Goal: Share content: Share content

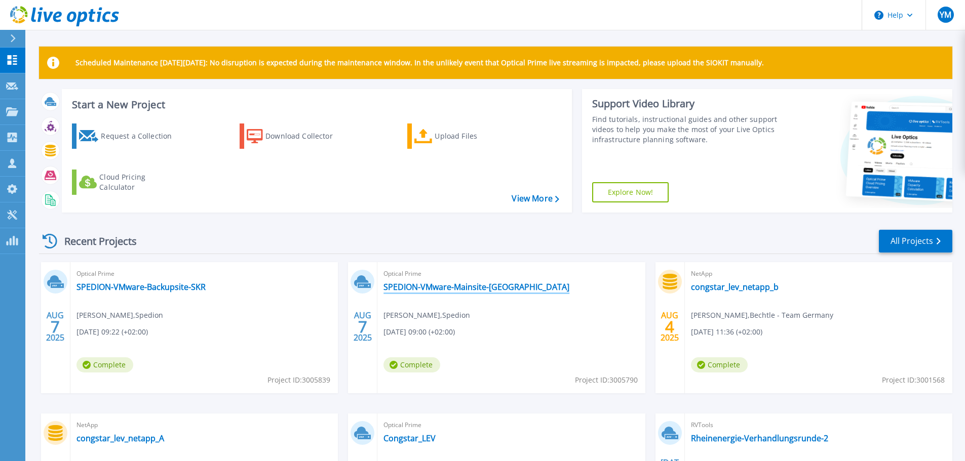
click at [426, 283] on link "SPEDION-VMware-Mainsite-[GEOGRAPHIC_DATA]" at bounding box center [476, 287] width 186 height 10
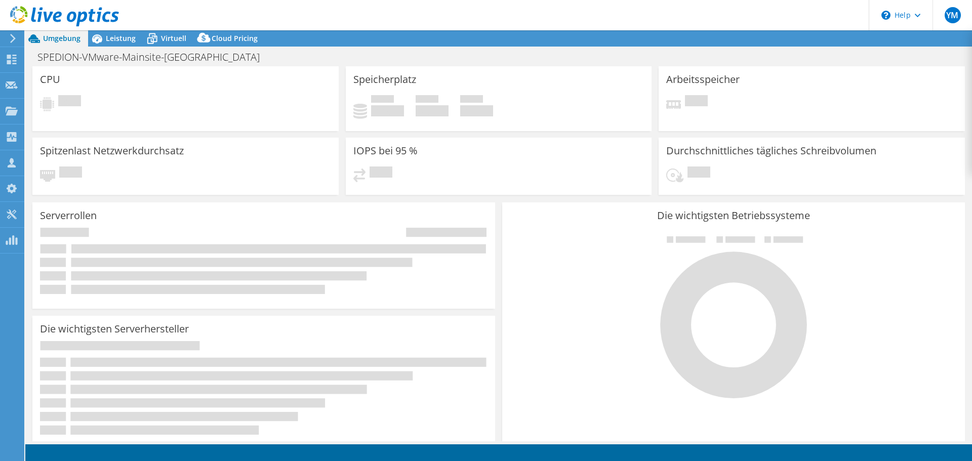
select select "USD"
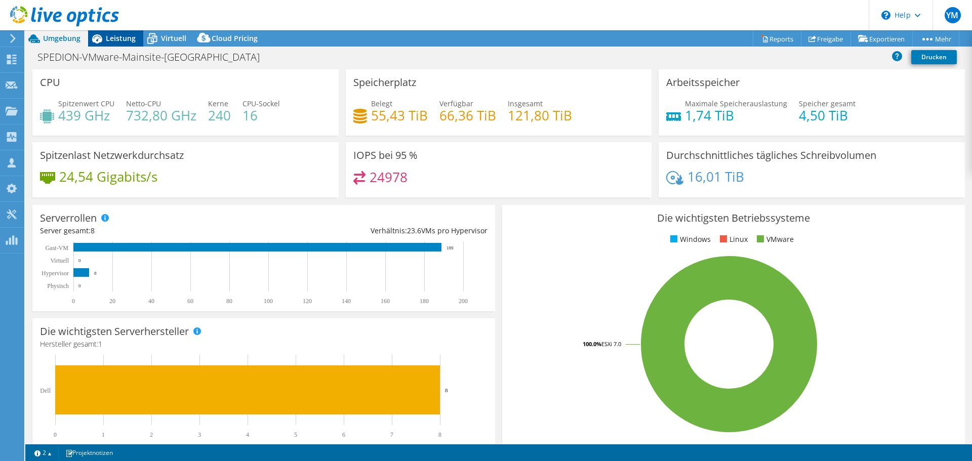
click at [117, 36] on span "Leistung" at bounding box center [121, 38] width 30 height 10
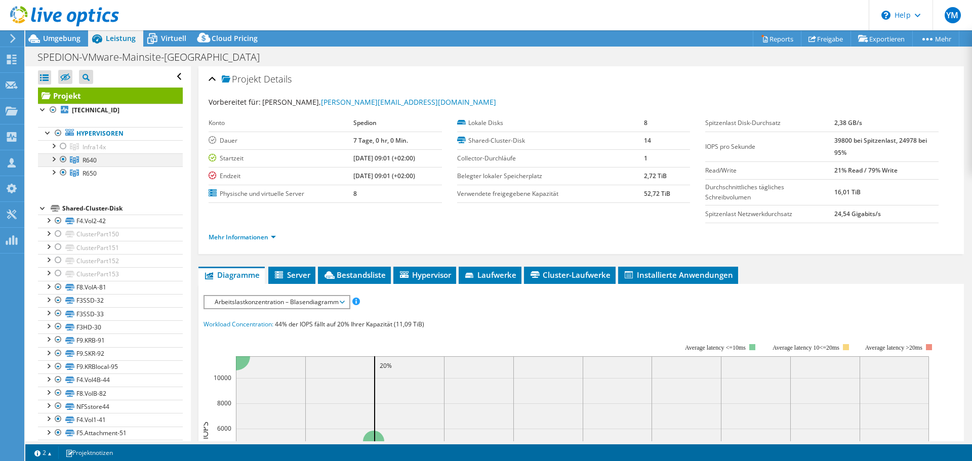
click at [52, 161] on div at bounding box center [53, 158] width 10 height 10
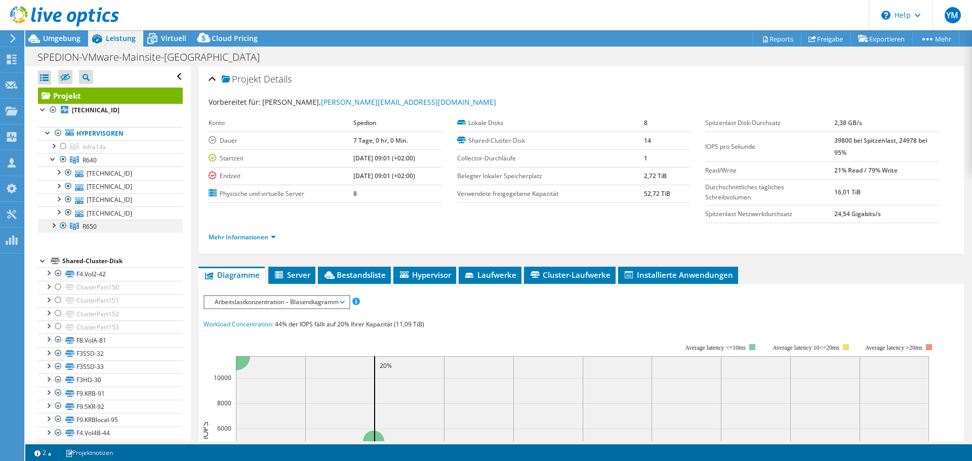
click at [53, 228] on div at bounding box center [53, 225] width 10 height 10
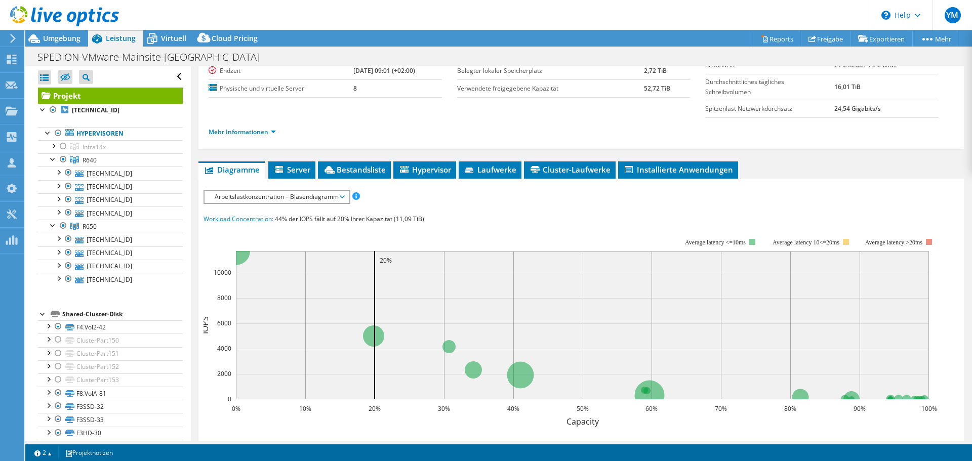
scroll to position [152, 0]
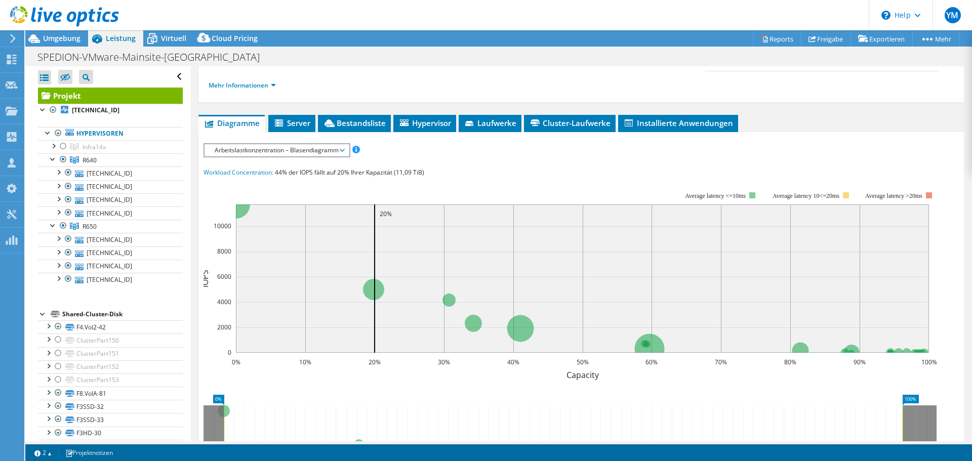
click at [292, 147] on span "Arbeitslastkonzentration – Blasendiagramm" at bounding box center [277, 150] width 134 height 12
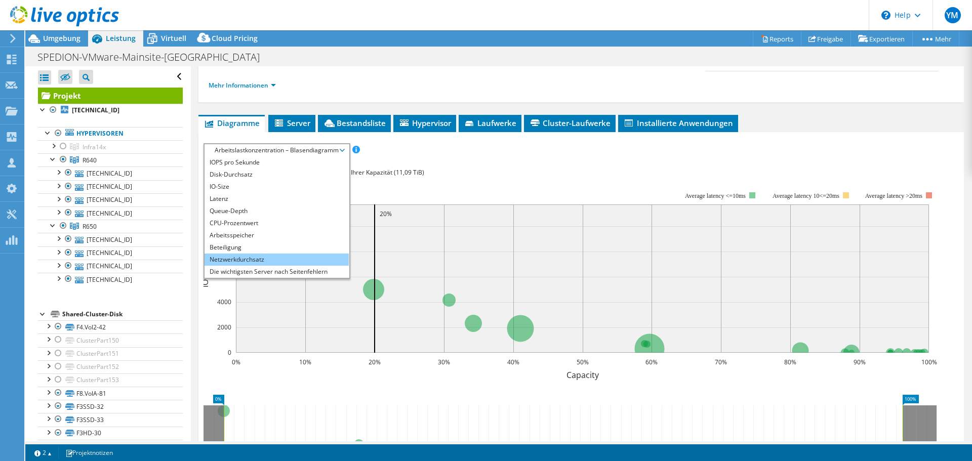
click at [278, 256] on li "Netzwerkdurchsatz" at bounding box center [277, 260] width 144 height 12
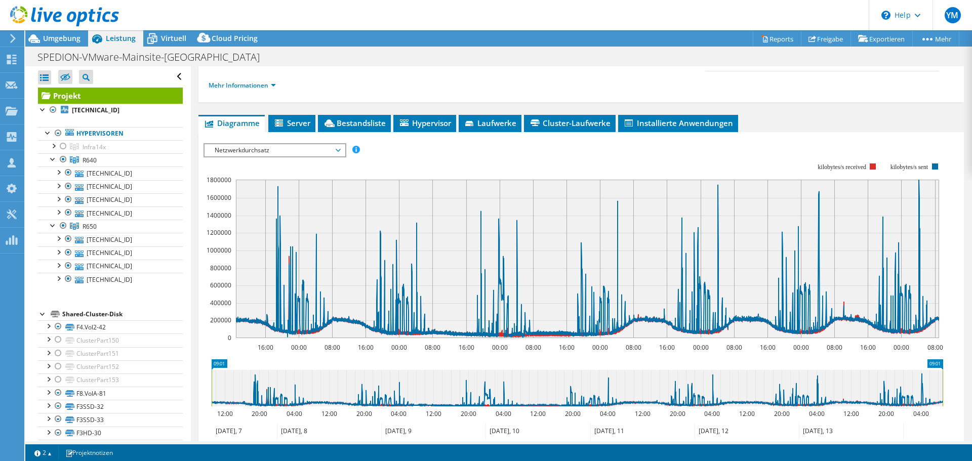
click at [307, 149] on span "Netzwerkdurchsatz" at bounding box center [275, 150] width 130 height 12
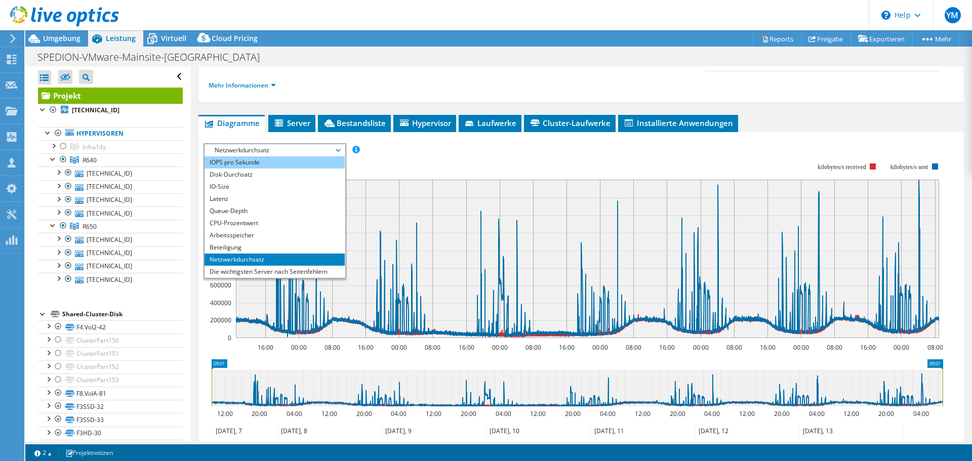
click at [278, 162] on li "IOPS pro Sekunde" at bounding box center [275, 162] width 140 height 12
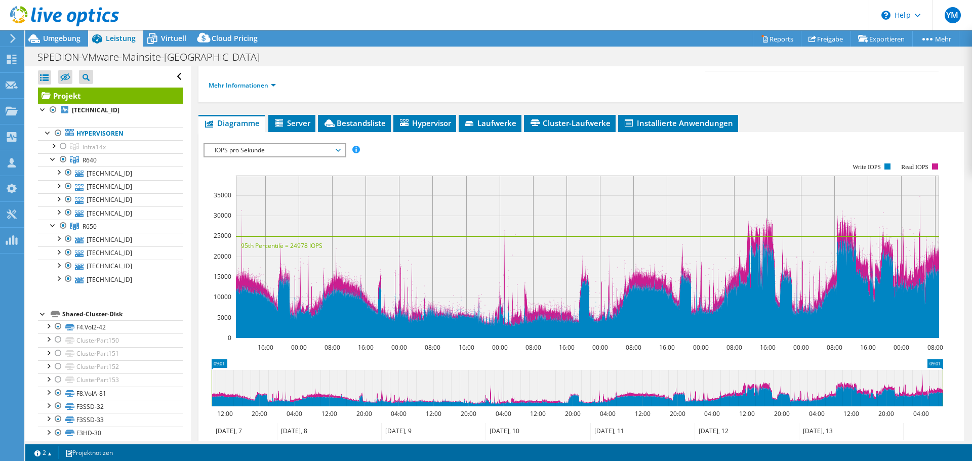
click at [402, 153] on rect at bounding box center [574, 250] width 740 height 203
click at [306, 153] on span "IOPS pro Sekunde" at bounding box center [275, 150] width 130 height 12
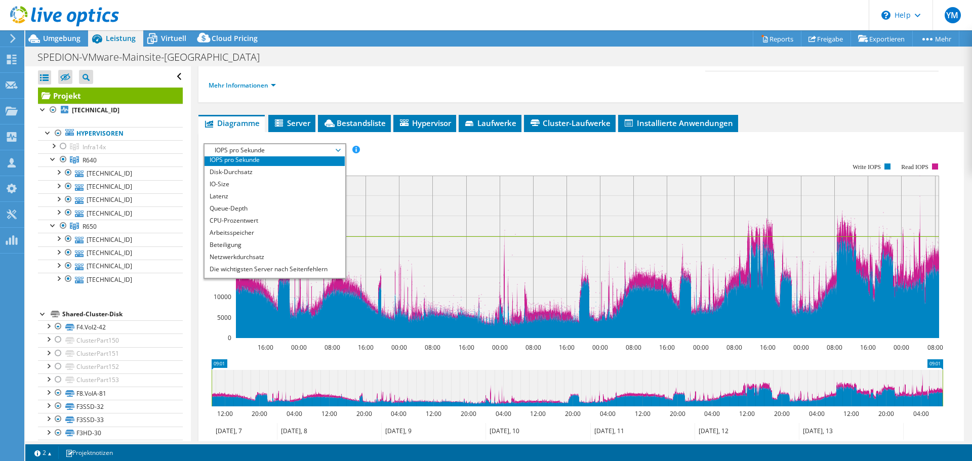
scroll to position [0, 0]
click at [380, 160] on rect at bounding box center [574, 250] width 740 height 203
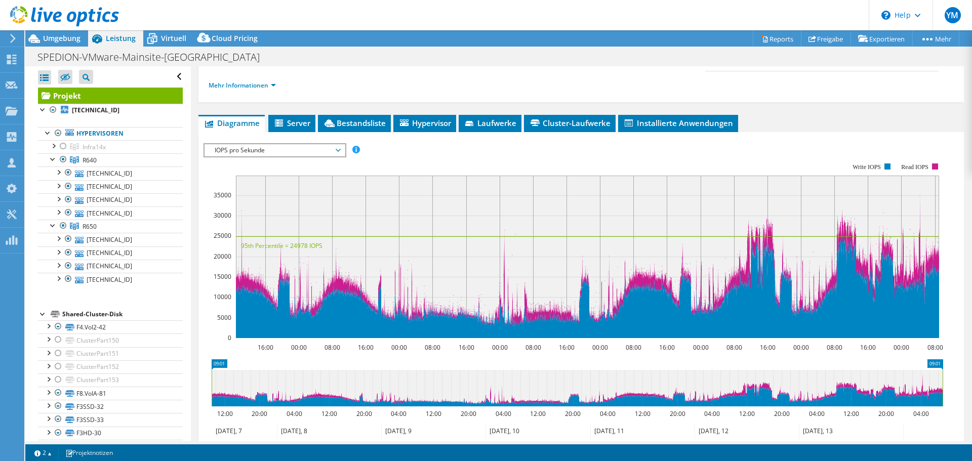
click at [325, 156] on span "IOPS pro Sekunde" at bounding box center [275, 150] width 130 height 12
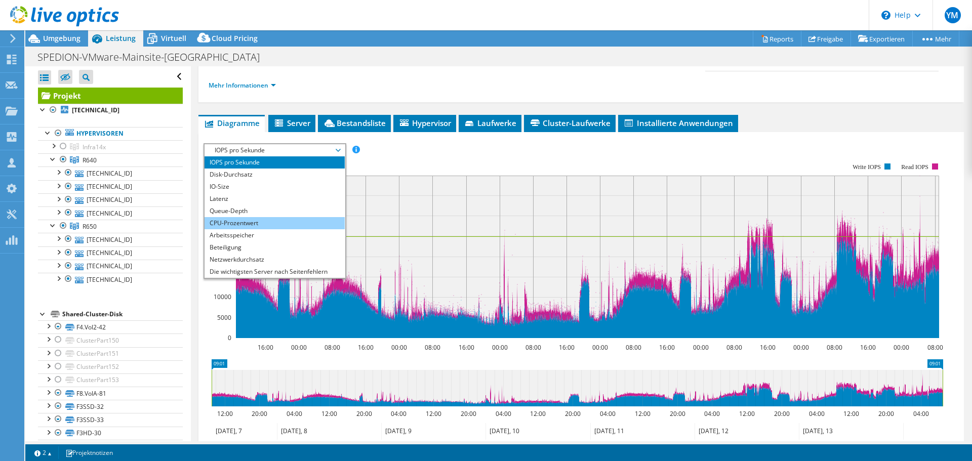
click at [289, 224] on li "CPU-Prozentwert" at bounding box center [275, 223] width 140 height 12
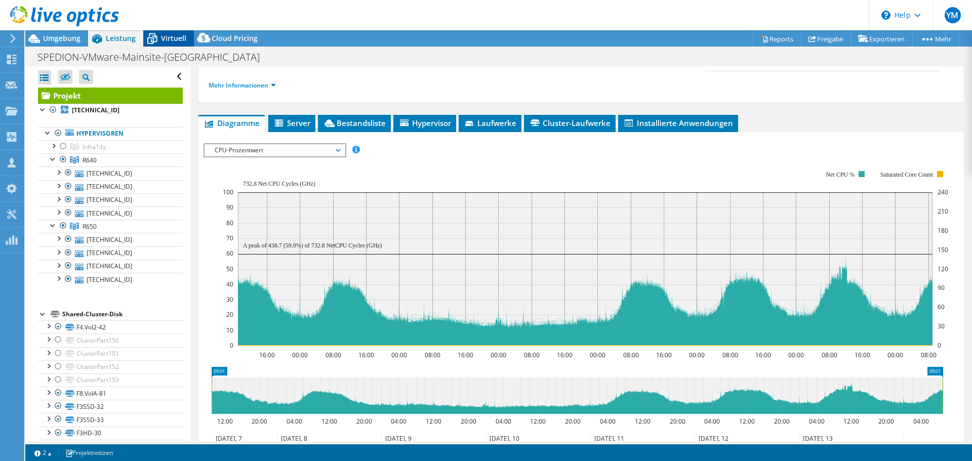
click at [163, 32] on div "Virtuell" at bounding box center [168, 38] width 51 height 16
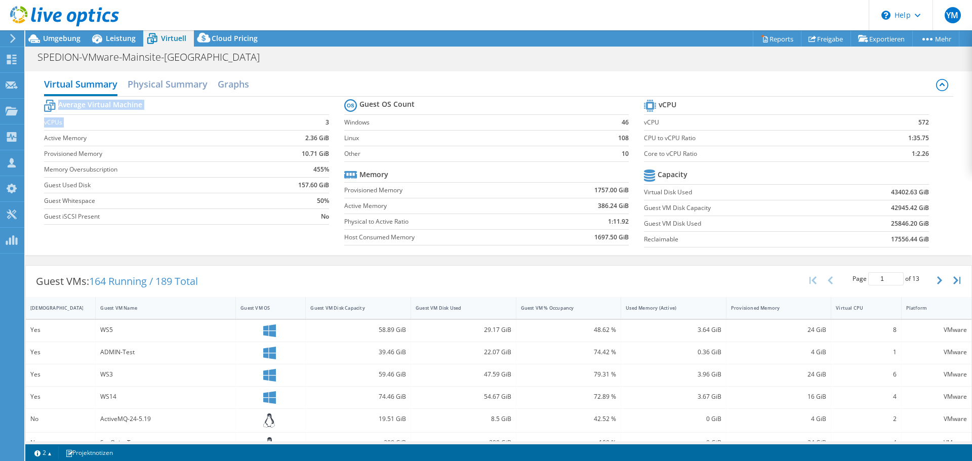
drag, startPoint x: 319, startPoint y: 121, endPoint x: 329, endPoint y: 121, distance: 9.6
click at [328, 120] on section "Average Virtual Machine vCPUs 3 Active Memory 2.36 GiB Provisioned Memory 10.71…" at bounding box center [194, 163] width 300 height 133
click at [327, 121] on section "Average Virtual Machine vCPUs 3 Active Memory 2.36 GiB Provisioned Memory 10.71…" at bounding box center [194, 163] width 300 height 133
click at [326, 122] on b "3" at bounding box center [328, 122] width 4 height 10
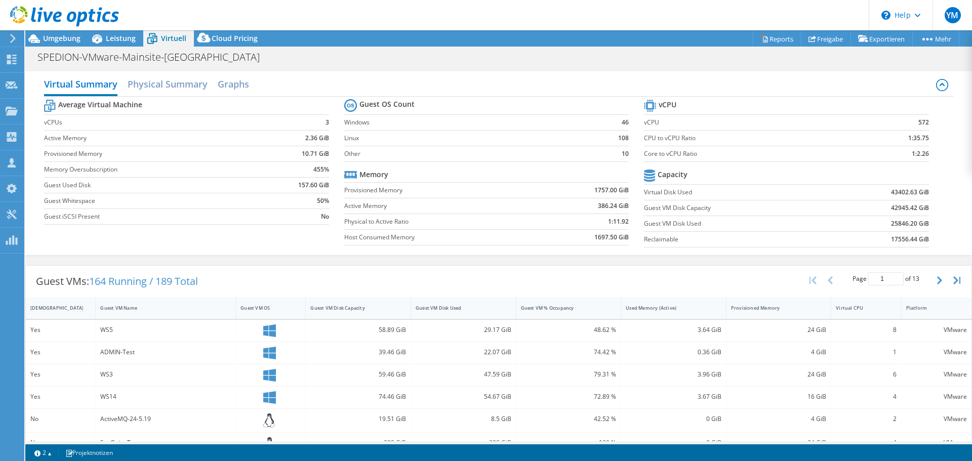
click at [326, 122] on b "3" at bounding box center [328, 122] width 4 height 10
click at [326, 123] on b "3" at bounding box center [328, 122] width 4 height 10
click at [60, 41] on span "Umgebung" at bounding box center [61, 38] width 37 height 10
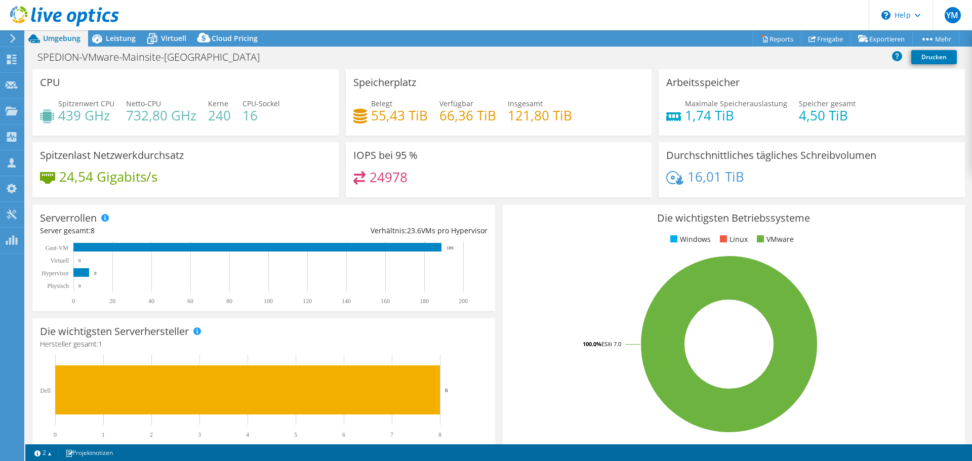
click at [240, 58] on div "SPEDION-VMware-Mainsite-Krombach Drucken" at bounding box center [498, 57] width 947 height 19
click at [204, 57] on h1 "SPEDION-VMware-Mainsite-Krombach" at bounding box center [154, 57] width 243 height 11
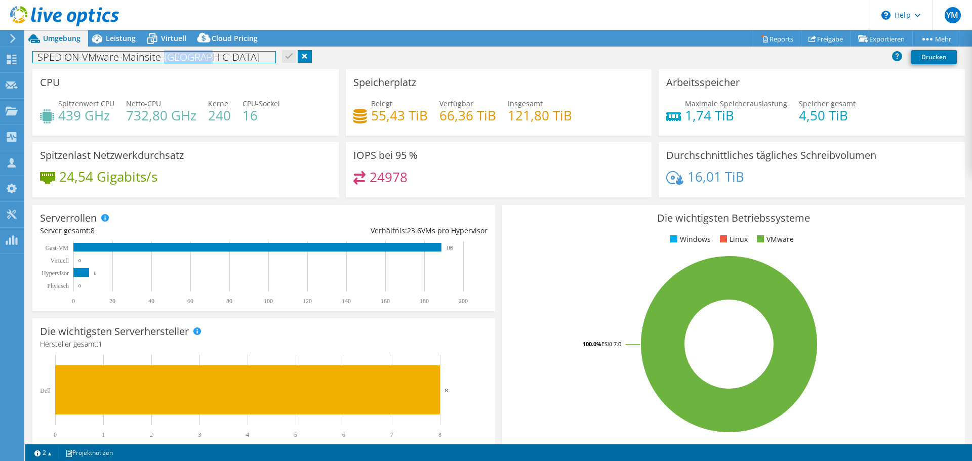
click at [204, 56] on h1 "SPEDION-VMware-Mainsite-Krombach" at bounding box center [154, 57] width 243 height 11
click at [338, 60] on div "SPEDION-VMware-Mainsite-Krombach Drucken" at bounding box center [498, 57] width 947 height 19
click at [64, 40] on span "Umgebung" at bounding box center [61, 38] width 37 height 10
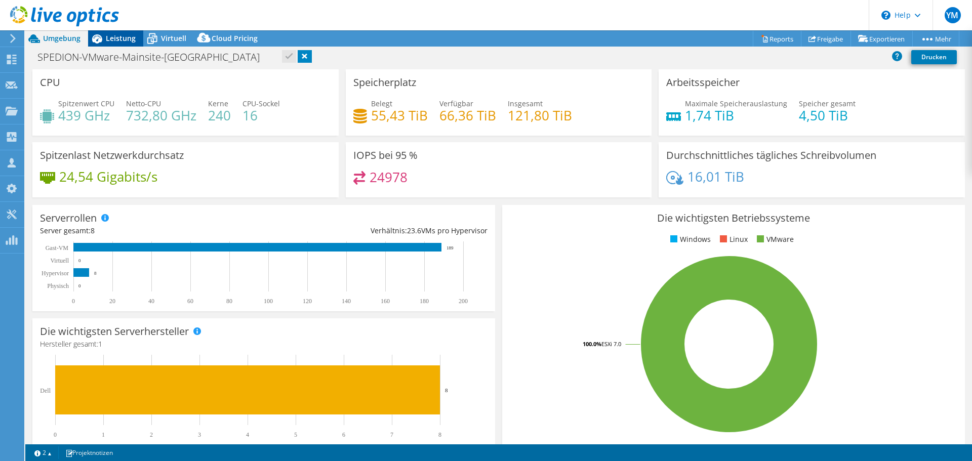
click at [134, 41] on span "Leistung" at bounding box center [121, 38] width 30 height 10
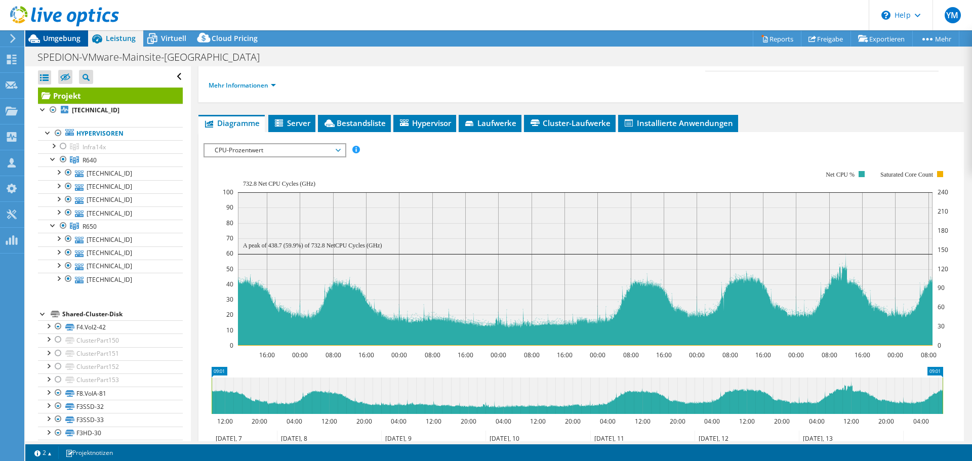
click at [67, 38] on span "Umgebung" at bounding box center [61, 38] width 37 height 10
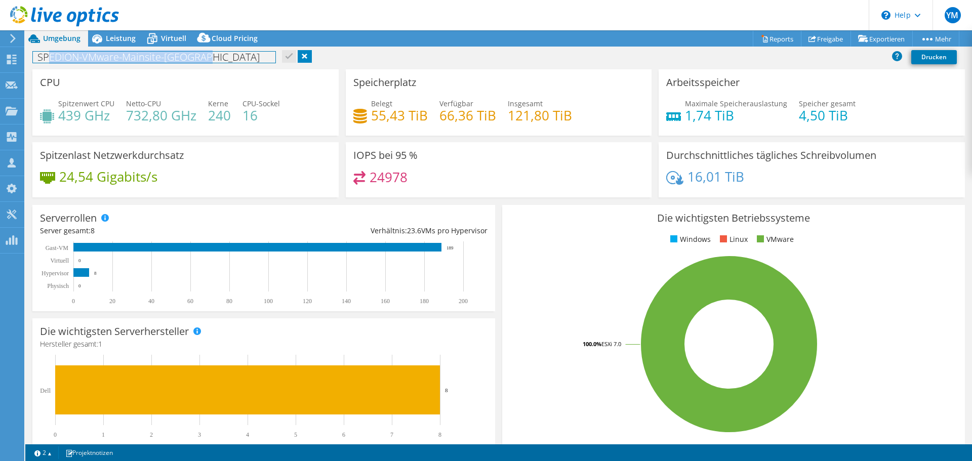
drag, startPoint x: 222, startPoint y: 59, endPoint x: 55, endPoint y: 65, distance: 167.2
click at [51, 63] on h1 "SPEDION-VMware-Mainsite-Krombach" at bounding box center [154, 57] width 243 height 11
click at [171, 87] on div "CPU Spitzenwert CPU 439 GHz Netto-CPU 732,80 GHz Kerne 240 CPU-Sockel 16" at bounding box center [185, 102] width 306 height 66
click at [63, 84] on div "CPU Spitzenwert CPU 439 GHz Netto-CPU 732,80 GHz Kerne 240 CPU-Sockel 16" at bounding box center [185, 102] width 306 height 66
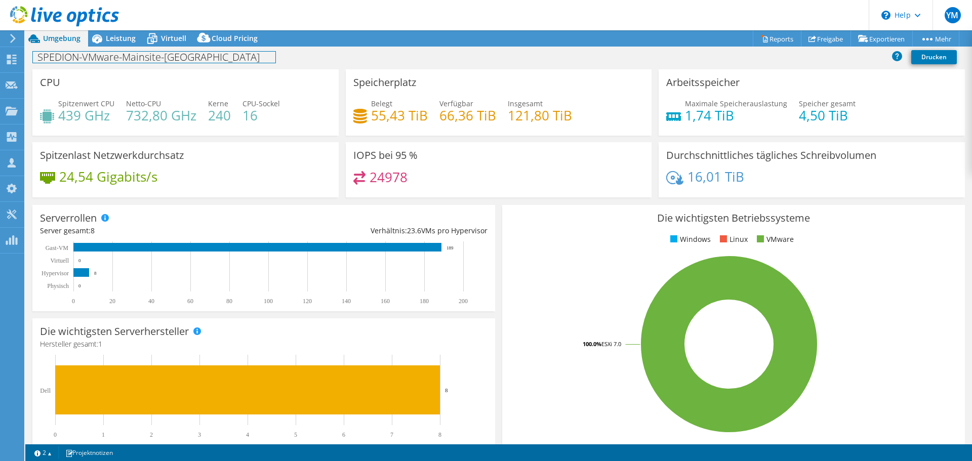
click at [121, 59] on h1 "SPEDION-VMware-Mainsite-Krombach" at bounding box center [154, 57] width 243 height 11
click at [141, 83] on div "CPU Spitzenwert CPU 439 GHz Netto-CPU 732,80 GHz Kerne 240 CPU-Sockel 16" at bounding box center [185, 102] width 306 height 66
click at [52, 81] on h3 "CPU" at bounding box center [50, 82] width 20 height 11
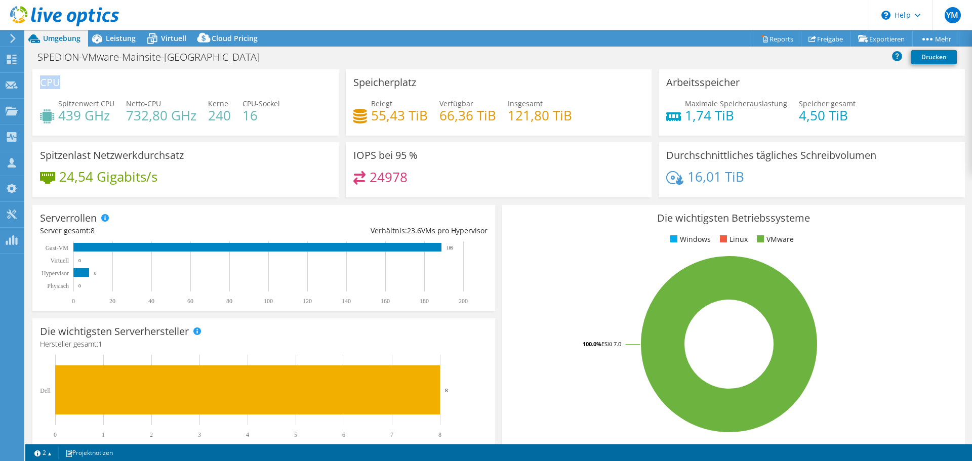
click at [52, 81] on h3 "CPU" at bounding box center [50, 82] width 20 height 11
click at [72, 111] on h4 "439 GHz" at bounding box center [86, 115] width 56 height 11
click at [71, 111] on h4 "439 GHz" at bounding box center [86, 115] width 56 height 11
click at [217, 119] on h4 "240" at bounding box center [219, 115] width 23 height 11
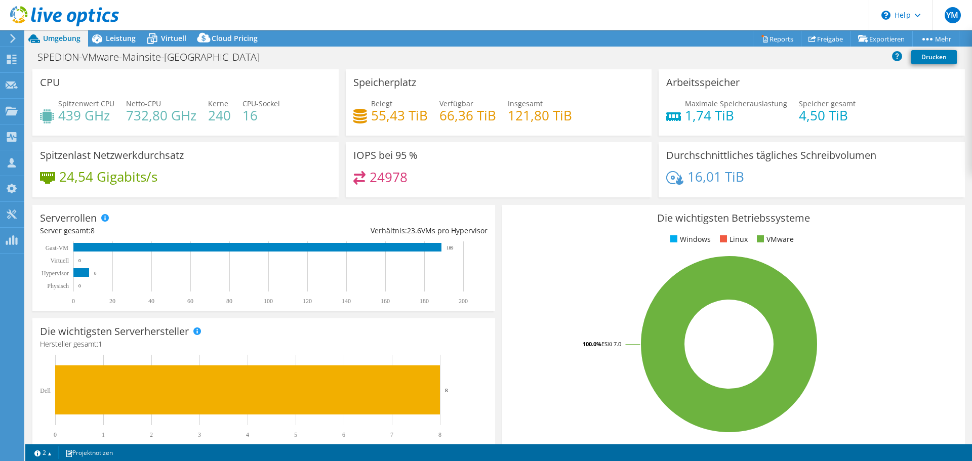
click at [248, 118] on h4 "16" at bounding box center [261, 115] width 37 height 11
click at [390, 182] on h4 "24978" at bounding box center [389, 177] width 38 height 11
click at [121, 41] on span "Leistung" at bounding box center [121, 38] width 30 height 10
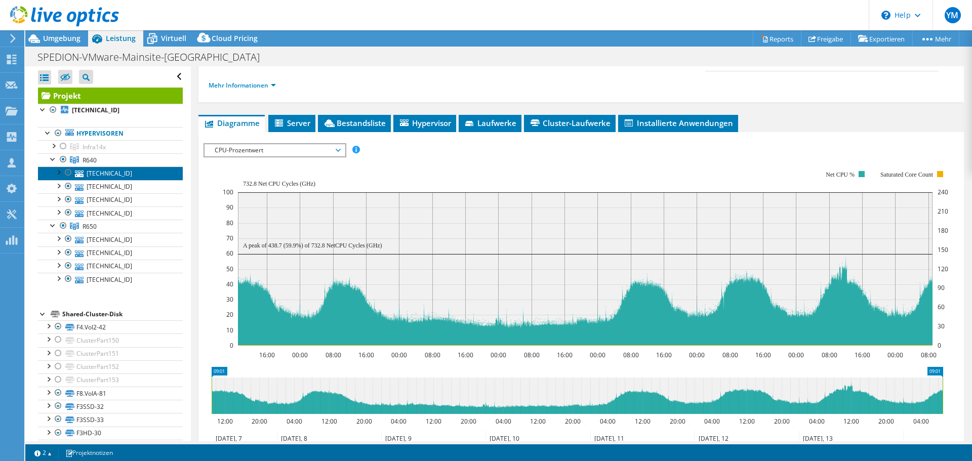
click at [116, 174] on link "192.168.1.103" at bounding box center [110, 173] width 145 height 13
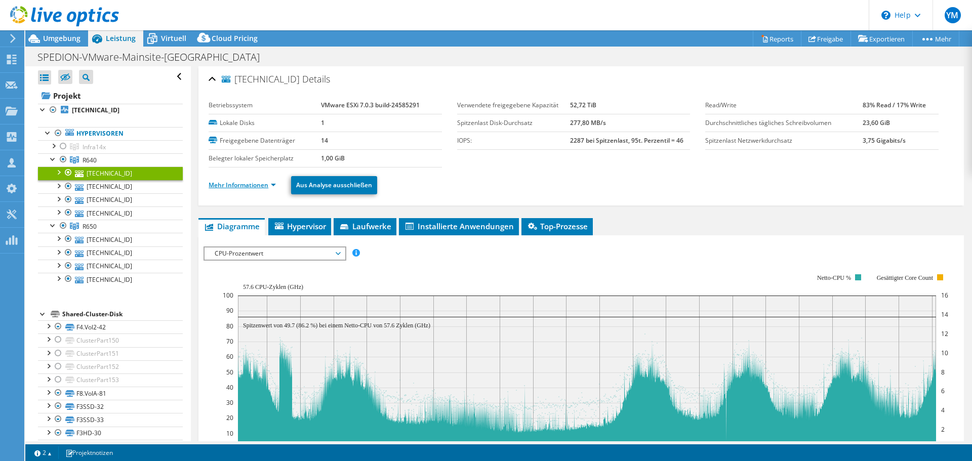
click at [257, 186] on link "Mehr Informationen" at bounding box center [242, 185] width 67 height 9
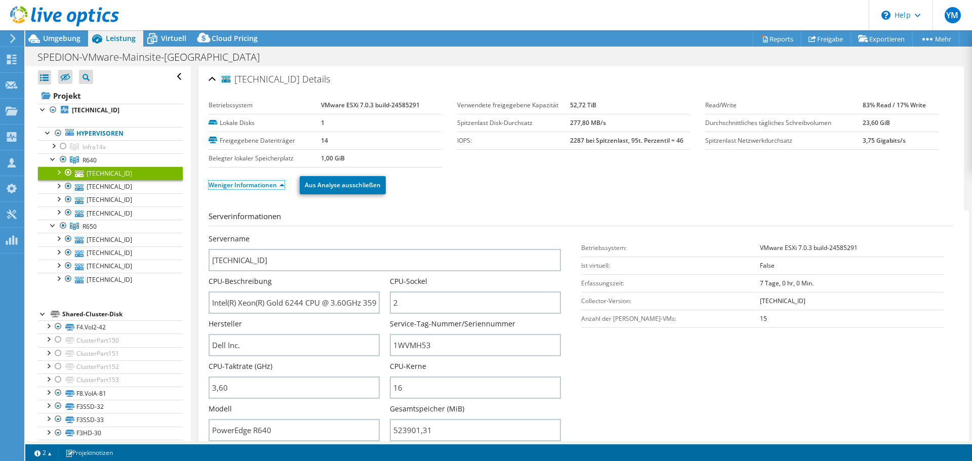
scroll to position [51, 0]
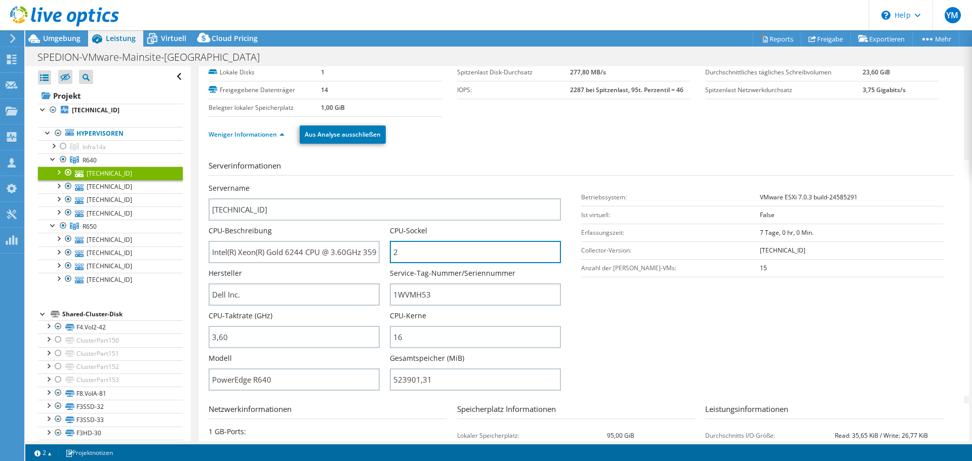
drag, startPoint x: 421, startPoint y: 255, endPoint x: 362, endPoint y: 266, distance: 60.2
click at [383, 183] on div "Servername 192.168.1.103 CPU-Beschreibung Intel(R) Xeon(R) Gold 6244 CPU @ 3.60…" at bounding box center [390, 183] width 363 height 0
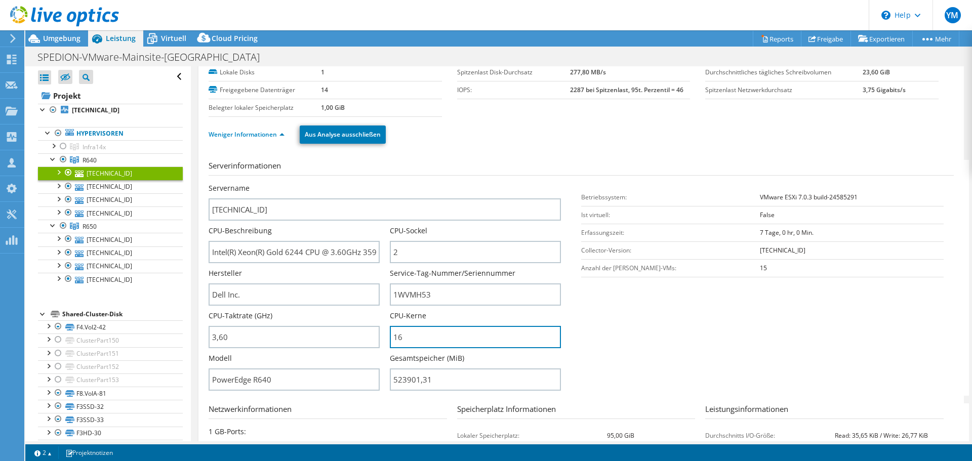
drag, startPoint x: 411, startPoint y: 336, endPoint x: 387, endPoint y: 349, distance: 26.5
click at [390, 341] on input "16" at bounding box center [475, 337] width 171 height 22
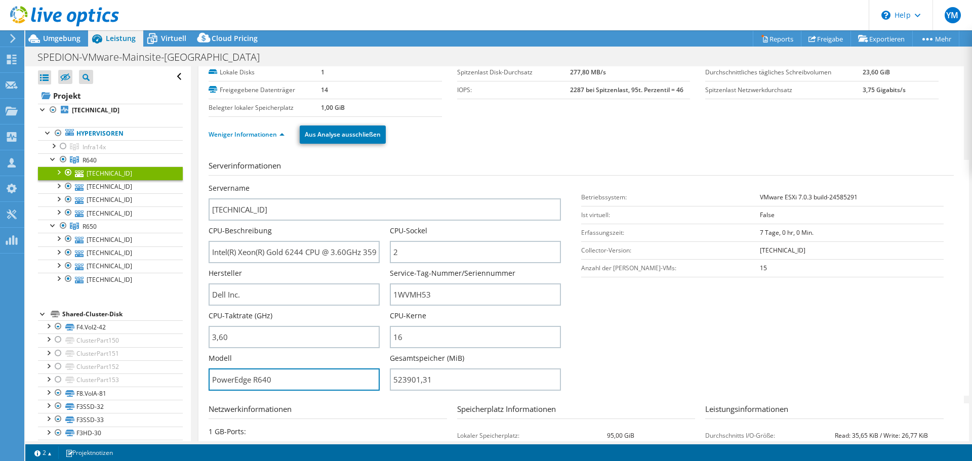
drag, startPoint x: 294, startPoint y: 383, endPoint x: 205, endPoint y: 388, distance: 89.2
click at [205, 388] on div "192.168.1.103 Details Betriebssystem VMware ESXi 7.0.3 build-24585291 Lokale Di…" at bounding box center [582, 315] width 766 height 599
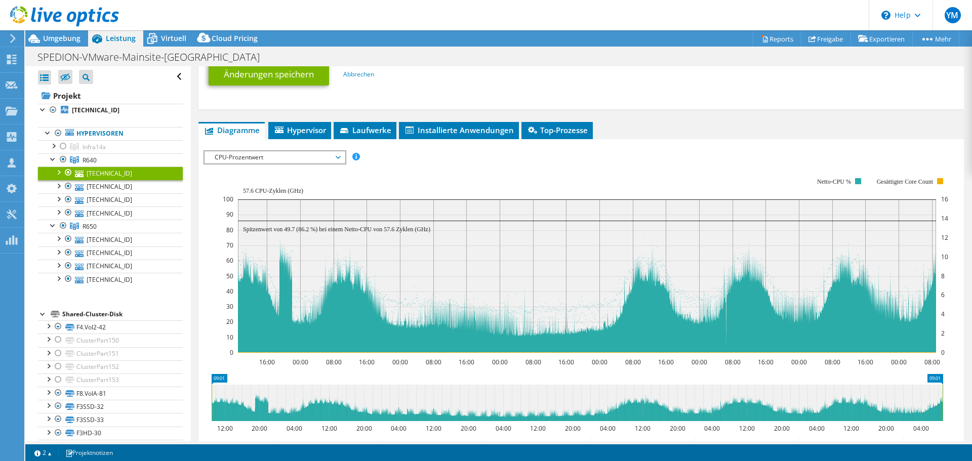
scroll to position [557, 0]
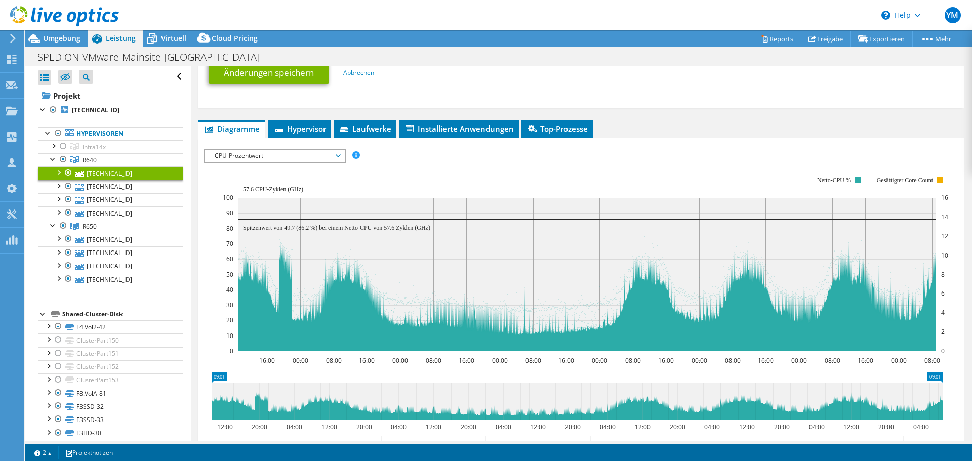
click at [301, 154] on span "CPU-Prozentwert" at bounding box center [275, 156] width 130 height 12
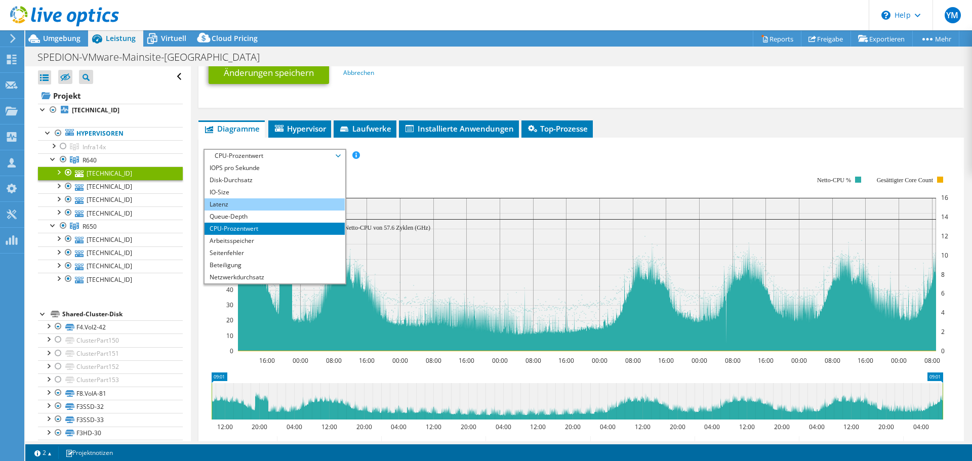
click at [247, 203] on li "Latenz" at bounding box center [275, 205] width 140 height 12
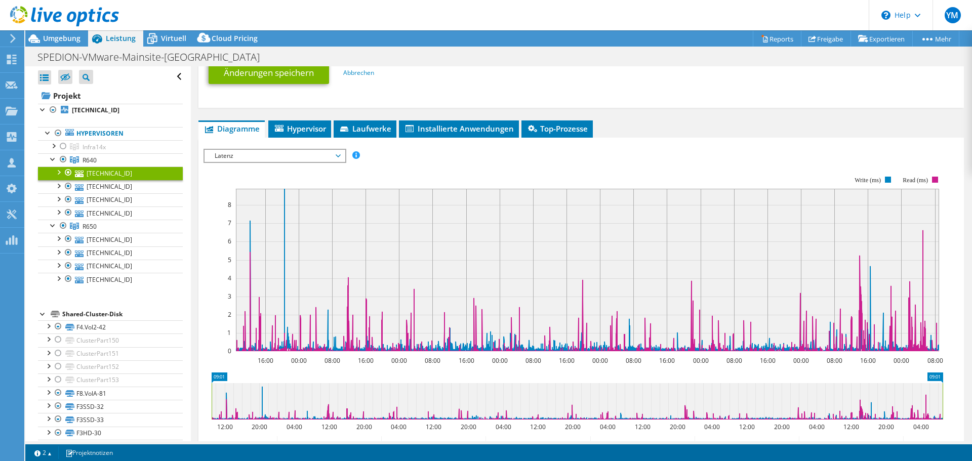
click at [323, 154] on span "Latenz" at bounding box center [275, 156] width 130 height 12
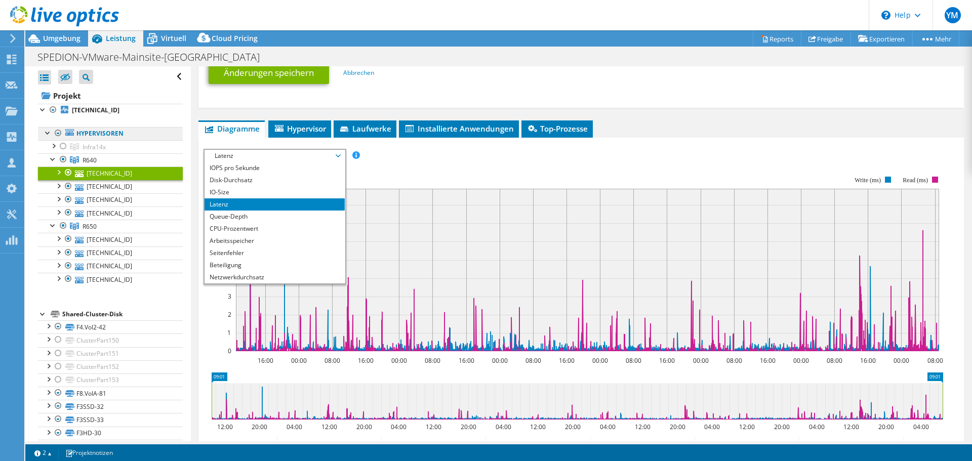
click at [105, 134] on link "Hypervisoren" at bounding box center [110, 133] width 145 height 13
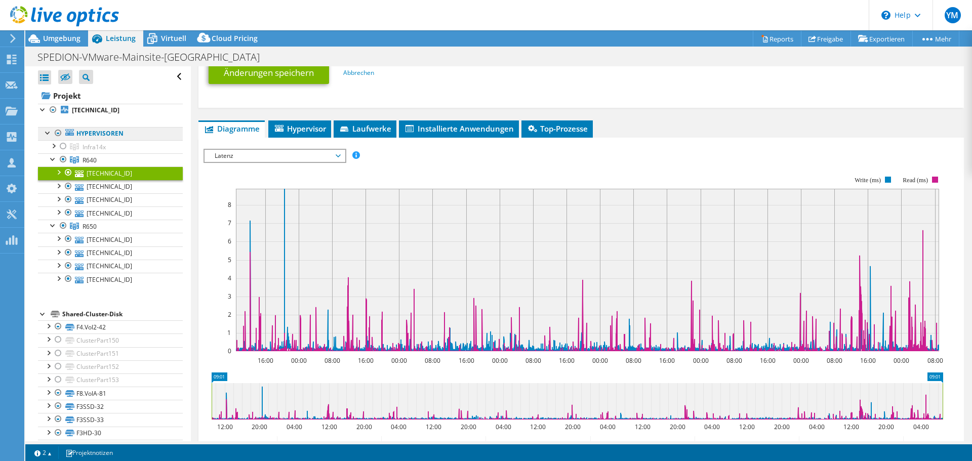
click at [128, 134] on link "Hypervisoren" at bounding box center [110, 133] width 145 height 13
click at [72, 135] on icon at bounding box center [69, 132] width 9 height 7
click at [74, 136] on link "Hypervisoren" at bounding box center [110, 133] width 145 height 13
click at [75, 136] on link "Hypervisoren" at bounding box center [110, 133] width 145 height 13
click at [77, 135] on link "Hypervisoren" at bounding box center [110, 133] width 145 height 13
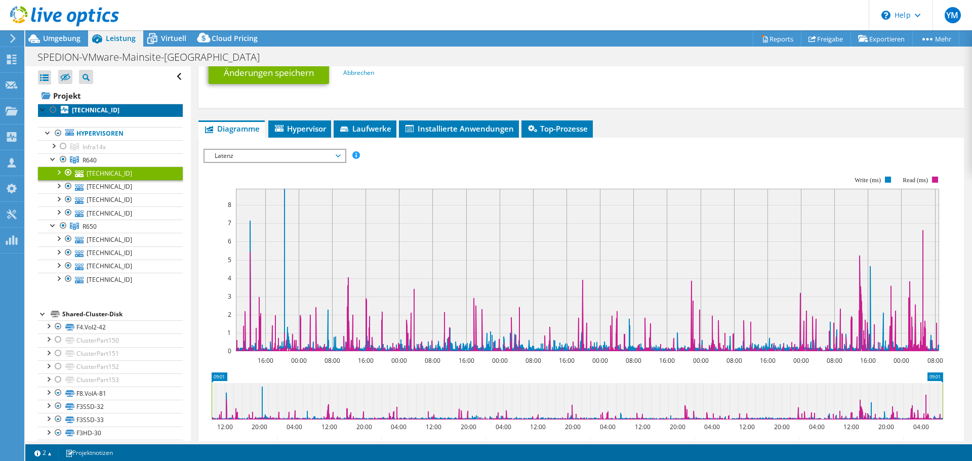
click at [96, 109] on b "192.168.1.141" at bounding box center [96, 110] width 48 height 9
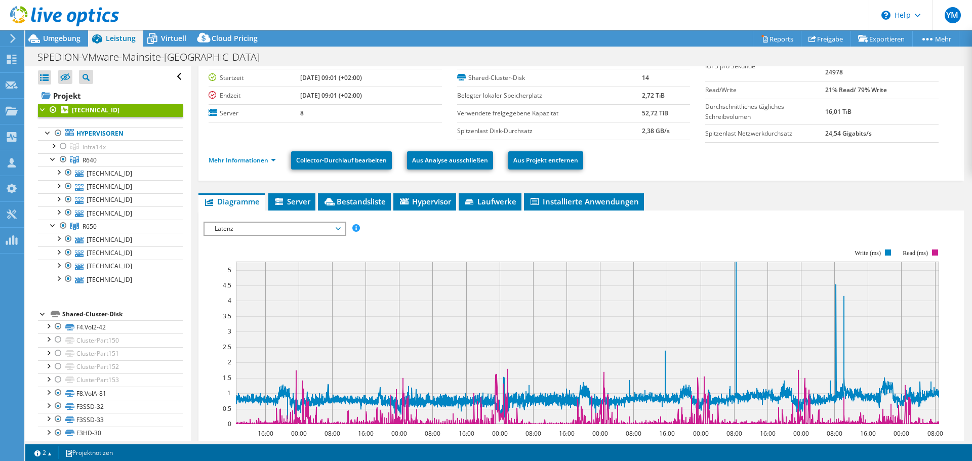
scroll to position [51, 0]
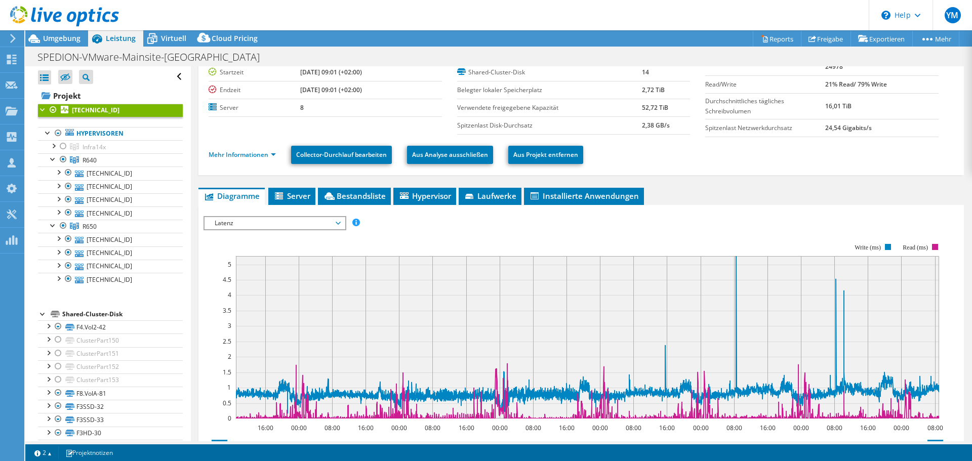
click at [455, 239] on rect at bounding box center [574, 331] width 740 height 203
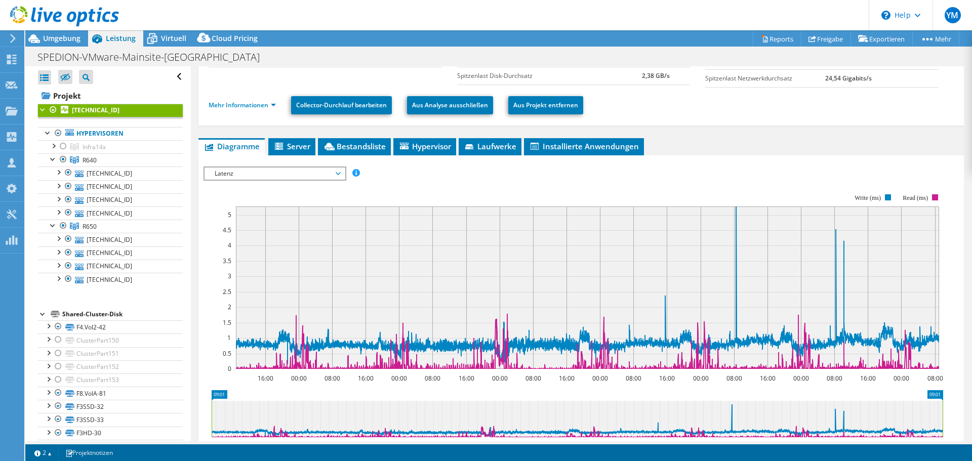
scroll to position [101, 0]
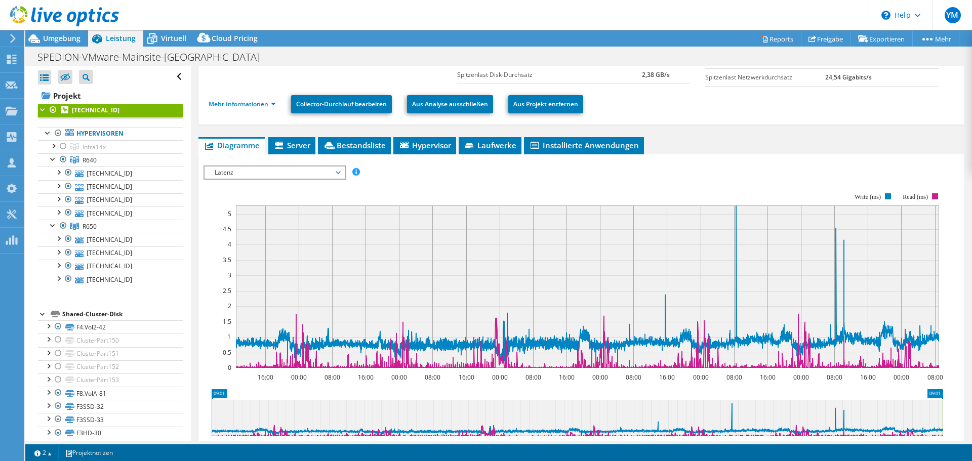
click at [309, 173] on span "Latenz" at bounding box center [275, 173] width 130 height 12
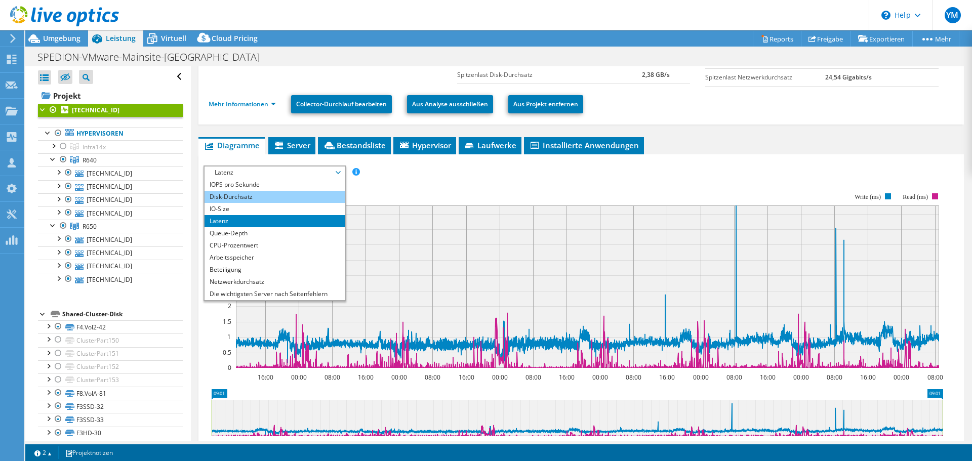
click at [289, 197] on li "Disk-Durchsatz" at bounding box center [275, 197] width 140 height 12
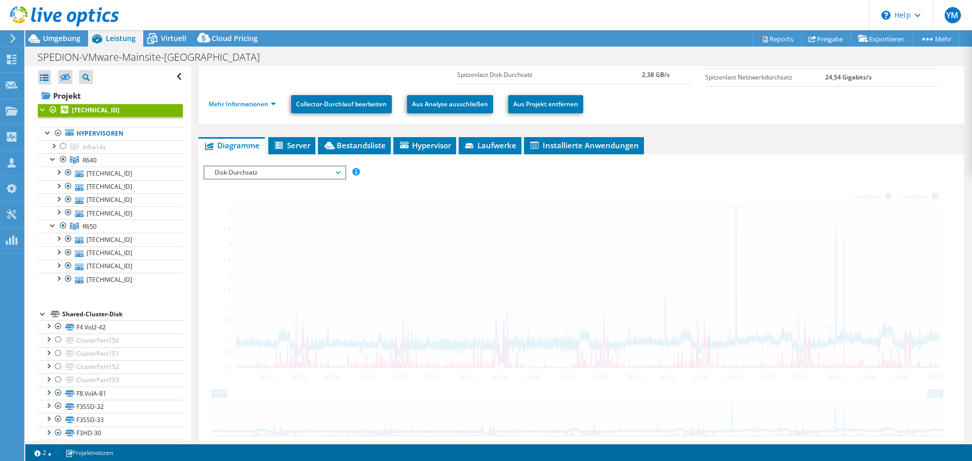
click at [339, 176] on span "Disk-Durchsatz" at bounding box center [275, 173] width 130 height 12
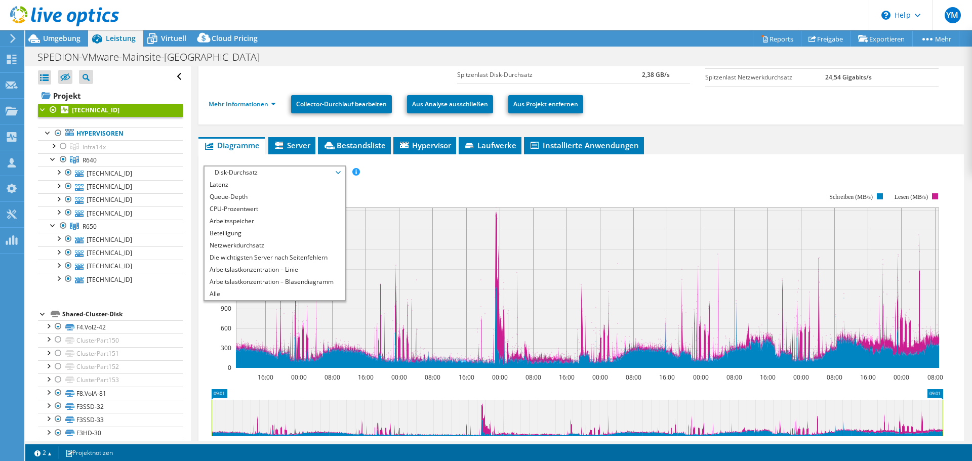
scroll to position [0, 0]
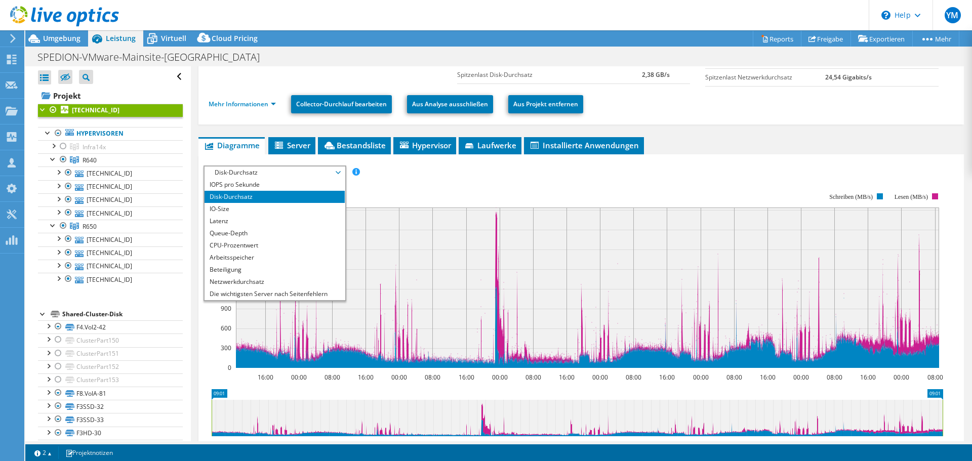
click at [389, 181] on rect at bounding box center [574, 280] width 740 height 203
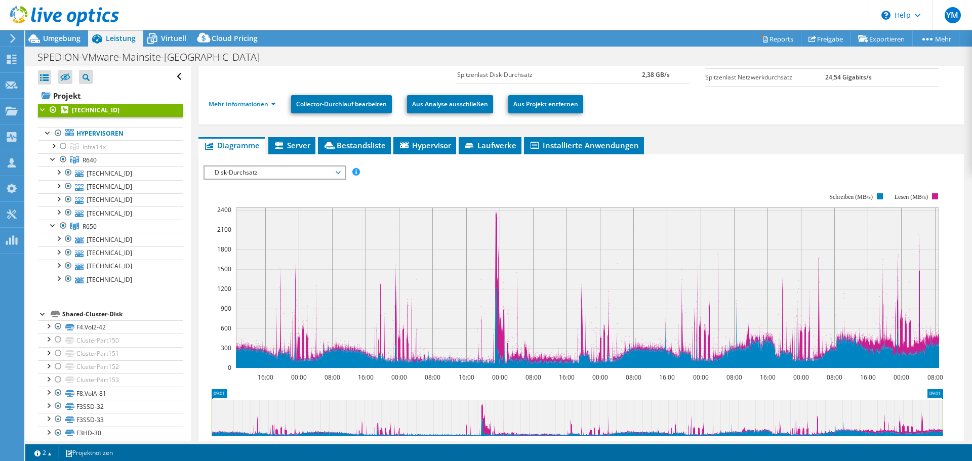
click at [403, 169] on div "IOPS pro Sekunde Disk-Durchsatz IO-Size Latenz Queue-Depth CPU-Prozentwert Arbe…" at bounding box center [582, 173] width 756 height 14
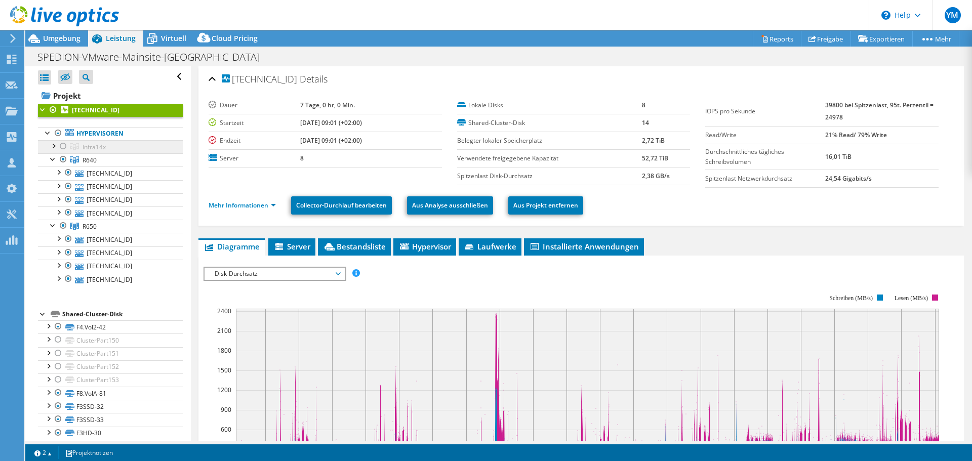
click at [116, 148] on link "Infra14x" at bounding box center [110, 146] width 145 height 13
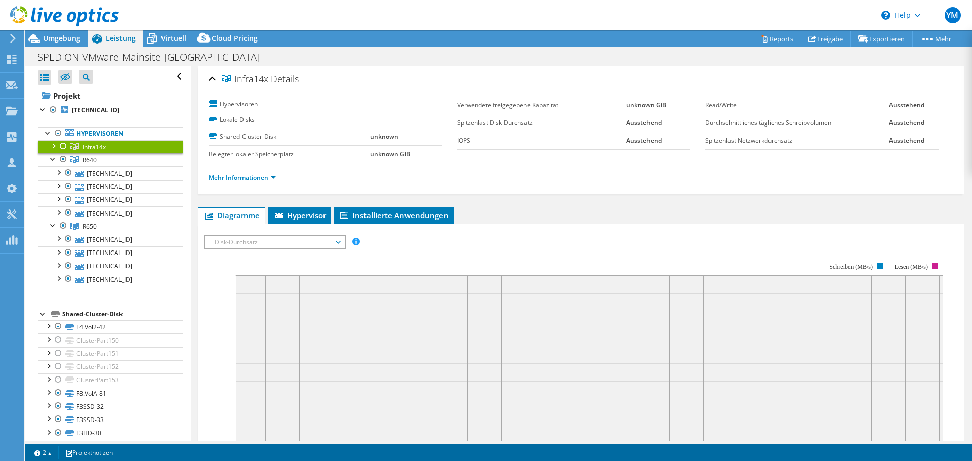
click at [287, 245] on span "Disk-Durchsatz" at bounding box center [275, 243] width 130 height 12
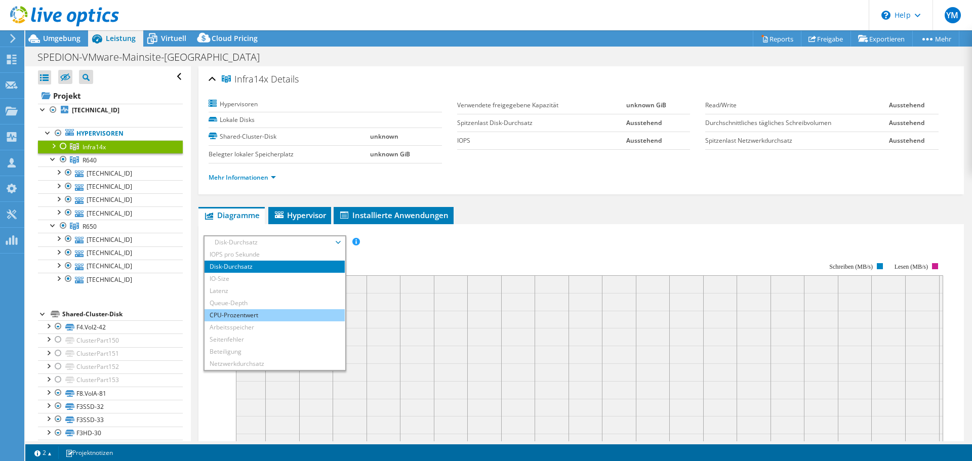
click at [240, 318] on li "CPU-Prozentwert" at bounding box center [275, 315] width 140 height 12
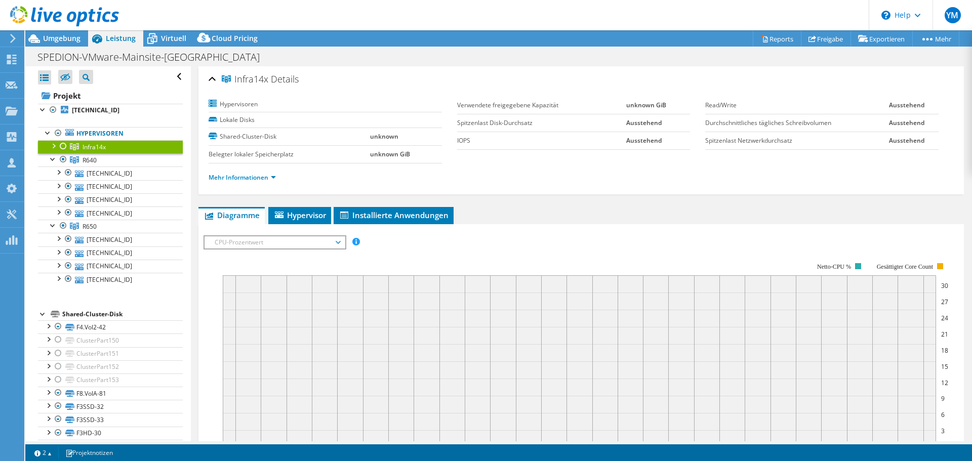
click at [262, 182] on li "Mehr Informationen" at bounding box center [245, 177] width 73 height 11
click at [267, 178] on link "Mehr Informationen" at bounding box center [242, 177] width 67 height 9
click at [269, 178] on link "Mehr Informationen" at bounding box center [242, 177] width 67 height 9
click at [253, 179] on link "Mehr Informationen" at bounding box center [242, 177] width 67 height 9
click at [323, 181] on ul "Mehr Informationen" at bounding box center [581, 177] width 745 height 14
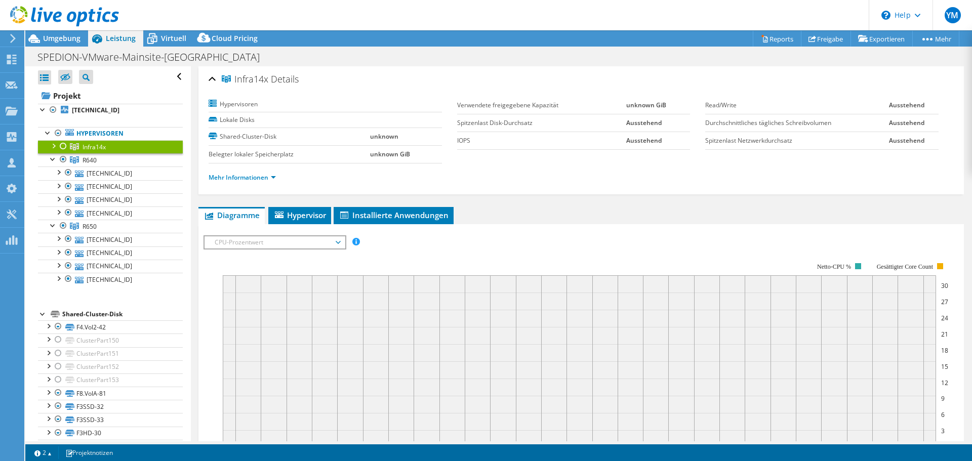
click at [327, 174] on ul "Mehr Informationen" at bounding box center [581, 177] width 745 height 14
click at [58, 145] on div at bounding box center [53, 145] width 10 height 10
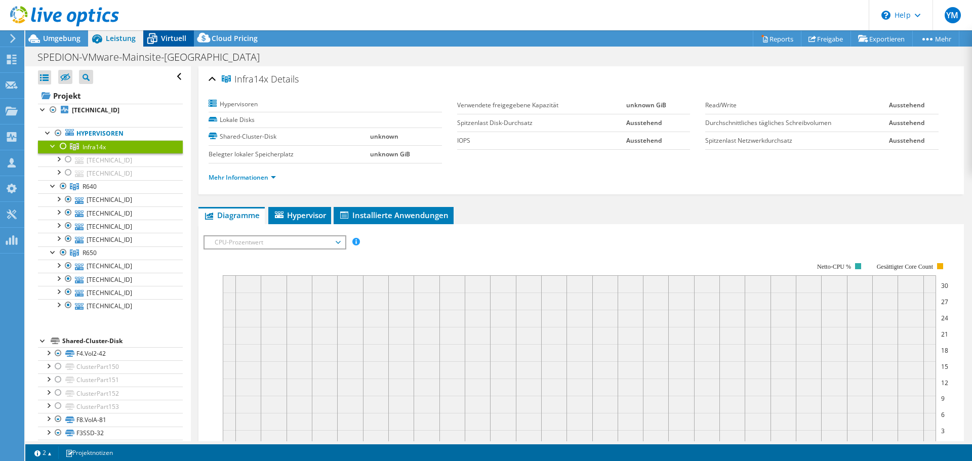
click at [176, 34] on span "Virtuell" at bounding box center [173, 38] width 25 height 10
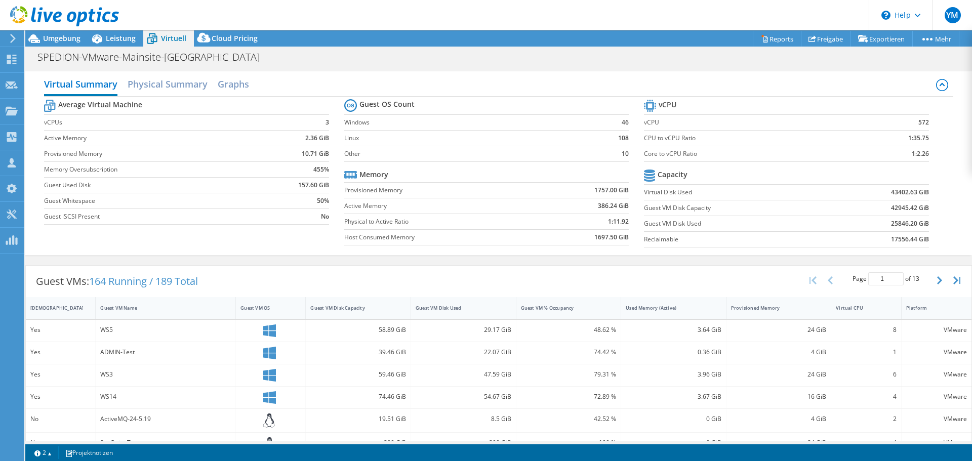
drag, startPoint x: 612, startPoint y: 122, endPoint x: 630, endPoint y: 124, distance: 17.8
click at [633, 122] on section "Guest OS Count Windows 46 Linux 108 Other 10 Memory Provisioned Memory 1757.00 …" at bounding box center [494, 174] width 300 height 154
click at [618, 138] on b "108" at bounding box center [623, 138] width 11 height 10
click at [622, 136] on b "108" at bounding box center [623, 138] width 11 height 10
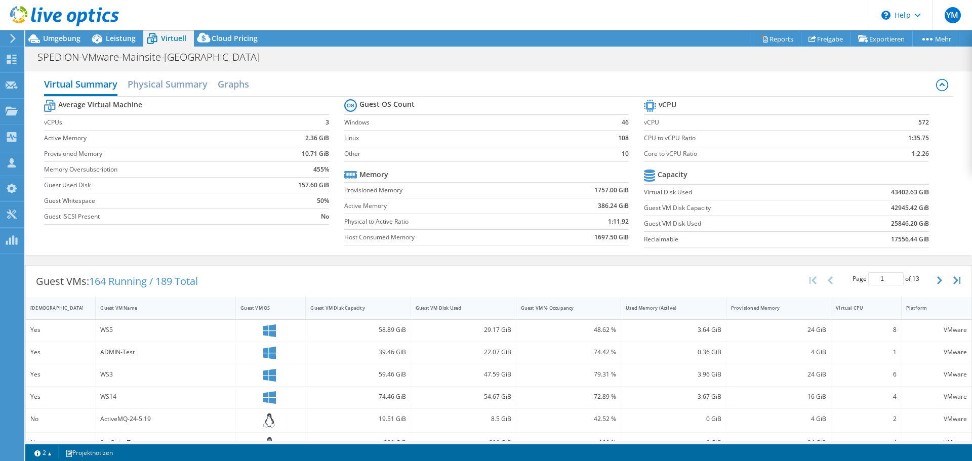
click at [622, 154] on b "10" at bounding box center [625, 154] width 7 height 10
click at [622, 155] on b "10" at bounding box center [625, 154] width 7 height 10
drag, startPoint x: 649, startPoint y: 158, endPoint x: 693, endPoint y: 155, distance: 44.1
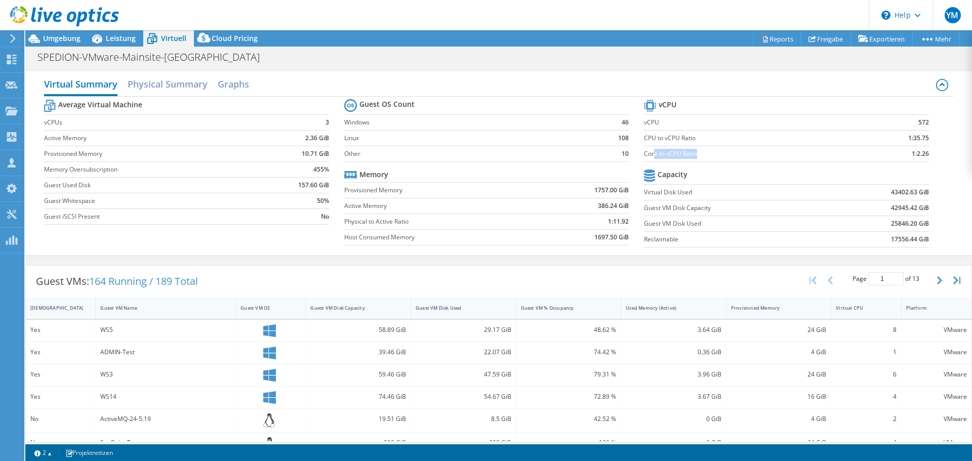
click at [693, 155] on label "Core to vCPU Ratio" at bounding box center [749, 154] width 210 height 10
drag, startPoint x: 908, startPoint y: 156, endPoint x: 927, endPoint y: 156, distance: 19.2
click at [927, 156] on section "vCPU vCPU 572 CPU to vCPU Ratio 1:35.75 Core to vCPU Ratio 1:2.26 Capacity Virt…" at bounding box center [794, 174] width 300 height 155
click at [912, 154] on b "1:2.26" at bounding box center [920, 154] width 17 height 10
drag, startPoint x: 906, startPoint y: 154, endPoint x: 929, endPoint y: 157, distance: 23.9
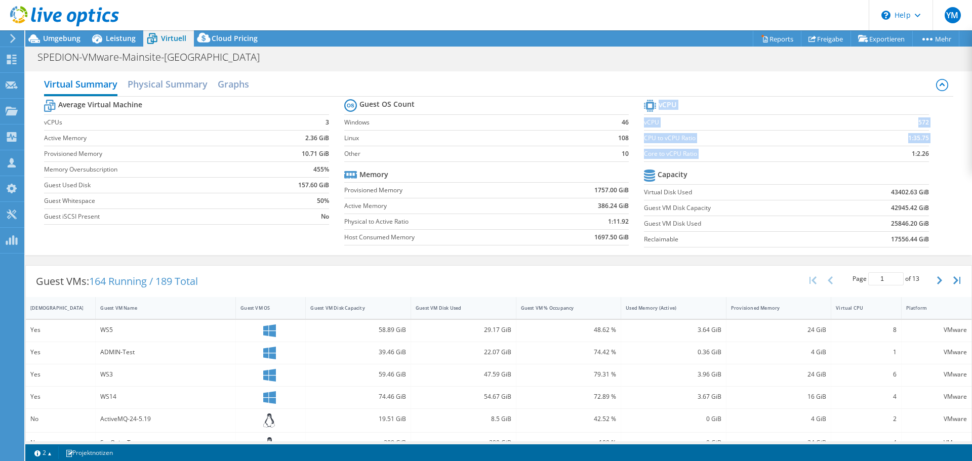
click at [929, 157] on section "vCPU vCPU 572 CPU to vCPU Ratio 1:35.75 Core to vCPU Ratio 1:2.26 Capacity Virt…" at bounding box center [794, 174] width 300 height 155
click at [120, 35] on span "Leistung" at bounding box center [121, 38] width 30 height 10
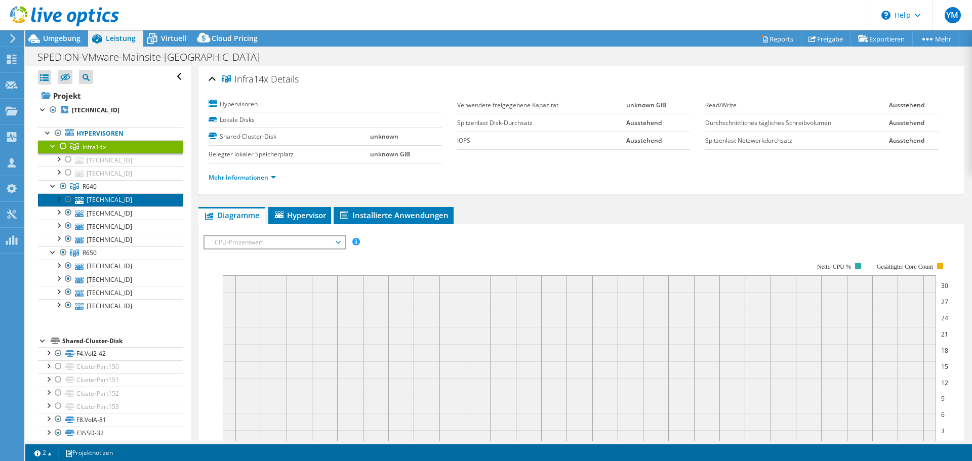
click at [98, 199] on link "192.168.1.103" at bounding box center [110, 199] width 145 height 13
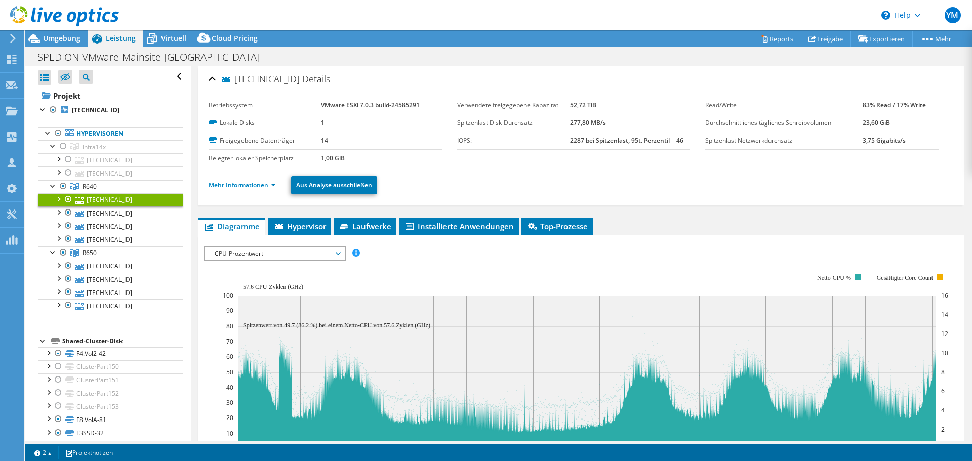
click at [262, 183] on link "Mehr Informationen" at bounding box center [242, 185] width 67 height 9
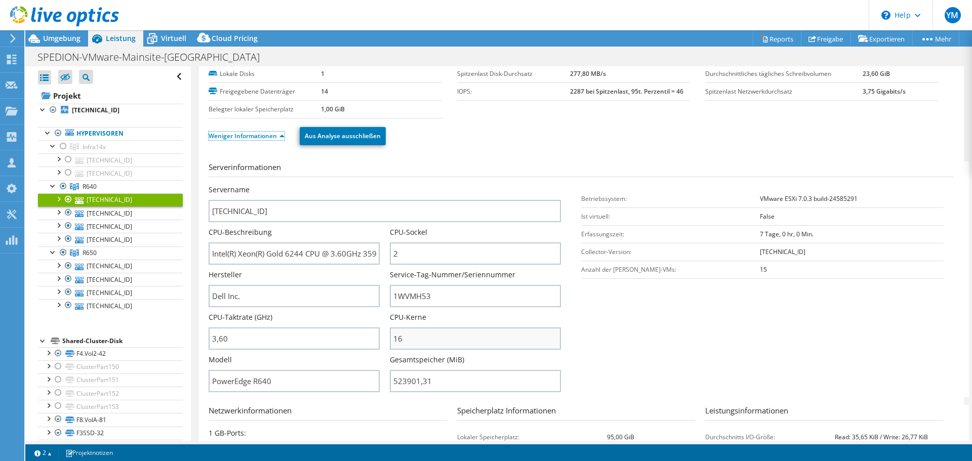
scroll to position [101, 0]
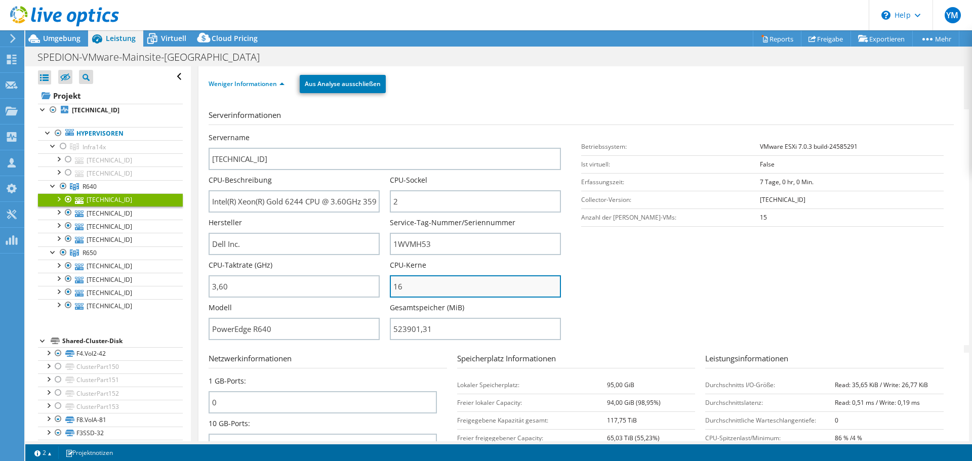
drag, startPoint x: 431, startPoint y: 289, endPoint x: 400, endPoint y: 291, distance: 31.0
click at [400, 291] on input "16" at bounding box center [475, 286] width 171 height 22
click at [396, 292] on input "16" at bounding box center [475, 286] width 171 height 22
click at [172, 32] on div "Virtuell" at bounding box center [168, 38] width 51 height 16
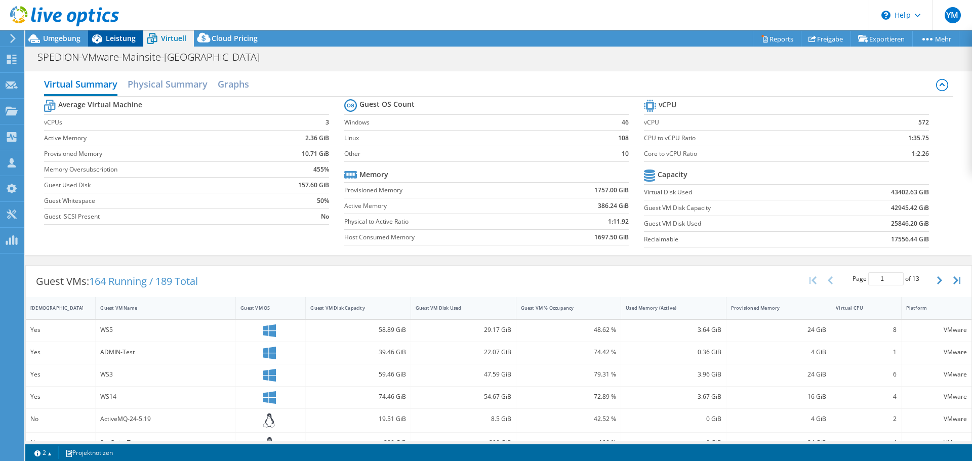
click at [127, 38] on span "Leistung" at bounding box center [121, 38] width 30 height 10
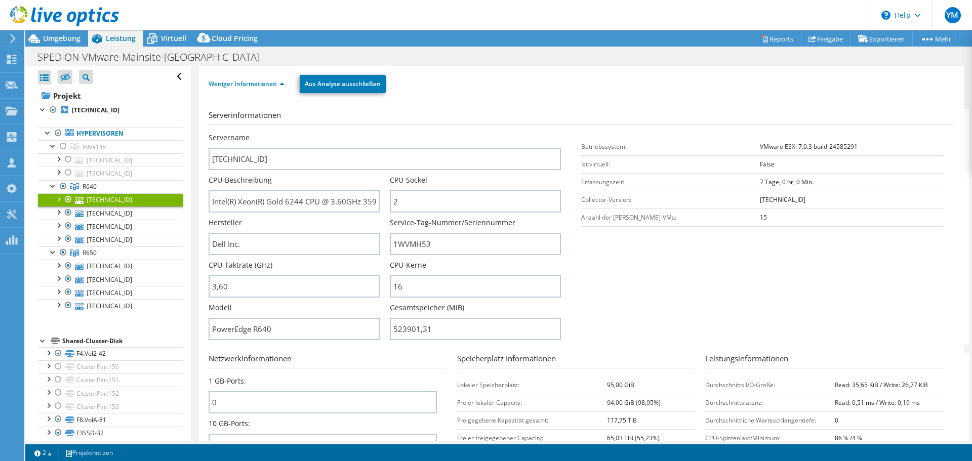
click at [100, 198] on link "192.168.1.103" at bounding box center [110, 199] width 145 height 13
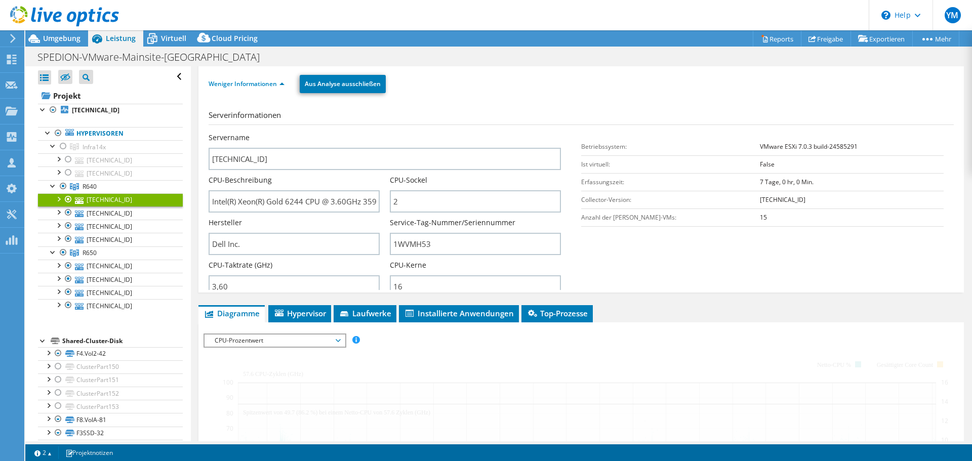
click at [56, 200] on div at bounding box center [58, 198] width 10 height 10
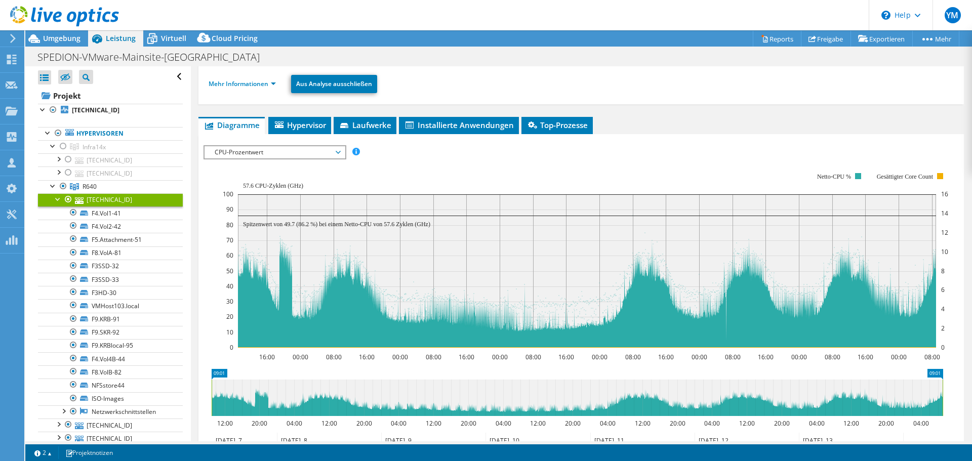
click at [307, 149] on span "CPU-Prozentwert" at bounding box center [275, 152] width 130 height 12
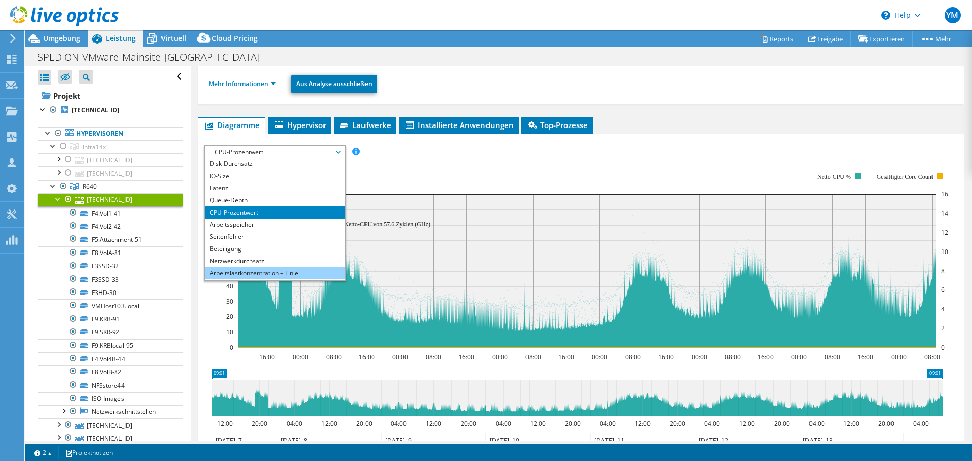
scroll to position [0, 0]
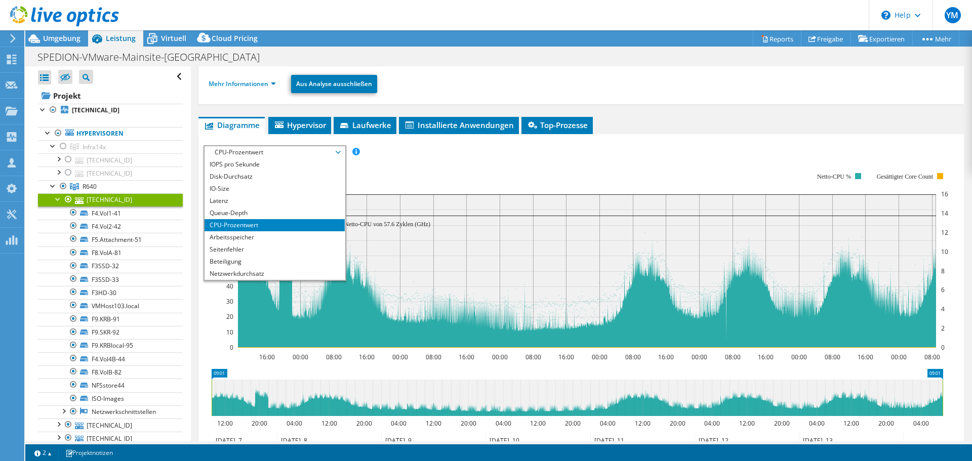
click at [443, 154] on div "IOPS pro Sekunde Disk-Durchsatz IO-Size Latenz Queue-Depth CPU-Prozentwert Arbe…" at bounding box center [582, 152] width 756 height 14
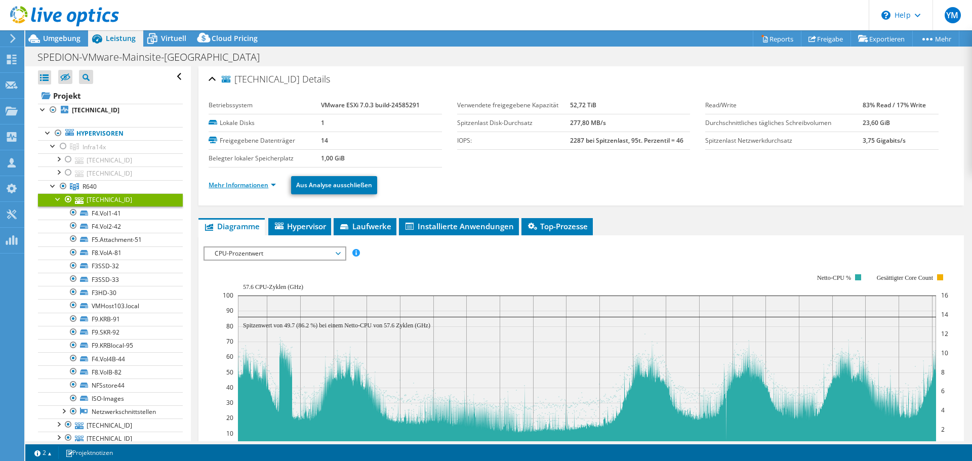
click at [262, 186] on link "Mehr Informationen" at bounding box center [242, 185] width 67 height 9
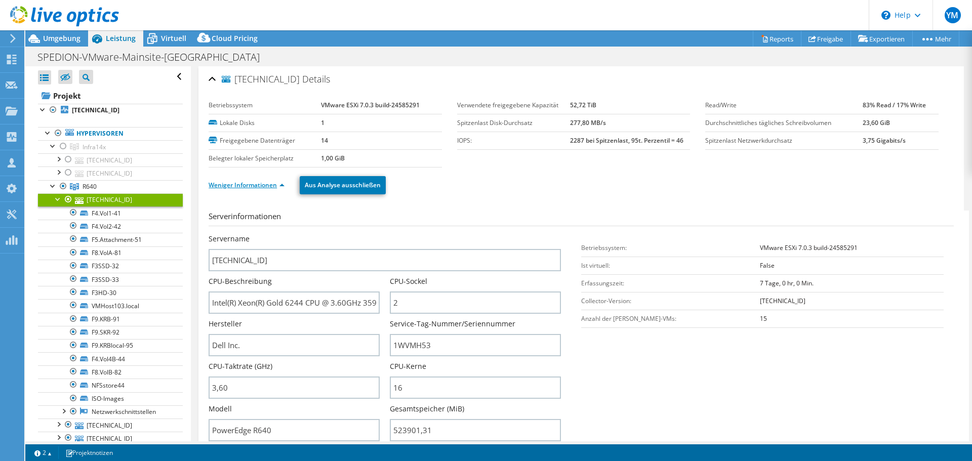
click at [254, 183] on link "Weniger Informationen" at bounding box center [247, 185] width 76 height 9
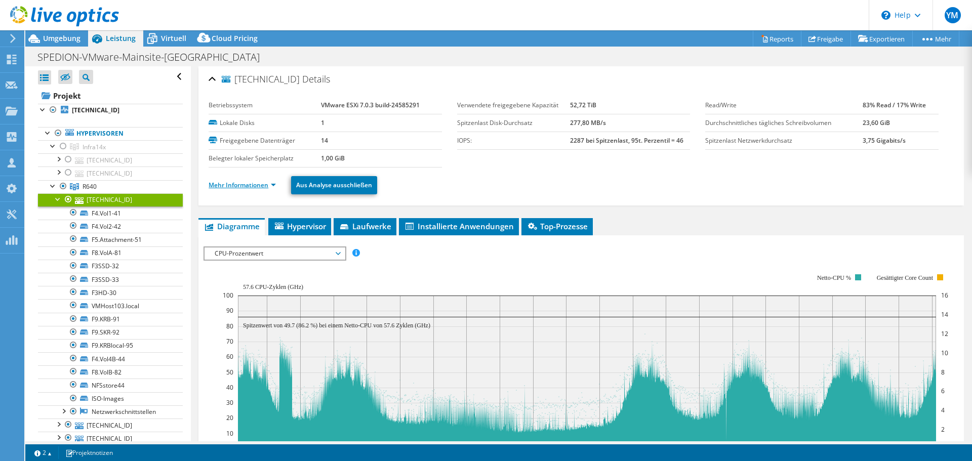
click at [248, 181] on link "Mehr Informationen" at bounding box center [242, 185] width 67 height 9
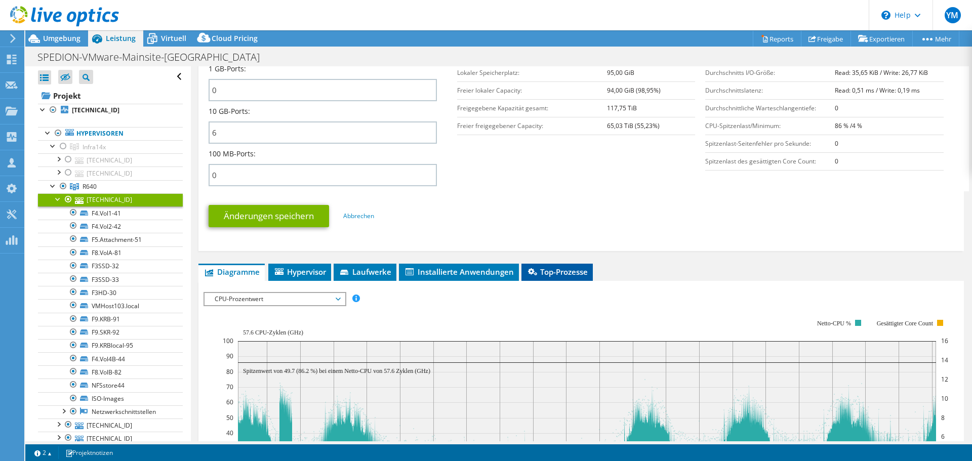
scroll to position [506, 0]
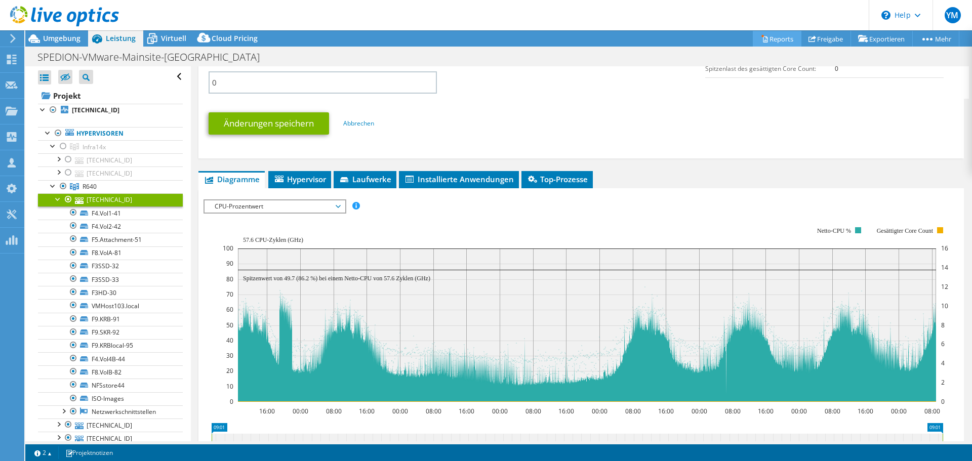
click at [778, 40] on link "Reports" at bounding box center [777, 39] width 49 height 16
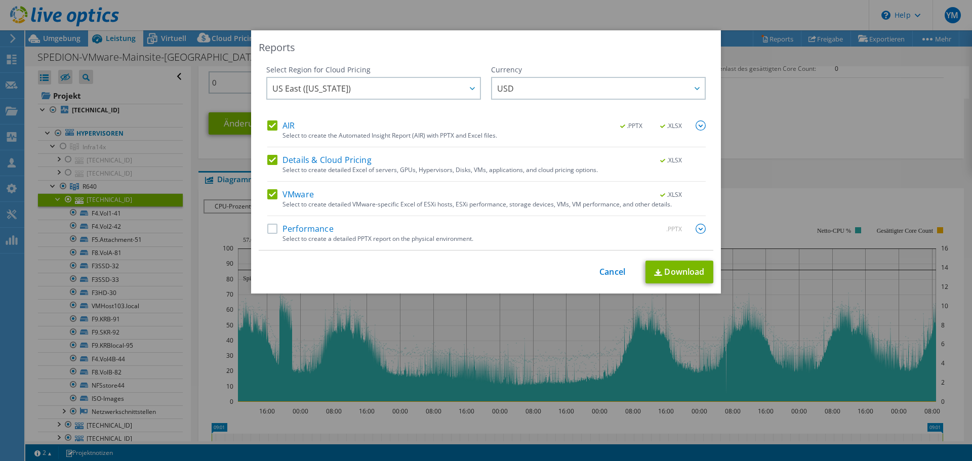
click at [269, 163] on label "Details & Cloud Pricing" at bounding box center [319, 160] width 104 height 10
click at [0, 0] on input "Details & Cloud Pricing" at bounding box center [0, 0] width 0 height 0
click at [271, 126] on label "AIR" at bounding box center [280, 126] width 27 height 10
click at [0, 0] on input "AIR" at bounding box center [0, 0] width 0 height 0
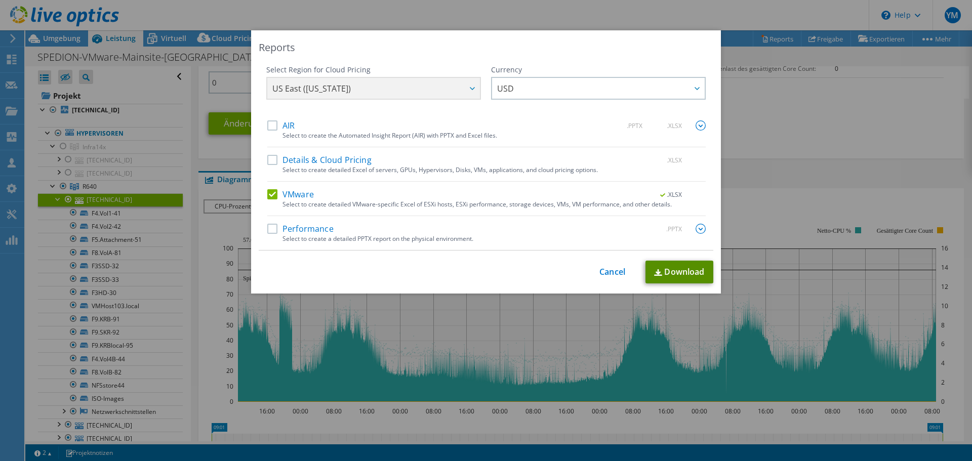
click at [666, 273] on link "Download" at bounding box center [680, 272] width 68 height 23
click at [782, 123] on div "Reports Select Region for Cloud Pricing Asia Pacific (Hong Kong) Asia Pacific (…" at bounding box center [486, 230] width 972 height 401
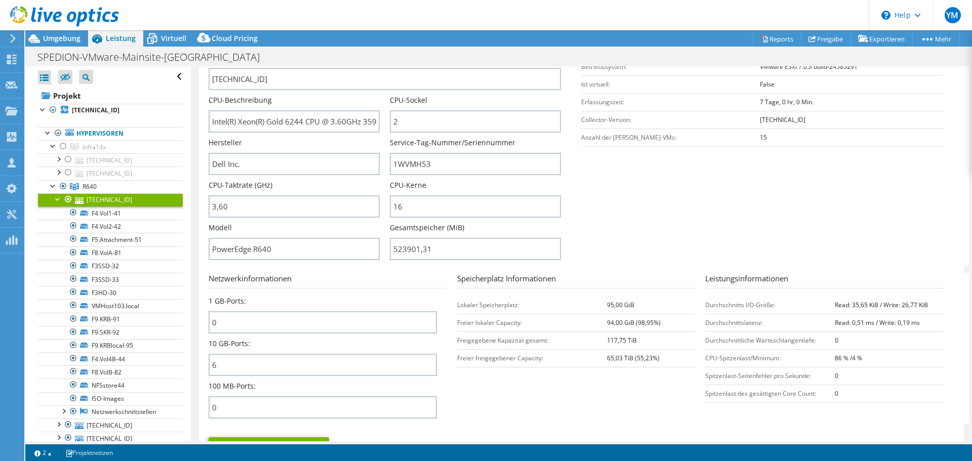
scroll to position [152, 0]
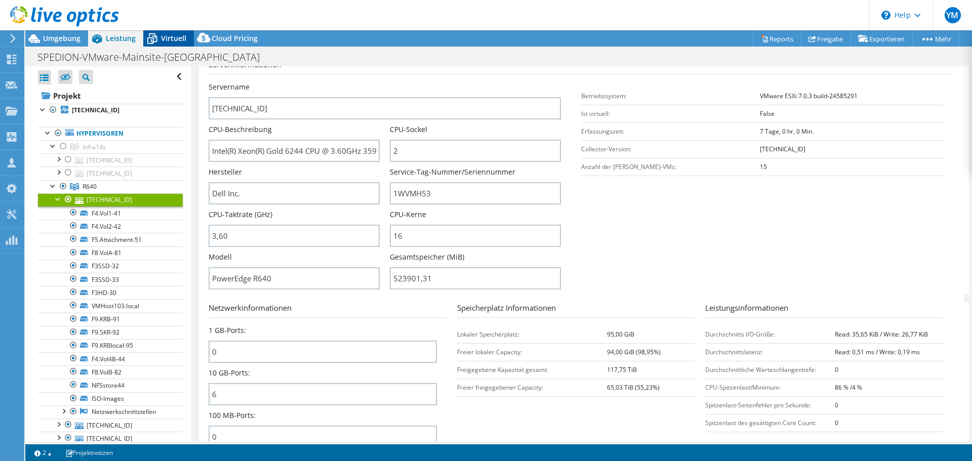
click at [162, 35] on span "Virtuell" at bounding box center [173, 38] width 25 height 10
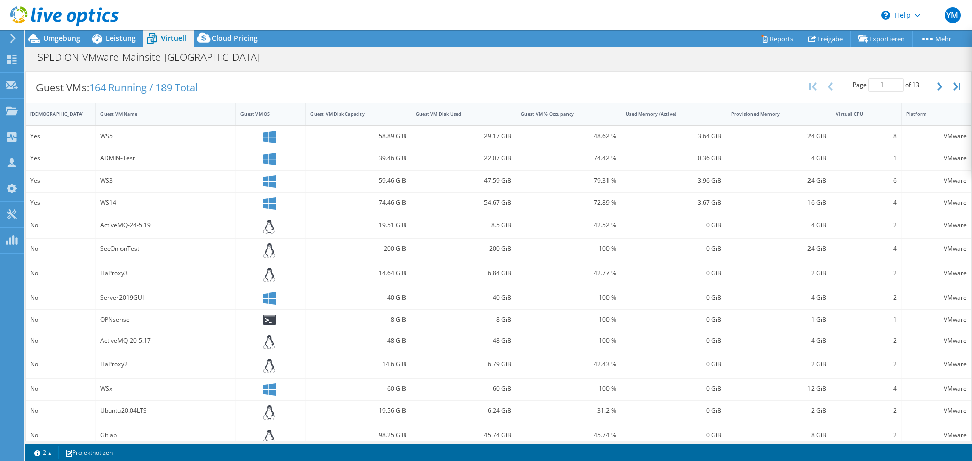
scroll to position [231, 0]
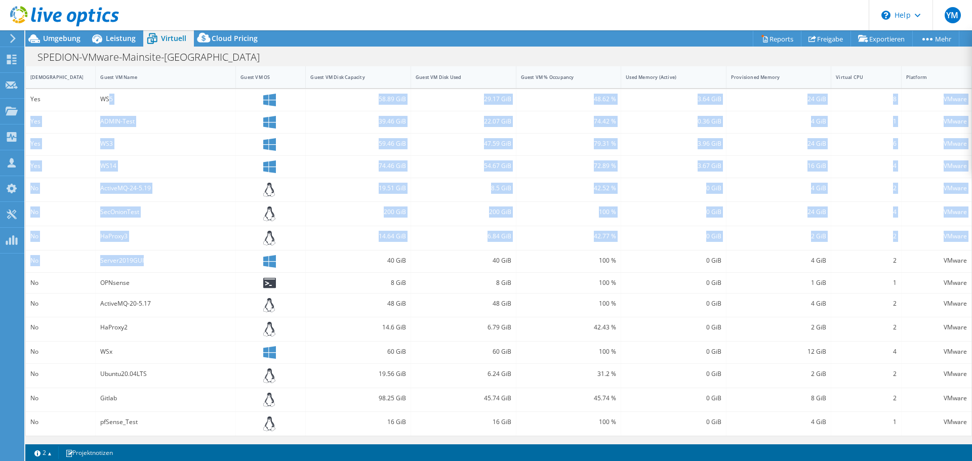
drag, startPoint x: 108, startPoint y: 114, endPoint x: 175, endPoint y: 277, distance: 175.3
click at [174, 273] on div "Yes WS5 58.89 GiB 29.17 GiB 48.62 % 3.64 GiB 24 GiB 8 VMware Yes ADMIN-Test 39.…" at bounding box center [499, 262] width 946 height 347
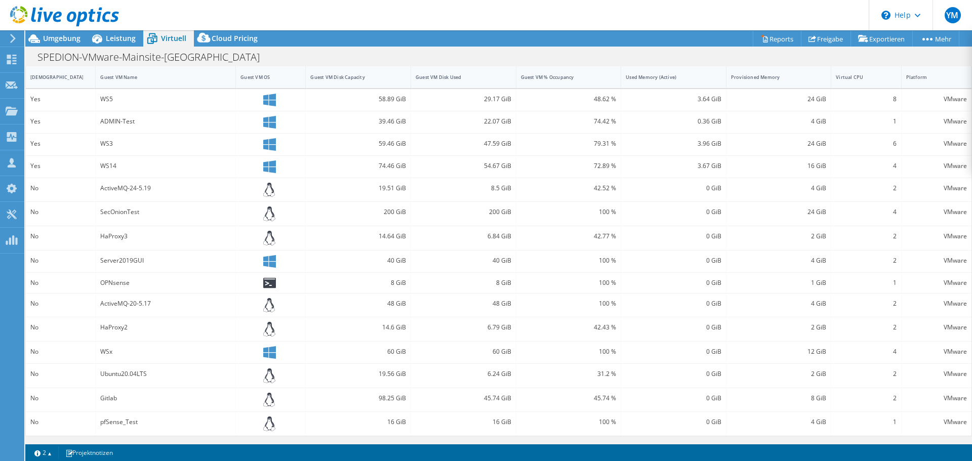
click at [818, 294] on div "4 GiB" at bounding box center [779, 306] width 105 height 24
drag, startPoint x: 124, startPoint y: 283, endPoint x: 106, endPoint y: 291, distance: 19.3
click at [106, 291] on div "OPNsense" at bounding box center [166, 283] width 140 height 20
click at [118, 288] on div "OPNsense" at bounding box center [165, 283] width 131 height 11
click at [120, 288] on div "OPNsense" at bounding box center [165, 283] width 131 height 11
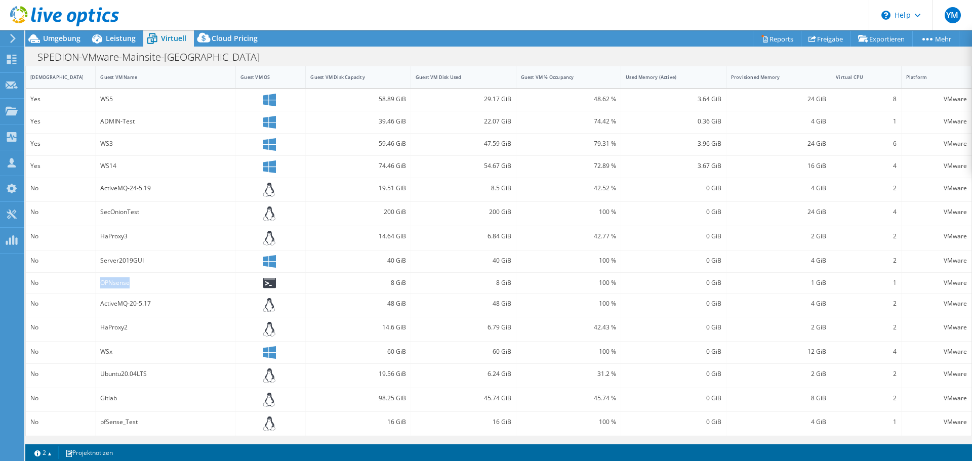
click at [120, 288] on div "OPNsense" at bounding box center [165, 283] width 131 height 11
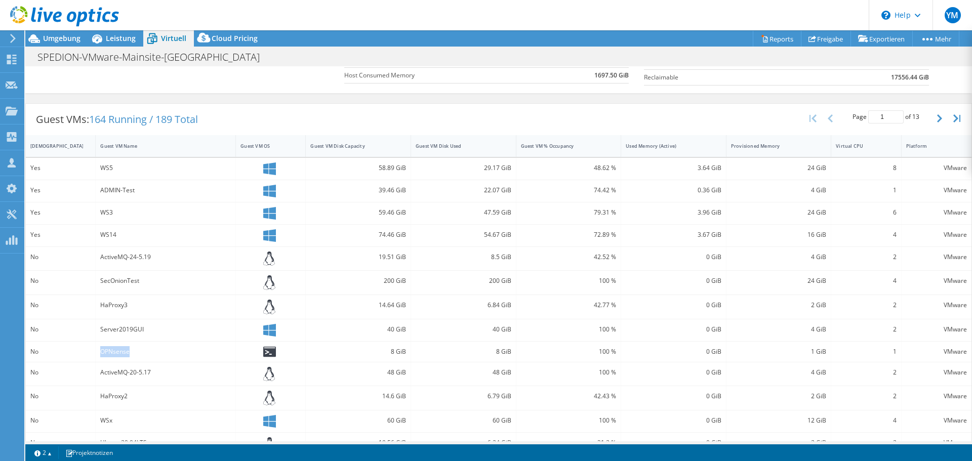
scroll to position [203, 0]
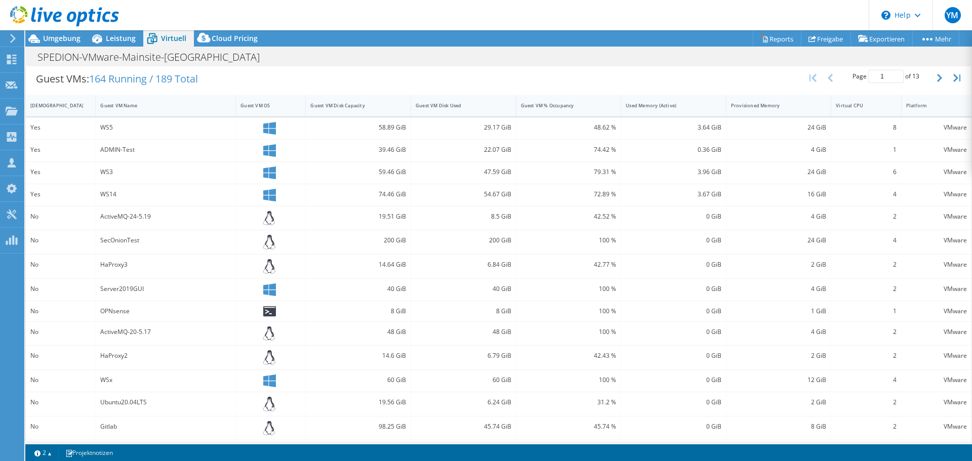
click at [136, 289] on div "Server2019GUI" at bounding box center [165, 289] width 131 height 11
click at [137, 289] on div "Server2019GUI" at bounding box center [165, 289] width 131 height 11
click at [184, 286] on div "Server2019GUI" at bounding box center [165, 289] width 131 height 11
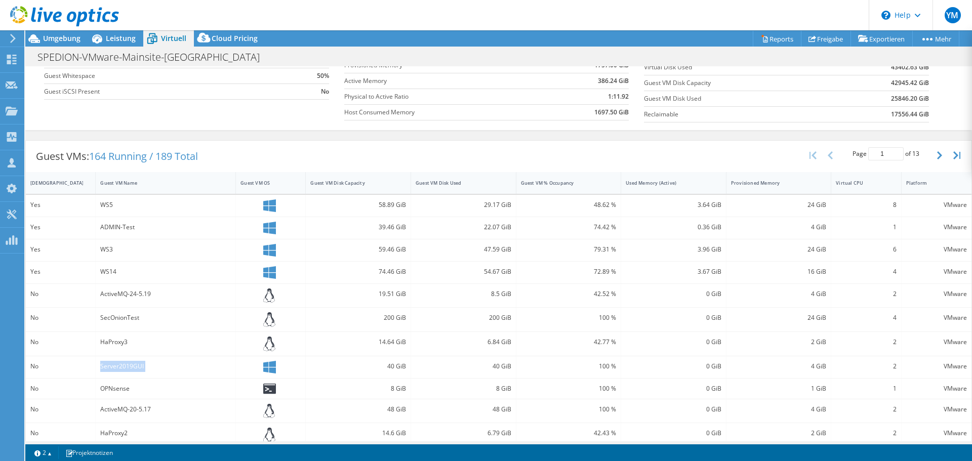
scroll to position [51, 0]
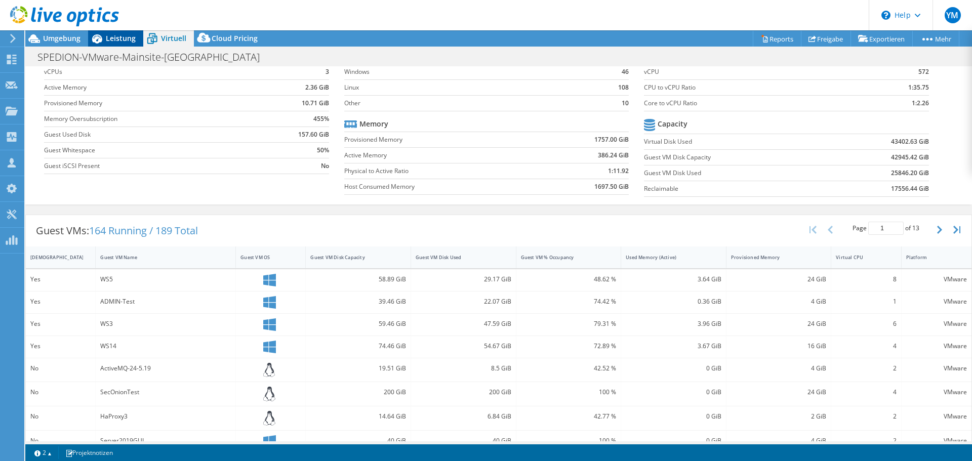
click at [119, 40] on span "Leistung" at bounding box center [121, 38] width 30 height 10
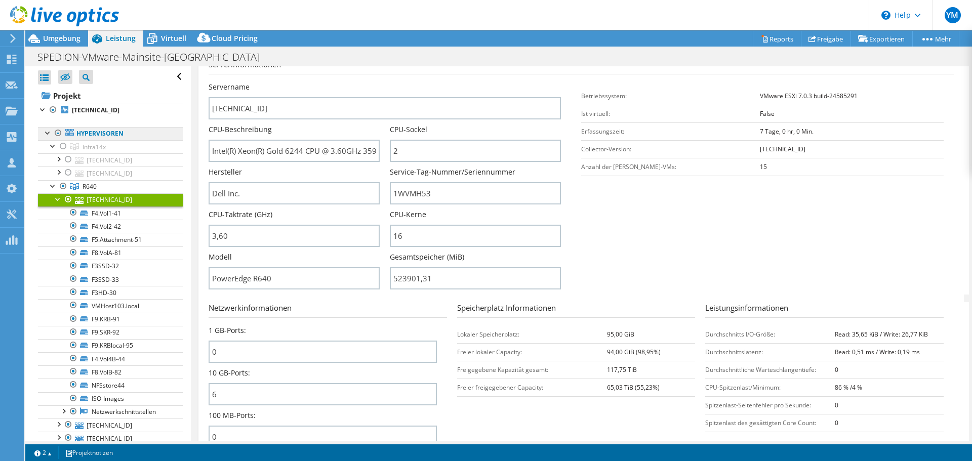
scroll to position [0, 0]
click at [57, 200] on div at bounding box center [58, 198] width 10 height 10
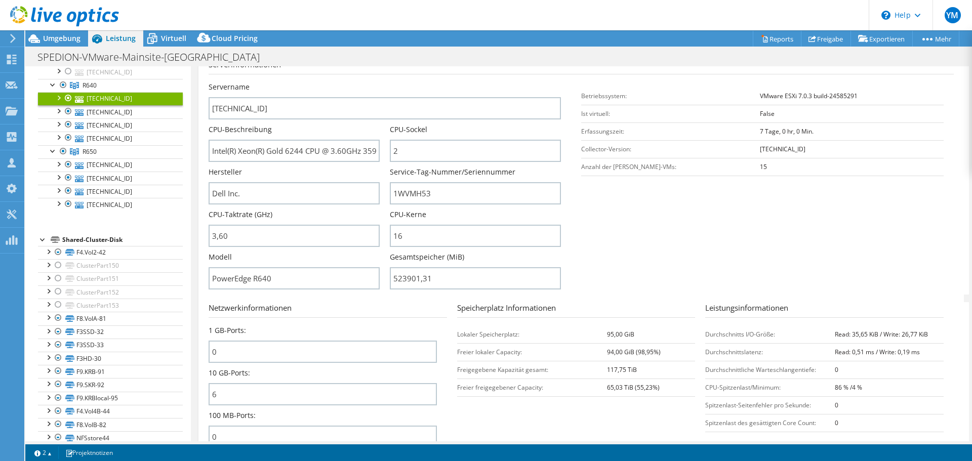
scroll to position [51, 0]
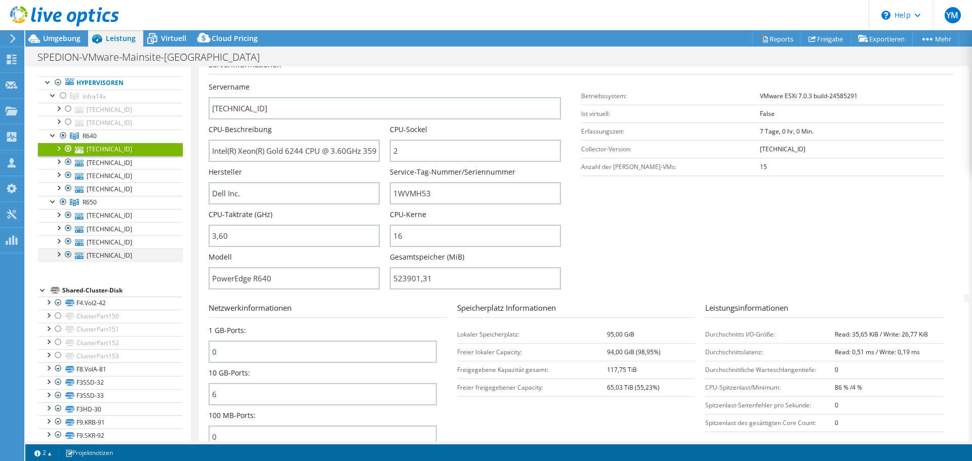
click at [61, 256] on div at bounding box center [58, 254] width 10 height 10
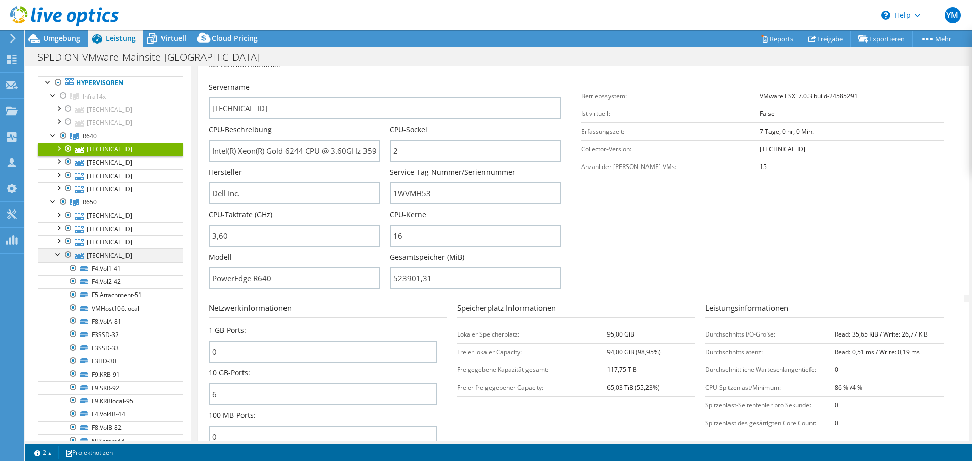
click at [59, 256] on div at bounding box center [58, 254] width 10 height 10
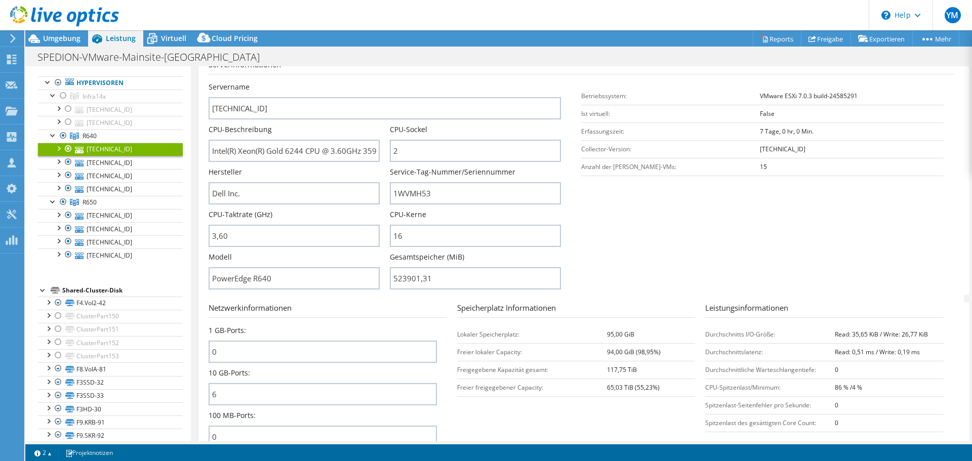
click at [508, 412] on section "Netzwerkinformationen 1 GB-Ports: 0 10 GB-Ports: 6 100 MB-Ports: 0 Speicherplat…" at bounding box center [584, 377] width 751 height 151
drag, startPoint x: 508, startPoint y: 412, endPoint x: 507, endPoint y: 400, distance: 12.2
click at [508, 412] on section "Netzwerkinformationen 1 GB-Ports: 0 10 GB-Ports: 6 100 MB-Ports: 0 Speicherplat…" at bounding box center [584, 377] width 751 height 151
click at [509, 392] on td "Freier freigegebener Capacity:" at bounding box center [532, 388] width 150 height 18
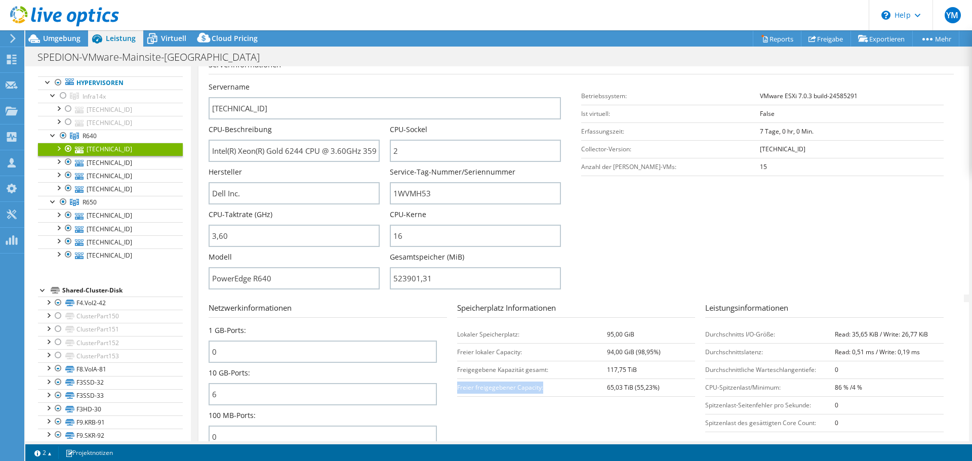
drag, startPoint x: 510, startPoint y: 391, endPoint x: 517, endPoint y: 390, distance: 6.7
click at [513, 391] on td "Freier freigegebener Capacity:" at bounding box center [532, 388] width 150 height 18
click at [523, 388] on td "Freier freigegebener Capacity:" at bounding box center [532, 388] width 150 height 18
click at [523, 389] on td "Freier freigegebener Capacity:" at bounding box center [532, 388] width 150 height 18
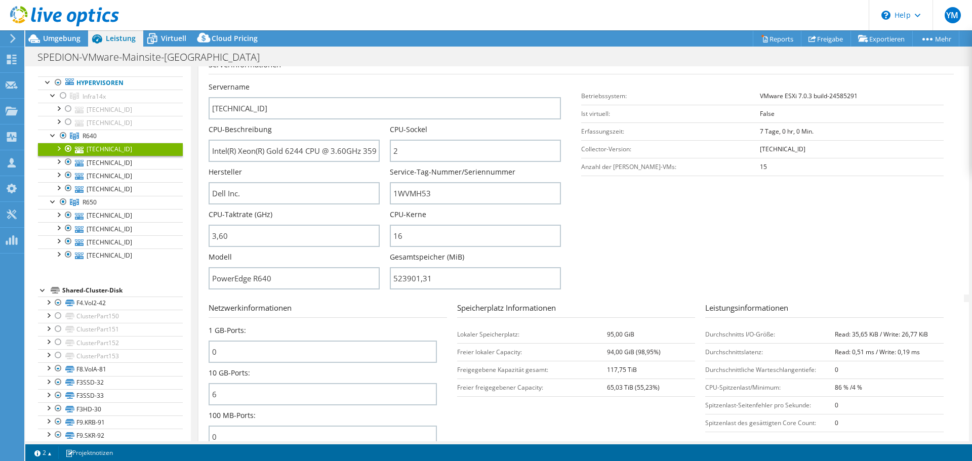
click at [534, 372] on td "Freigegebene Kapazität gesamt:" at bounding box center [532, 370] width 150 height 18
drag, startPoint x: 534, startPoint y: 372, endPoint x: 455, endPoint y: 371, distance: 79.0
click at [457, 371] on td "Freigegebene Kapazität gesamt:" at bounding box center [532, 370] width 150 height 18
click at [586, 255] on section "Serverinformationen Servername 192.168.1.103 CPU-Beschreibung Intel(R) Xeon(R) …" at bounding box center [584, 177] width 751 height 236
click at [654, 224] on section "Serverinformationen Servername 192.168.1.103 CPU-Beschreibung Intel(R) Xeon(R) …" at bounding box center [584, 177] width 751 height 236
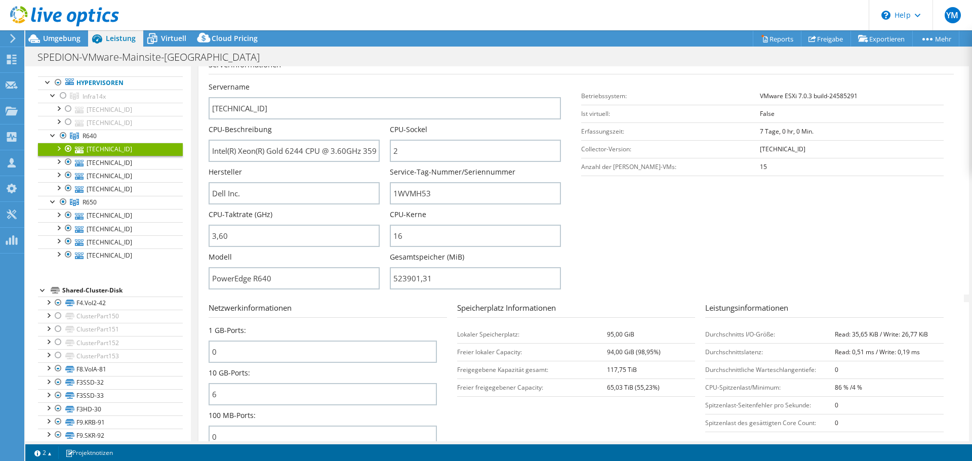
click at [653, 223] on section "Serverinformationen Servername 192.168.1.103 CPU-Beschreibung Intel(R) Xeon(R) …" at bounding box center [584, 177] width 751 height 236
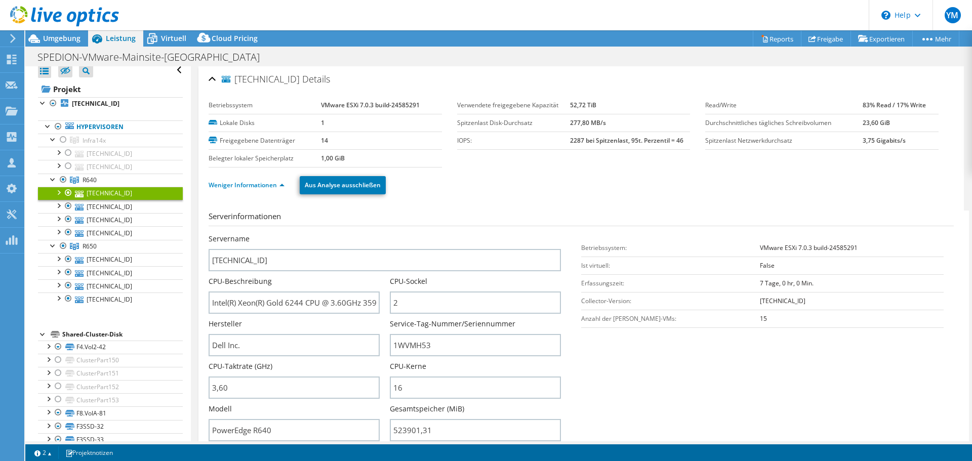
scroll to position [0, 0]
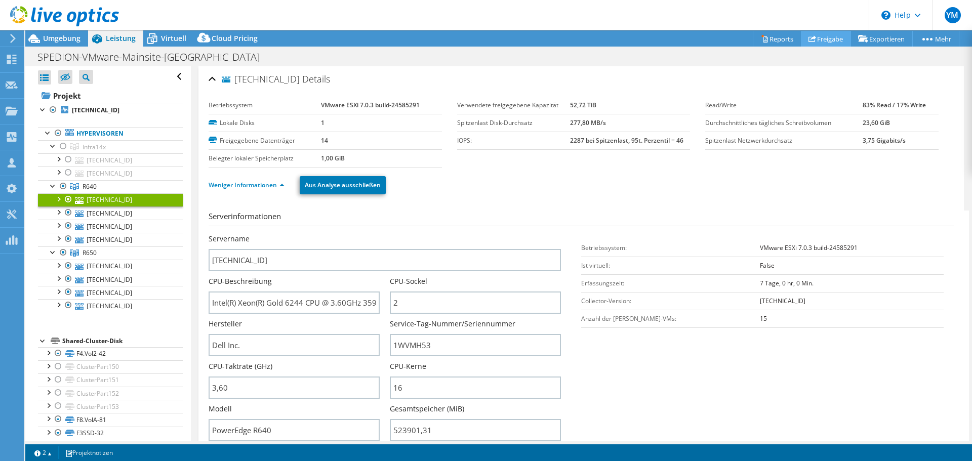
click at [823, 33] on link "Freigabe" at bounding box center [826, 39] width 50 height 16
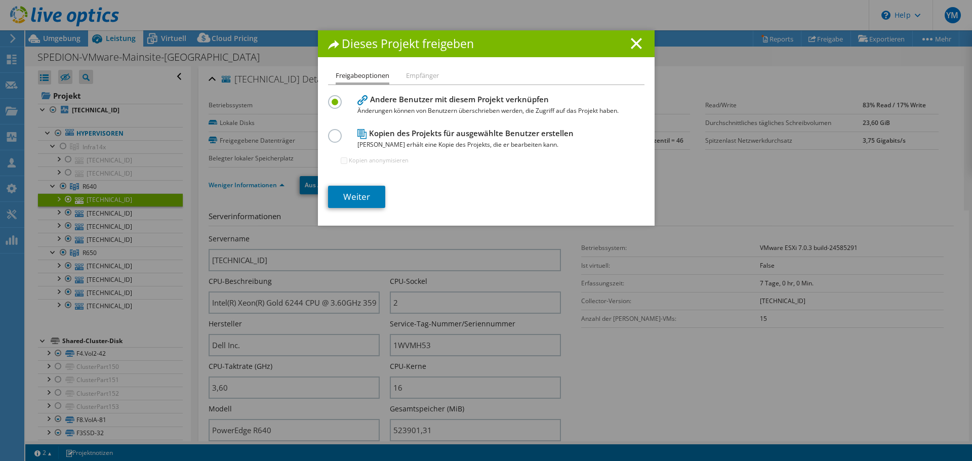
click at [406, 78] on li "Empfänger" at bounding box center [422, 76] width 33 height 13
click at [416, 76] on li "Empfänger" at bounding box center [422, 76] width 33 height 13
click at [329, 132] on label at bounding box center [337, 130] width 18 height 3
click at [0, 0] on input "radio" at bounding box center [0, 0] width 0 height 0
click at [350, 200] on link "Weiter" at bounding box center [356, 197] width 57 height 22
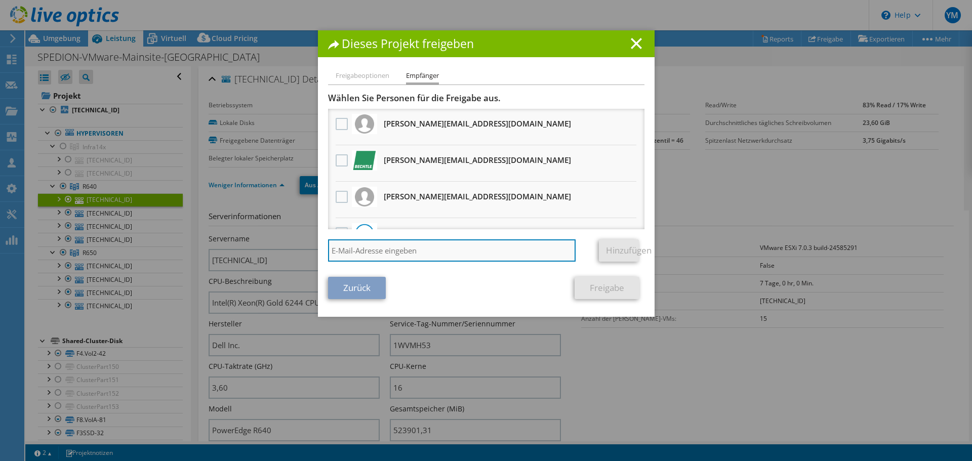
click at [409, 248] on input "search" at bounding box center [452, 251] width 248 height 22
paste input "[PERSON_NAME][EMAIL_ADDRESS][DOMAIN_NAME]"
type input "[PERSON_NAME][EMAIL_ADDRESS][DOMAIN_NAME]"
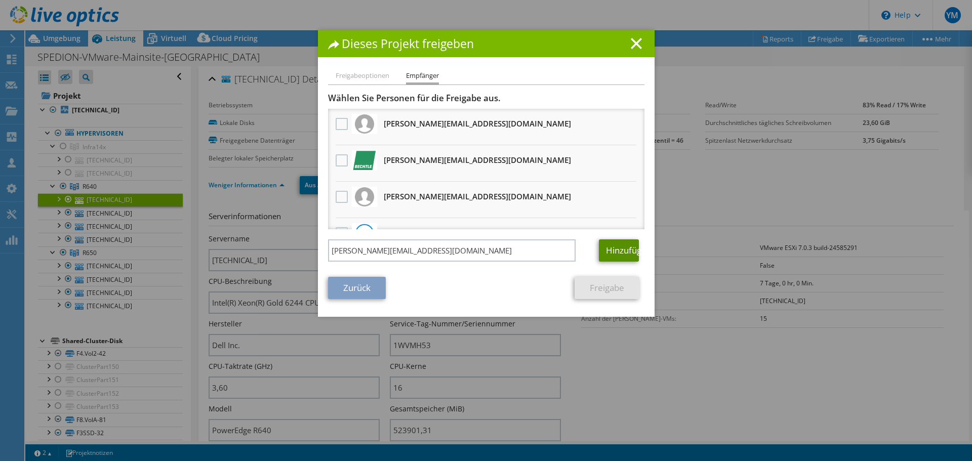
click at [614, 250] on link "Hinzufügen" at bounding box center [619, 251] width 40 height 22
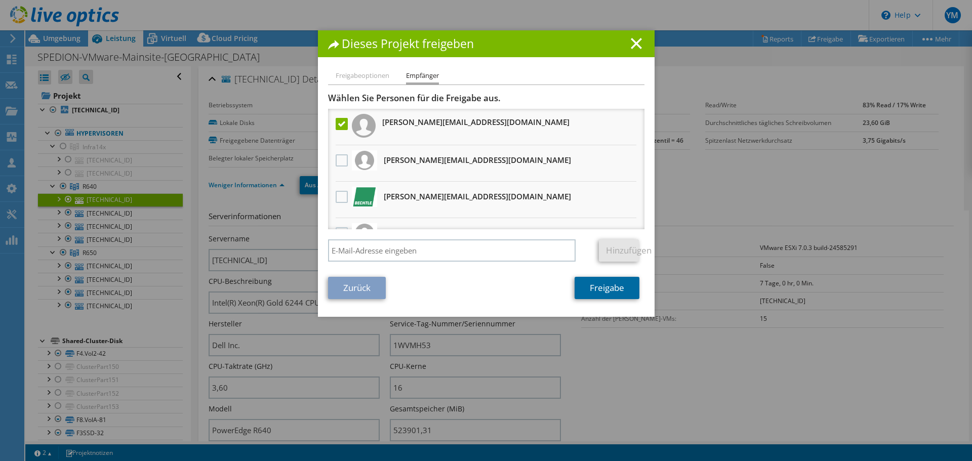
click at [602, 291] on link "Freigabe" at bounding box center [607, 288] width 65 height 22
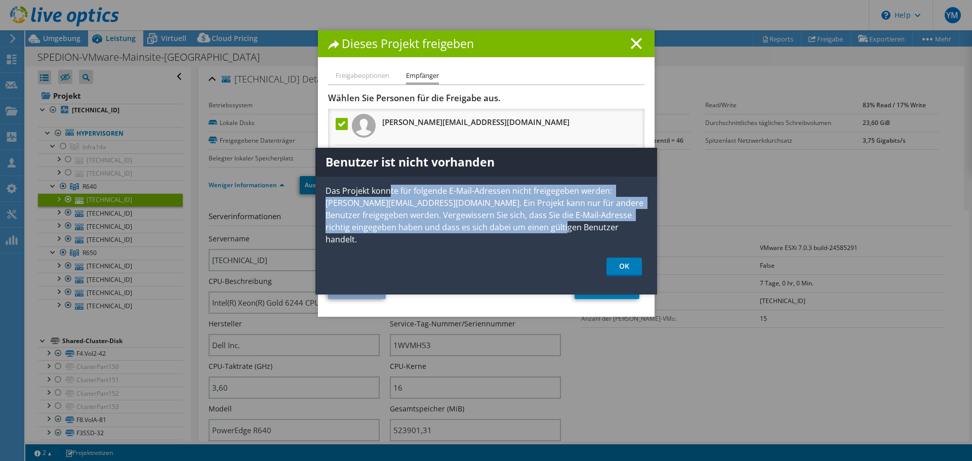
drag, startPoint x: 390, startPoint y: 192, endPoint x: 631, endPoint y: 229, distance: 242.9
click at [631, 229] on p "Das Projekt konnte für folgende E-Mail-Adressen nicht freigegeben werden: f.fis…" at bounding box center [487, 215] width 342 height 61
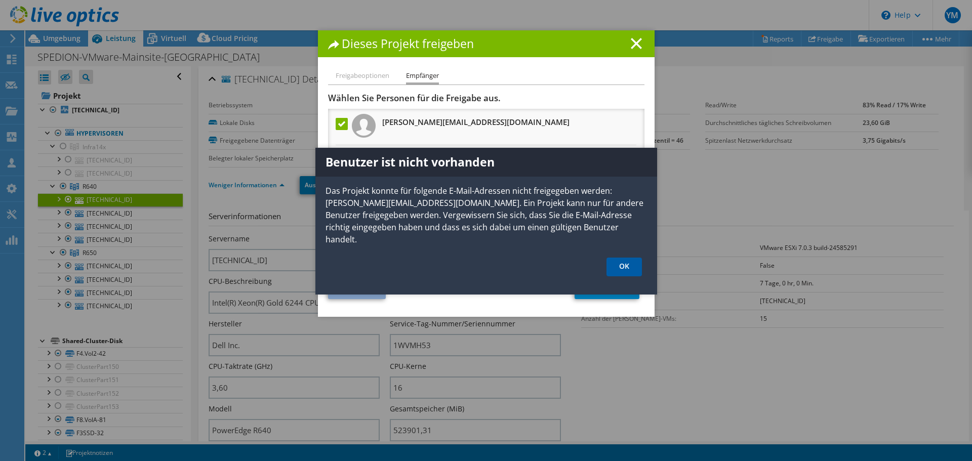
click at [628, 258] on link "OK" at bounding box center [624, 267] width 35 height 19
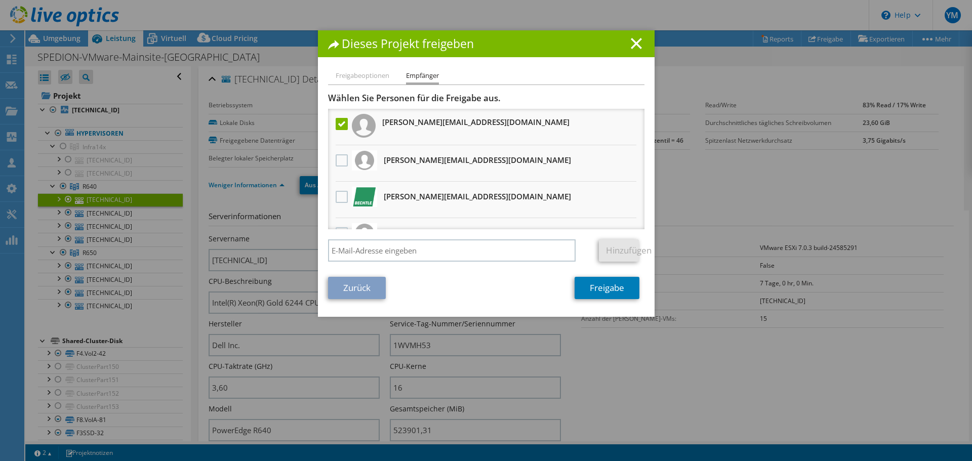
click at [422, 76] on li "Empfänger" at bounding box center [422, 77] width 33 height 15
click at [372, 71] on li "Freigabeoptionen" at bounding box center [363, 76] width 54 height 13
click at [373, 76] on li "Freigabeoptionen" at bounding box center [363, 76] width 54 height 13
click at [448, 129] on h3 "[PERSON_NAME][EMAIL_ADDRESS][DOMAIN_NAME]" at bounding box center [475, 122] width 187 height 16
click at [608, 281] on link "Freigabe" at bounding box center [607, 288] width 65 height 22
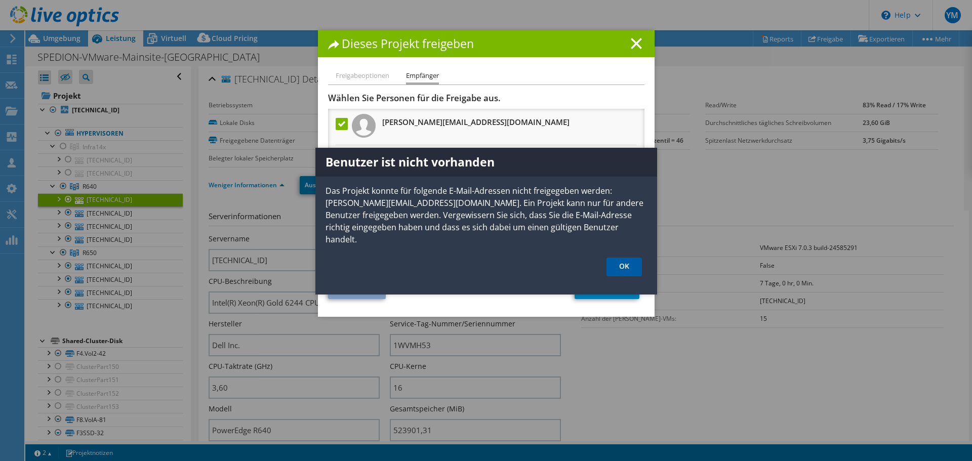
click at [629, 258] on link "OK" at bounding box center [624, 267] width 35 height 19
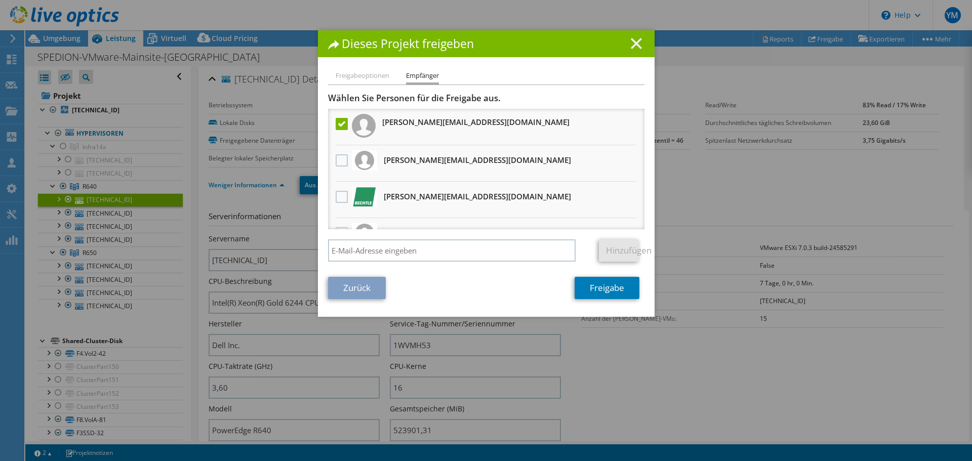
click at [638, 47] on icon at bounding box center [636, 43] width 11 height 11
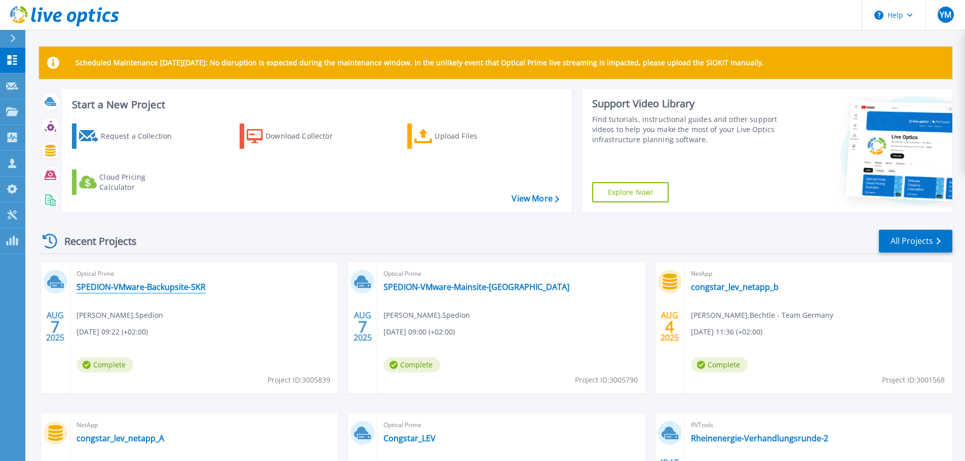
drag, startPoint x: 165, startPoint y: 291, endPoint x: 164, endPoint y: 285, distance: 5.8
click at [165, 291] on link "SPEDION-VMware-Backupsite-SKR" at bounding box center [140, 287] width 129 height 10
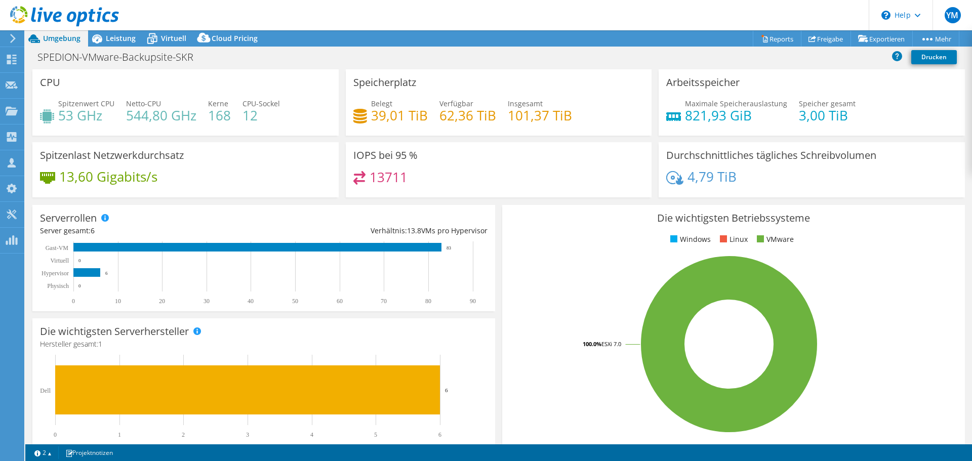
select select "USD"
drag, startPoint x: 124, startPoint y: 60, endPoint x: 171, endPoint y: 61, distance: 47.6
click at [171, 61] on h1 "SPEDION-VMware-Backupsite-SKR" at bounding box center [121, 57] width 176 height 11
drag, startPoint x: 57, startPoint y: 119, endPoint x: 176, endPoint y: 121, distance: 119.5
click at [176, 121] on div "Spitzenwert CPU 53 GHz Netto-CPU 544,80 GHz Kerne 168 CPU-Sockel 12" at bounding box center [185, 114] width 291 height 33
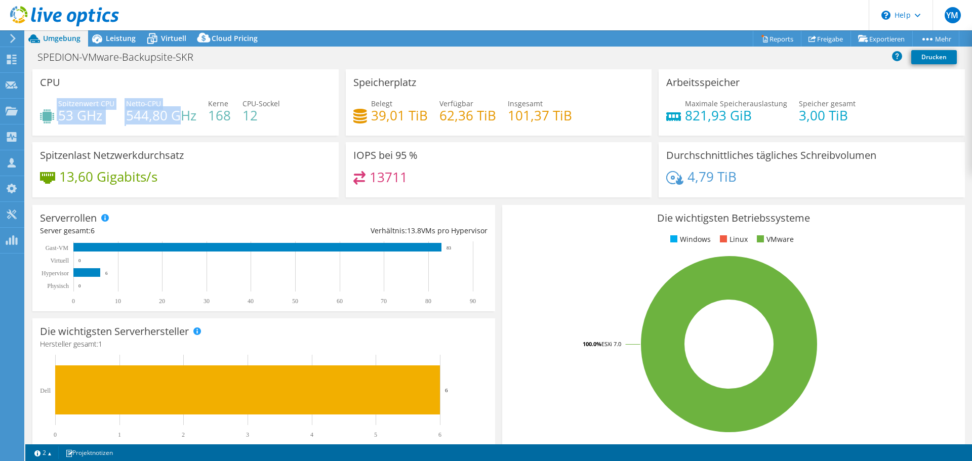
click at [143, 115] on h4 "544,80 GHz" at bounding box center [161, 115] width 70 height 11
drag, startPoint x: 59, startPoint y: 119, endPoint x: 74, endPoint y: 120, distance: 15.2
click at [74, 120] on h4 "53 GHz" at bounding box center [86, 115] width 56 height 11
click at [87, 121] on h4 "53 GHz" at bounding box center [86, 115] width 56 height 11
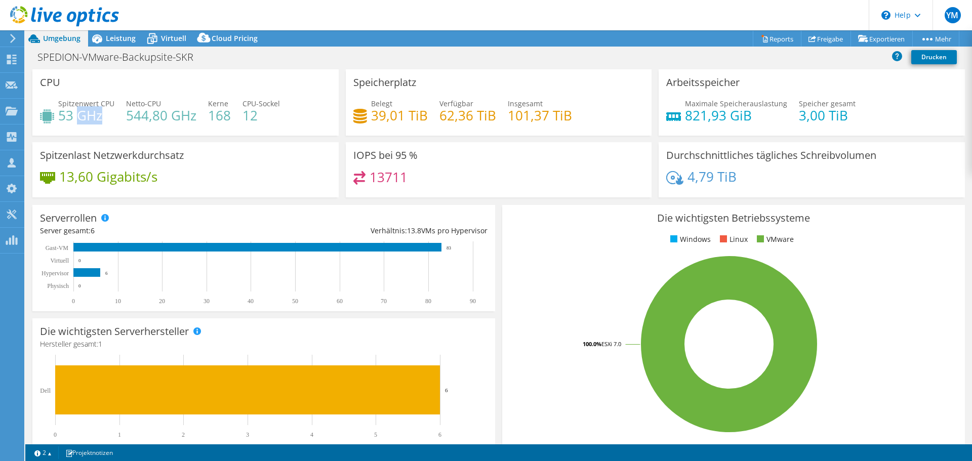
click at [86, 121] on h4 "53 GHz" at bounding box center [86, 115] width 56 height 11
click at [126, 118] on h4 "544,80 GHz" at bounding box center [161, 115] width 70 height 11
click at [255, 183] on div "13,60 Gigabits/s" at bounding box center [185, 181] width 291 height 21
click at [820, 38] on link "Freigabe" at bounding box center [826, 39] width 50 height 16
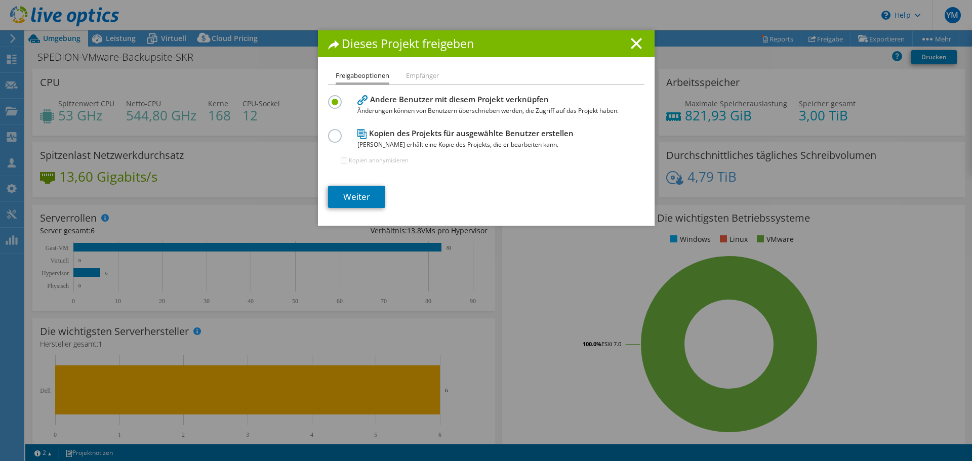
click at [323, 137] on div "Freigabeoptionen Empfänger Andere Benutzer mit diesem Projekt verknüpfen Änderu…" at bounding box center [486, 148] width 337 height 156
click at [328, 132] on label at bounding box center [337, 130] width 18 height 3
click at [0, 0] on input "radio" at bounding box center [0, 0] width 0 height 0
click at [350, 196] on link "Weiter" at bounding box center [356, 197] width 57 height 22
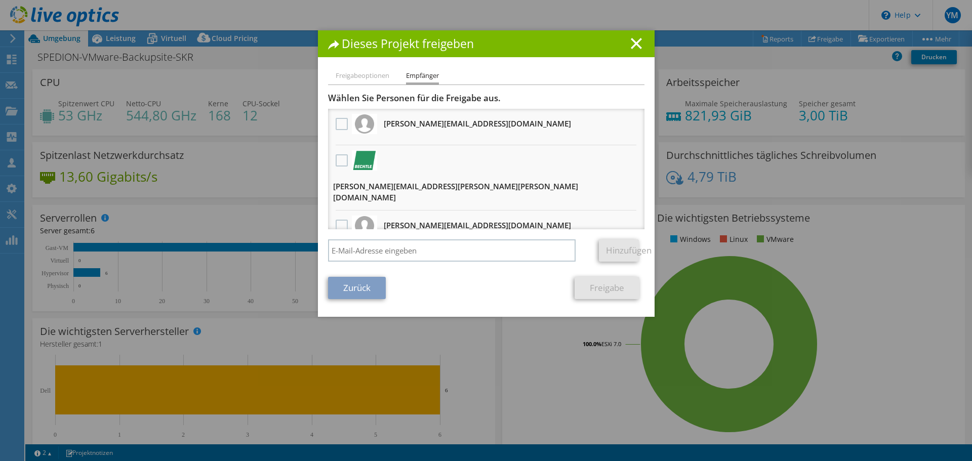
click at [333, 123] on div at bounding box center [341, 124] width 17 height 21
click at [339, 127] on label at bounding box center [343, 124] width 15 height 12
click at [0, 0] on input "checkbox" at bounding box center [0, 0] width 0 height 0
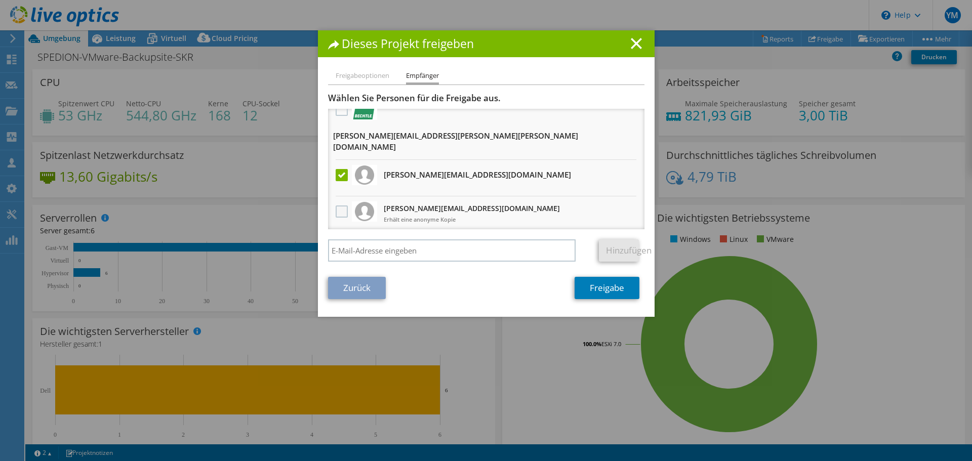
click at [341, 206] on label at bounding box center [343, 212] width 15 height 12
click at [0, 0] on input "checkbox" at bounding box center [0, 0] width 0 height 0
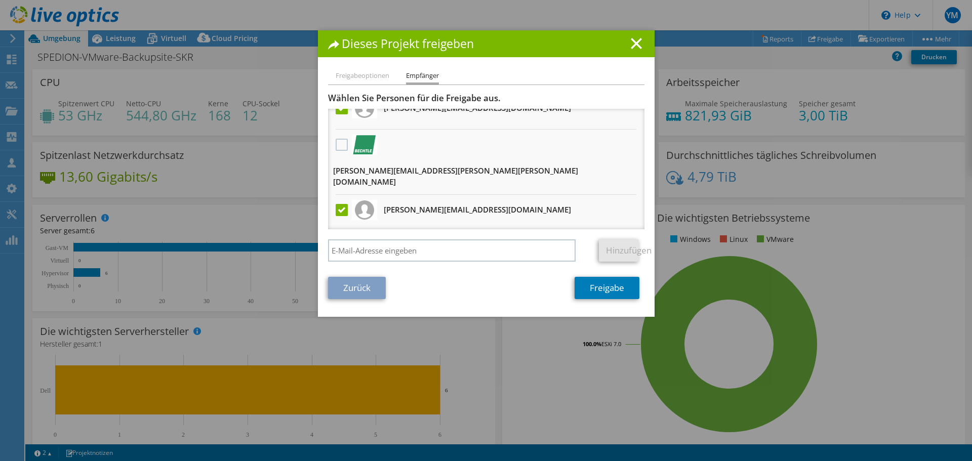
scroll to position [0, 0]
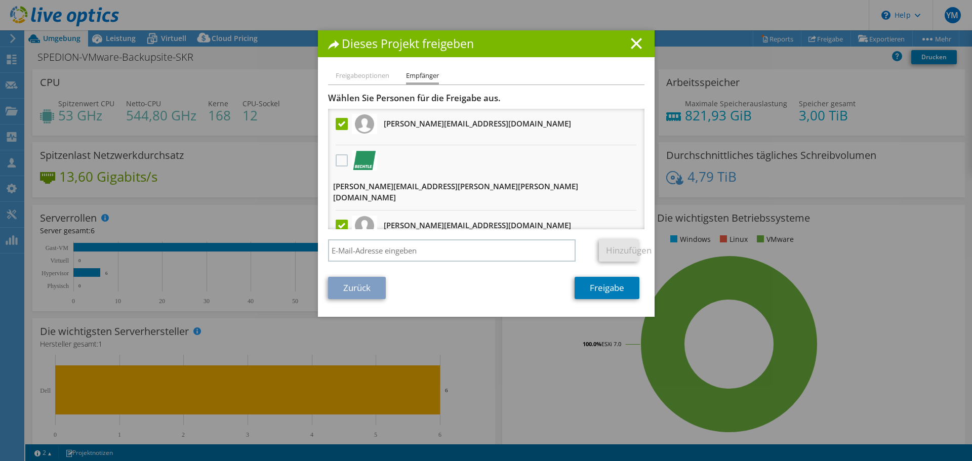
click at [340, 220] on label at bounding box center [343, 226] width 15 height 12
click at [0, 0] on input "checkbox" at bounding box center [0, 0] width 0 height 0
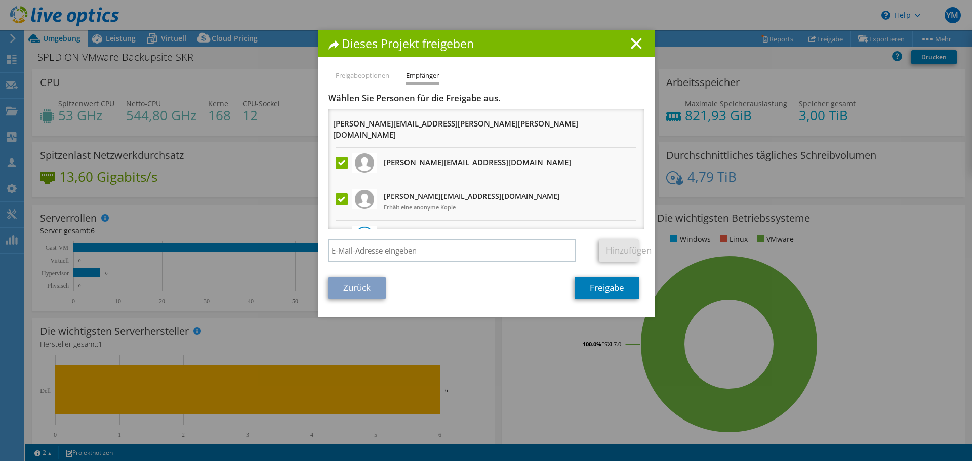
scroll to position [152, 0]
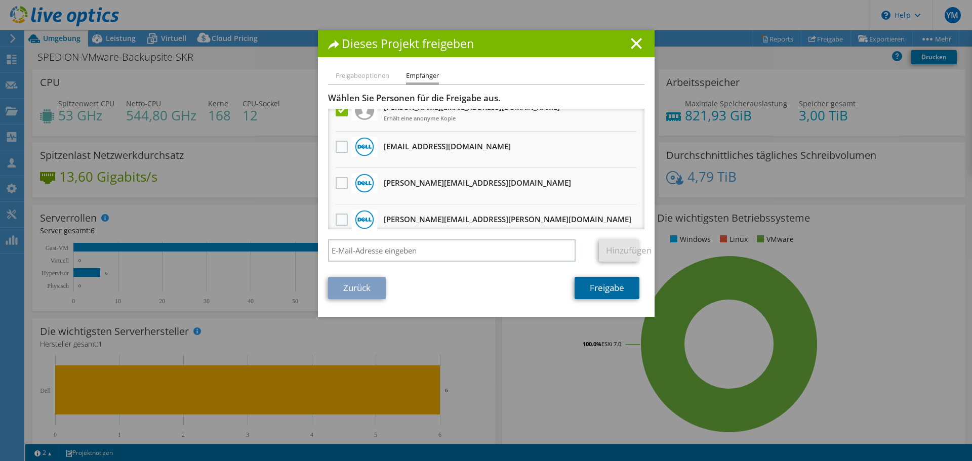
click at [607, 290] on link "Freigabe" at bounding box center [607, 288] width 65 height 22
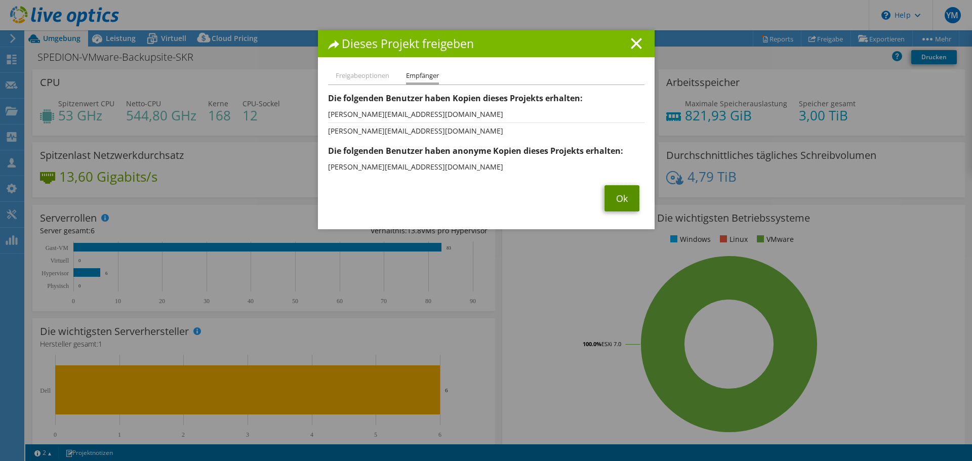
drag, startPoint x: 615, startPoint y: 204, endPoint x: 580, endPoint y: 211, distance: 35.8
click at [616, 203] on link "Ok" at bounding box center [622, 198] width 35 height 26
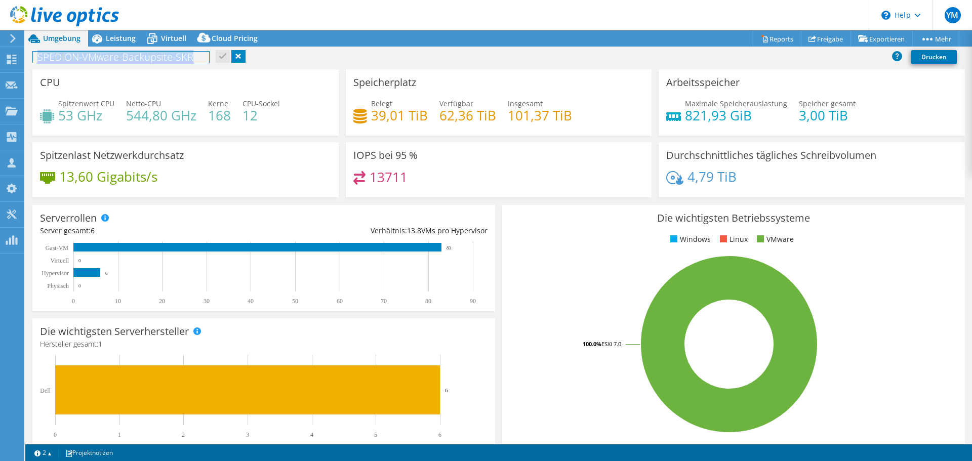
drag, startPoint x: 211, startPoint y: 60, endPoint x: 37, endPoint y: 63, distance: 173.2
click at [37, 63] on div "SPEDION-VMware-Backupsite-SKR Drucken" at bounding box center [498, 57] width 947 height 19
click at [172, 78] on div "CPU Spitzenwert CPU 53 GHz Netto-CPU 544,80 GHz Kerne 168 CPU-Sockel 12" at bounding box center [185, 102] width 306 height 66
click at [53, 80] on h3 "CPU" at bounding box center [50, 82] width 20 height 11
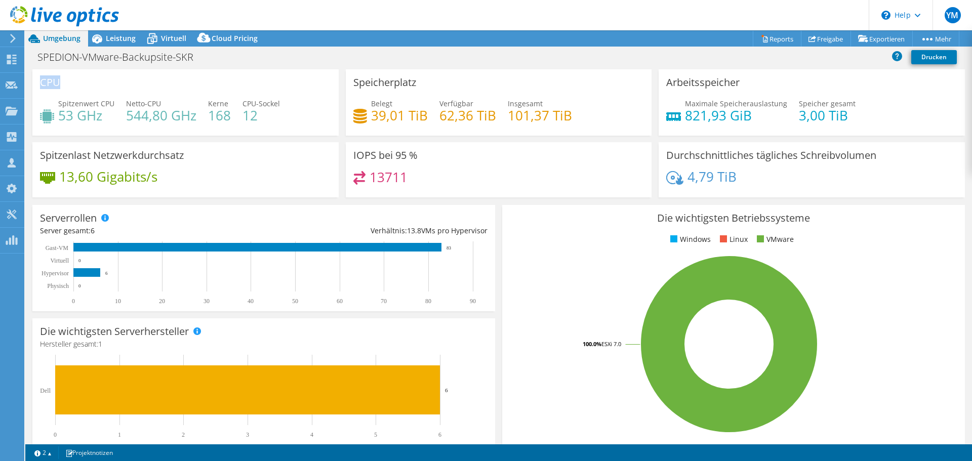
click at [53, 80] on h3 "CPU" at bounding box center [50, 82] width 20 height 11
click at [99, 88] on div "CPU Spitzenwert CPU 53 GHz Netto-CPU 544,80 GHz Kerne 168 CPU-Sockel 12" at bounding box center [185, 102] width 306 height 66
click at [239, 107] on div "Spitzenwert CPU 53 GHz Netto-CPU 544,80 GHz Kerne 168 CPU-Sockel 12" at bounding box center [185, 114] width 291 height 33
click at [244, 120] on h4 "12" at bounding box center [261, 115] width 37 height 11
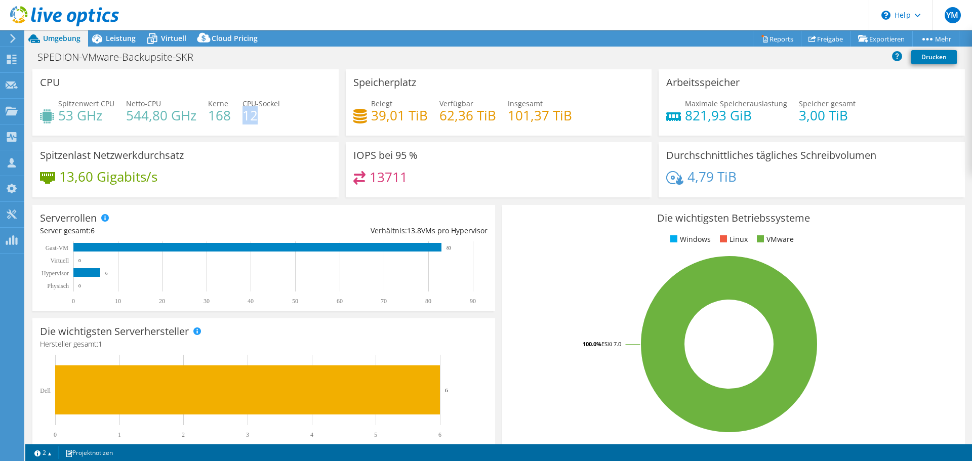
click at [244, 120] on h4 "12" at bounding box center [261, 115] width 37 height 11
click at [229, 121] on div "Spitzenwert CPU 53 GHz Netto-CPU 544,80 GHz Kerne 168 CPU-Sockel 12" at bounding box center [185, 114] width 291 height 33
click at [225, 121] on h4 "168" at bounding box center [219, 115] width 23 height 11
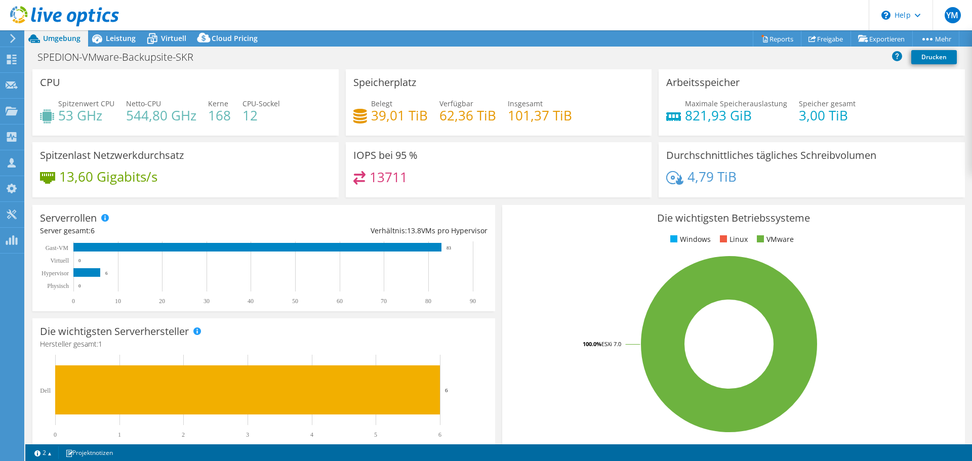
click at [247, 121] on h4 "12" at bounding box center [261, 115] width 37 height 11
click at [113, 38] on span "Leistung" at bounding box center [121, 38] width 30 height 10
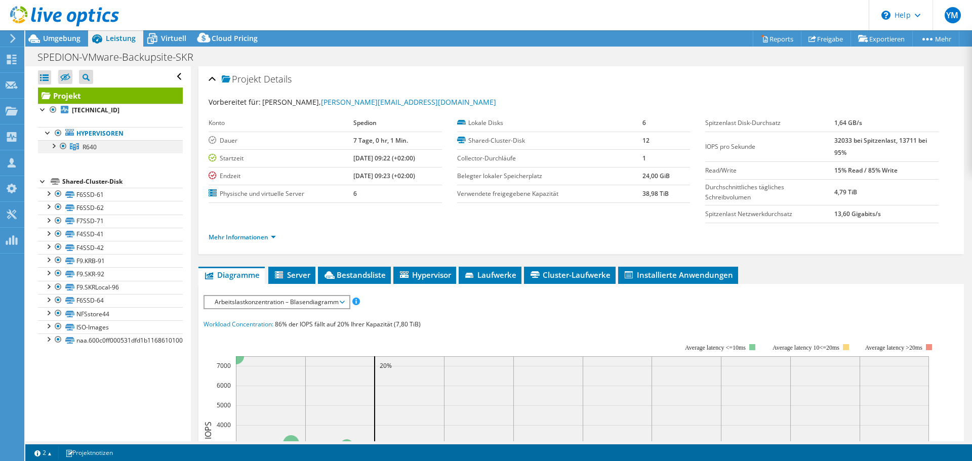
click at [57, 146] on div at bounding box center [53, 145] width 10 height 10
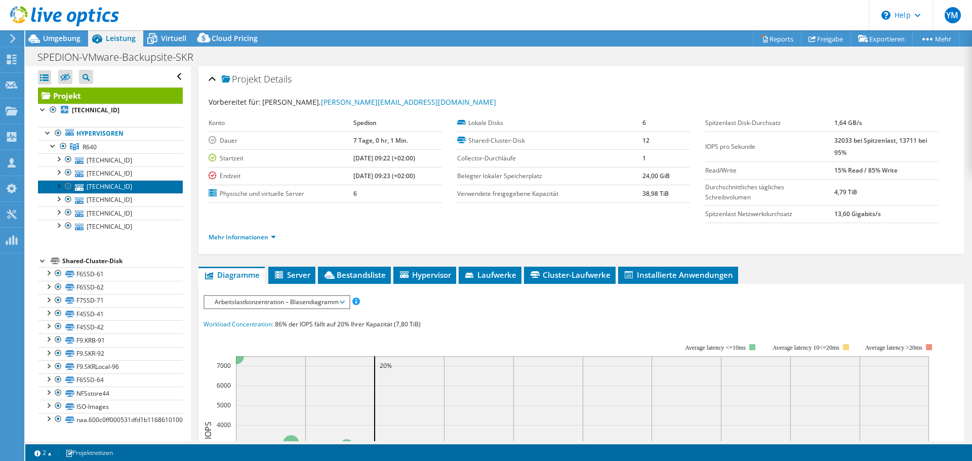
click at [142, 188] on link "[TECHNICAL_ID]" at bounding box center [110, 186] width 145 height 13
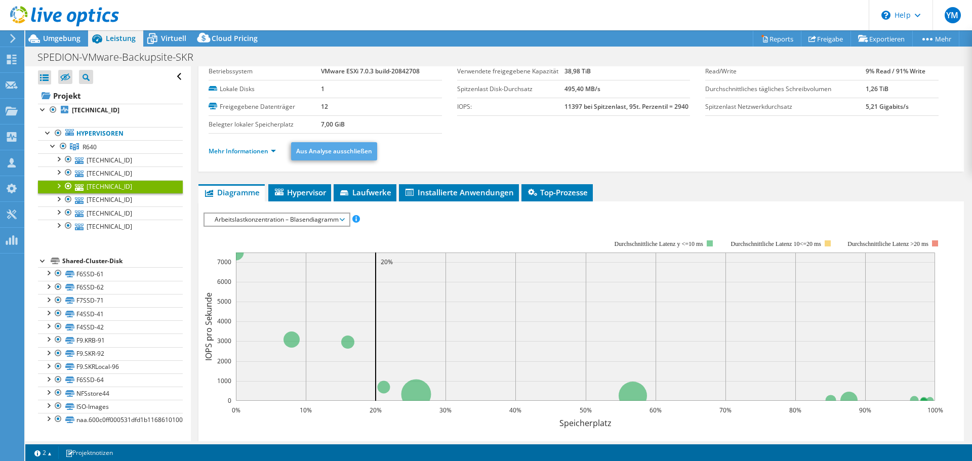
scroll to position [0, 0]
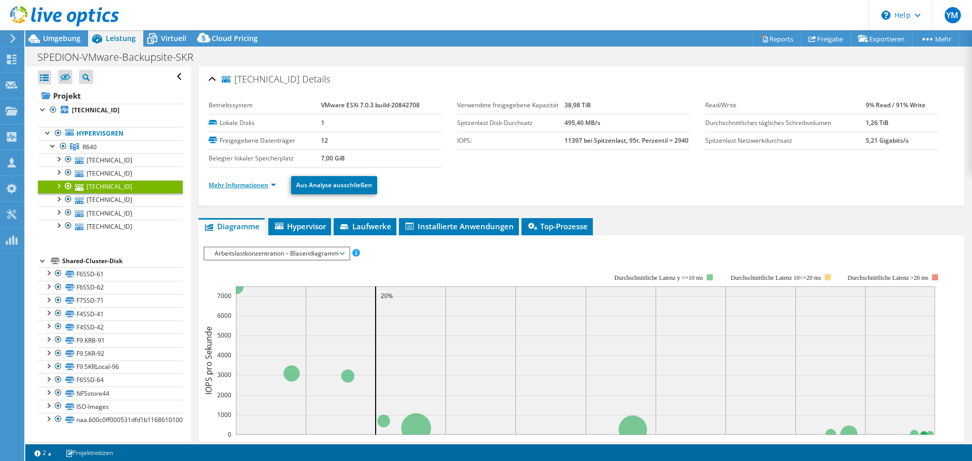
click at [257, 185] on link "Mehr Informationen" at bounding box center [242, 185] width 67 height 9
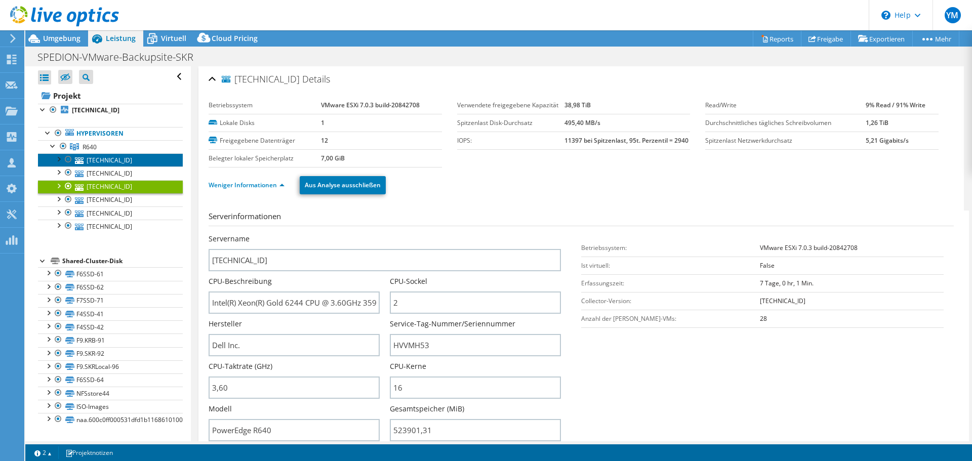
click at [147, 162] on link "[TECHNICAL_ID]" at bounding box center [110, 159] width 145 height 13
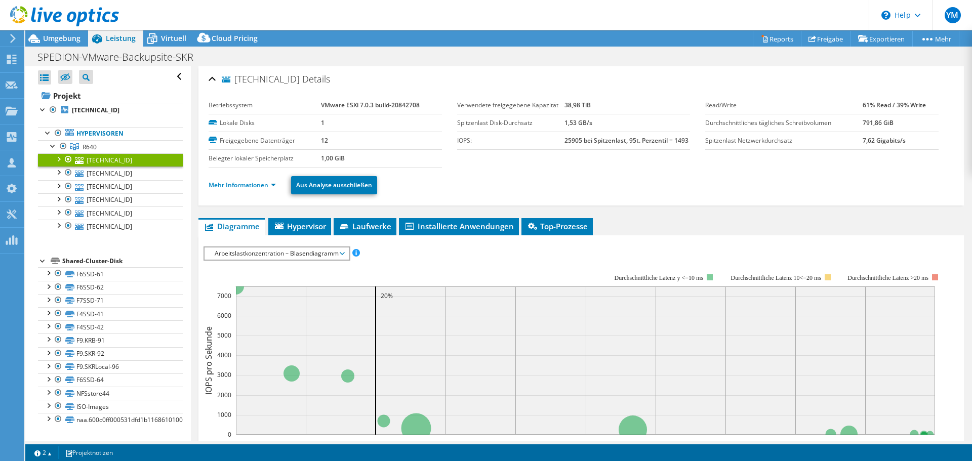
click at [243, 141] on label "Freigegebene Datenträger" at bounding box center [265, 141] width 112 height 10
click at [243, 140] on label "Freigegebene Datenträger" at bounding box center [265, 141] width 112 height 10
click at [250, 141] on label "Freigegebene Datenträger" at bounding box center [265, 141] width 112 height 10
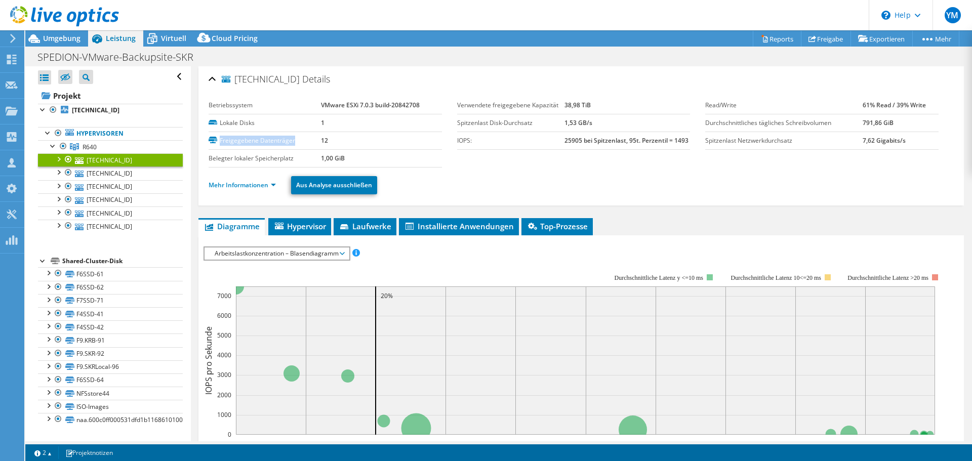
click at [250, 141] on label "Freigegebene Datenträger" at bounding box center [265, 141] width 112 height 10
click at [245, 144] on label "Freigegebene Datenträger" at bounding box center [265, 141] width 112 height 10
click at [253, 143] on label "Freigegebene Datenträger" at bounding box center [265, 141] width 112 height 10
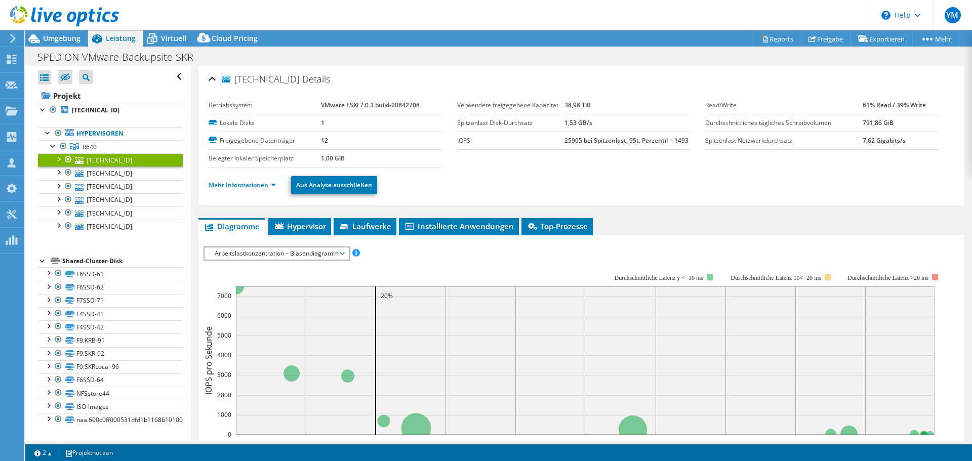
click at [268, 138] on label "Freigegebene Datenträger" at bounding box center [265, 141] width 112 height 10
drag, startPoint x: 268, startPoint y: 138, endPoint x: 229, endPoint y: 139, distance: 39.5
click at [229, 139] on label "Freigegebene Datenträger" at bounding box center [265, 141] width 112 height 10
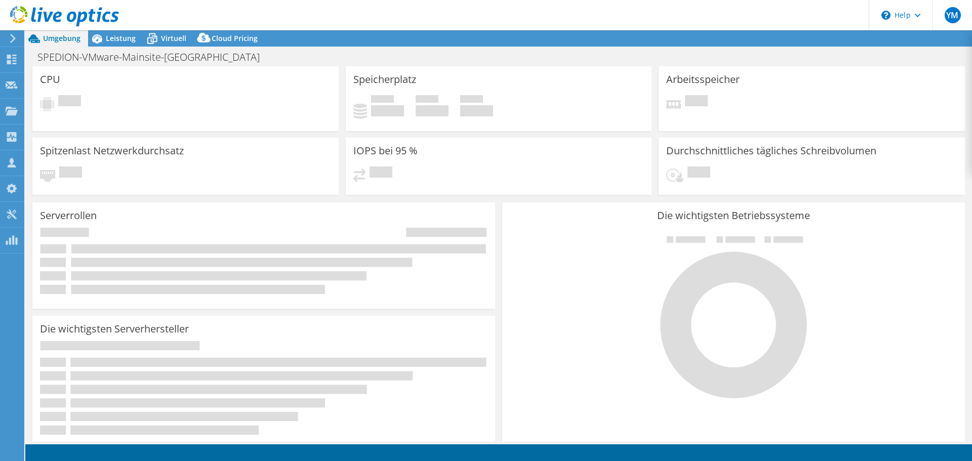
select select "USD"
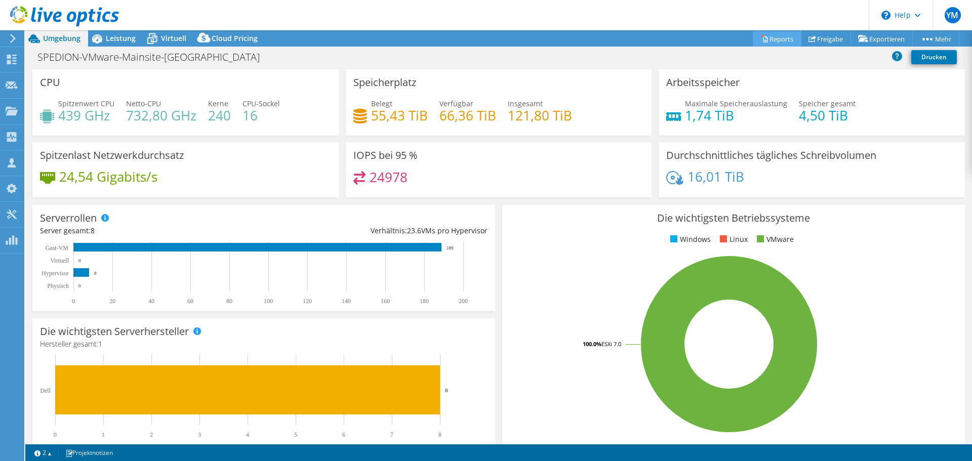
click at [775, 41] on link "Reports" at bounding box center [777, 39] width 49 height 16
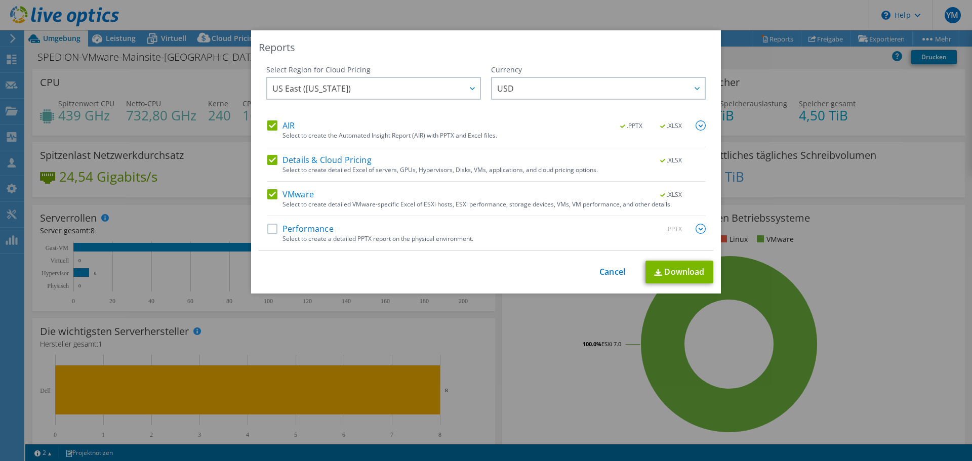
click at [811, 44] on div "Reports Select Region for Cloud Pricing Asia Pacific ([GEOGRAPHIC_DATA]) [GEOGR…" at bounding box center [486, 230] width 972 height 401
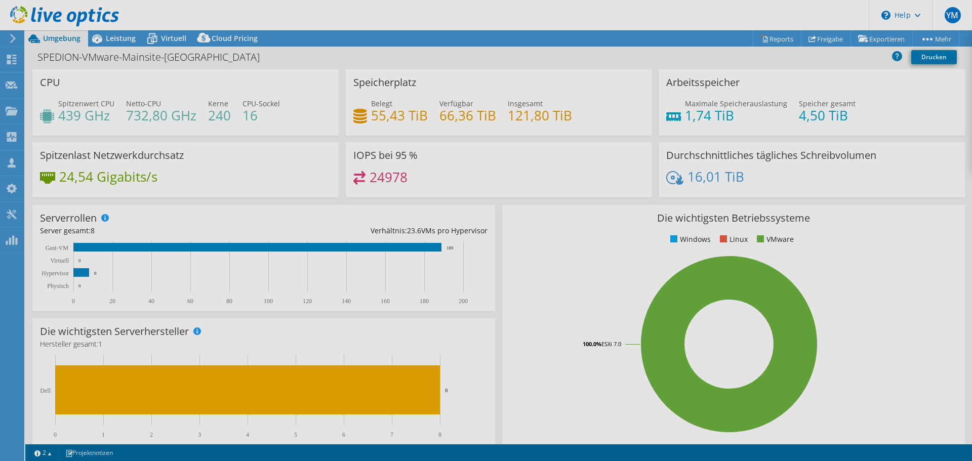
click at [825, 37] on div at bounding box center [486, 230] width 972 height 461
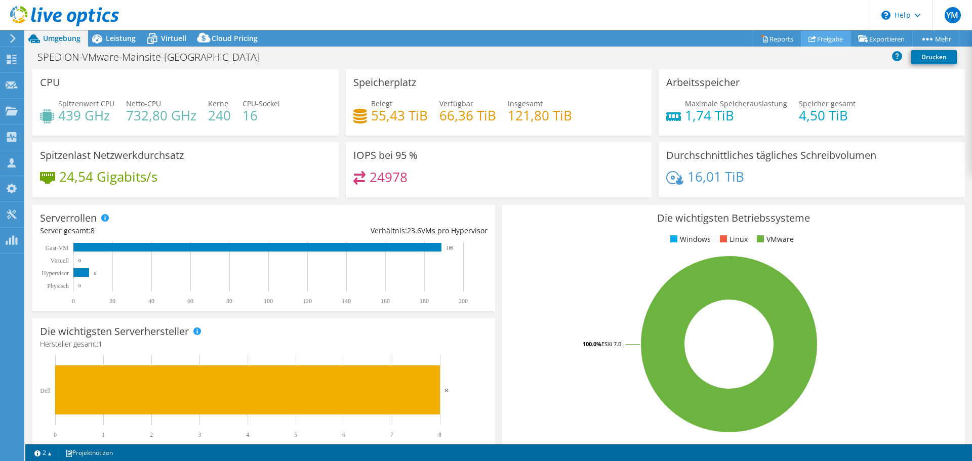
click at [823, 39] on link "Freigabe" at bounding box center [826, 39] width 50 height 16
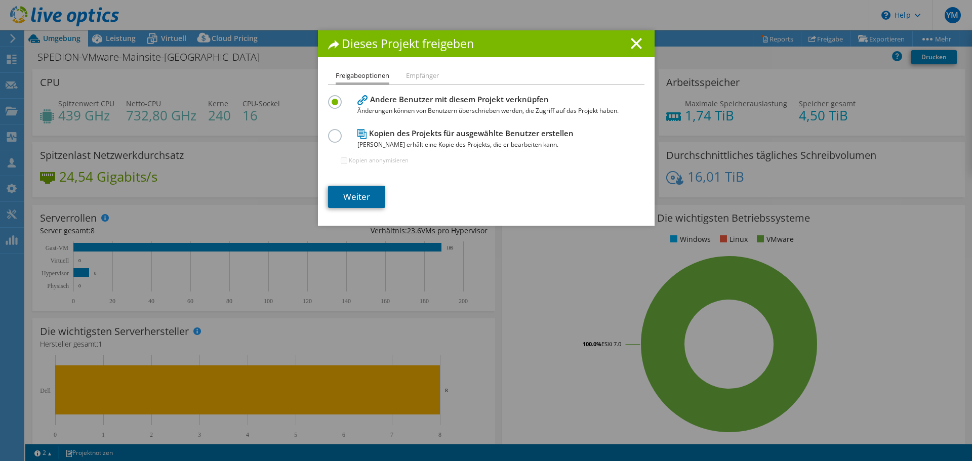
click at [361, 194] on link "Weiter" at bounding box center [356, 197] width 57 height 22
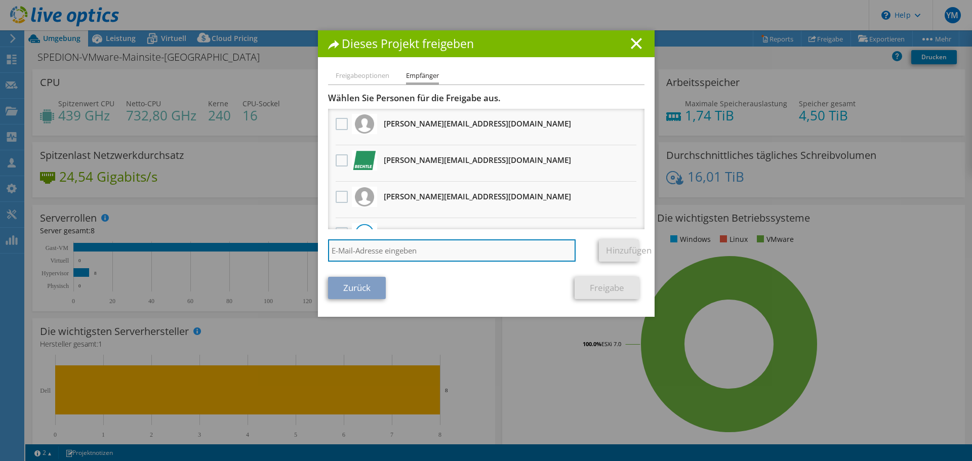
click at [385, 255] on input "search" at bounding box center [452, 251] width 248 height 22
paste input "[PERSON_NAME][EMAIL_ADDRESS][DOMAIN_NAME]"
type input "[PERSON_NAME][EMAIL_ADDRESS][DOMAIN_NAME]"
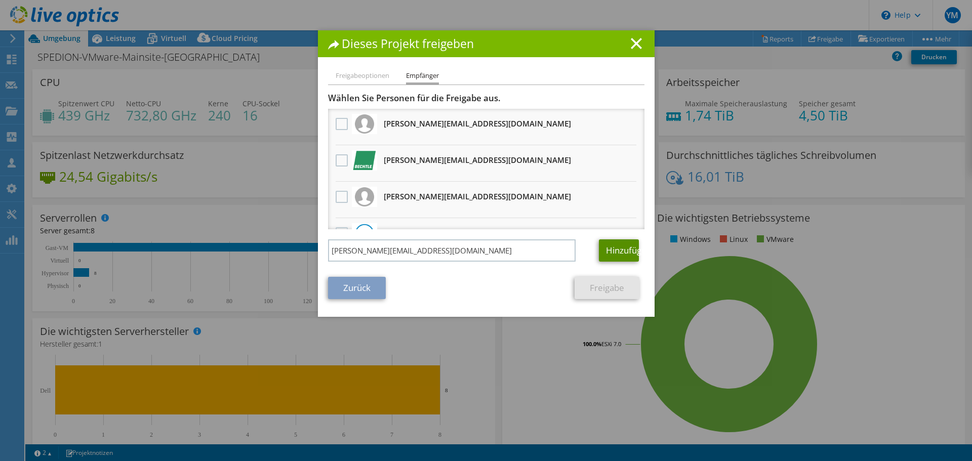
click at [615, 257] on link "Hinzufügen" at bounding box center [619, 251] width 40 height 22
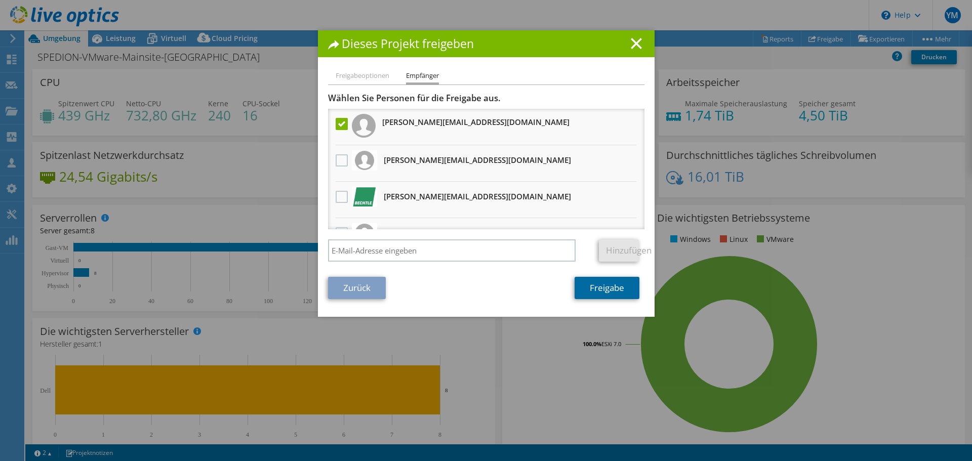
click at [597, 289] on link "Freigabe" at bounding box center [607, 288] width 65 height 22
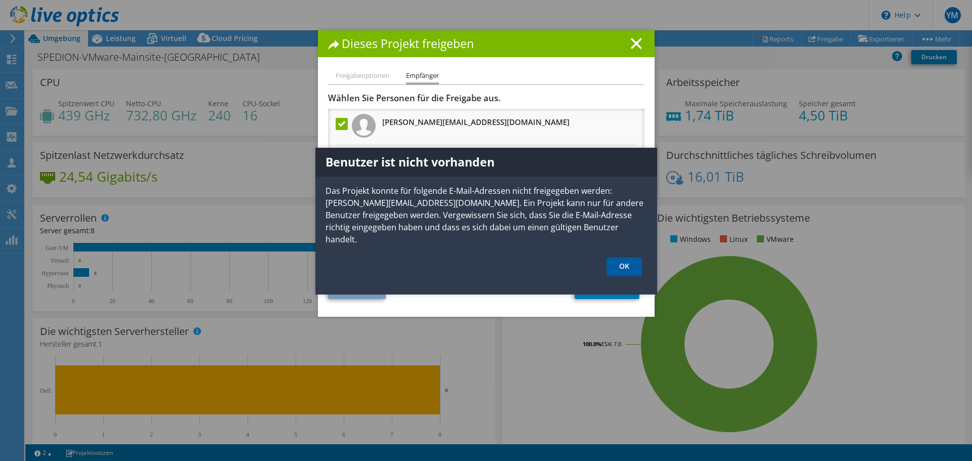
click at [620, 258] on link "OK" at bounding box center [624, 267] width 35 height 19
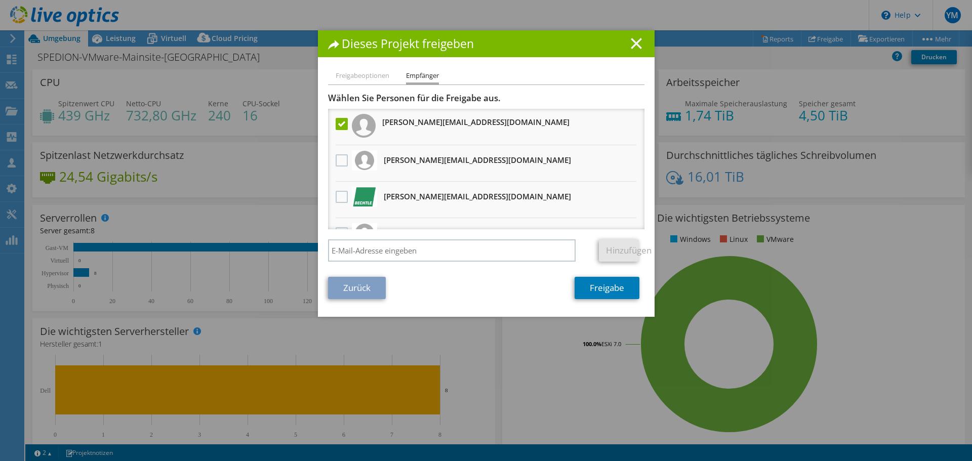
click at [631, 44] on icon at bounding box center [636, 43] width 11 height 11
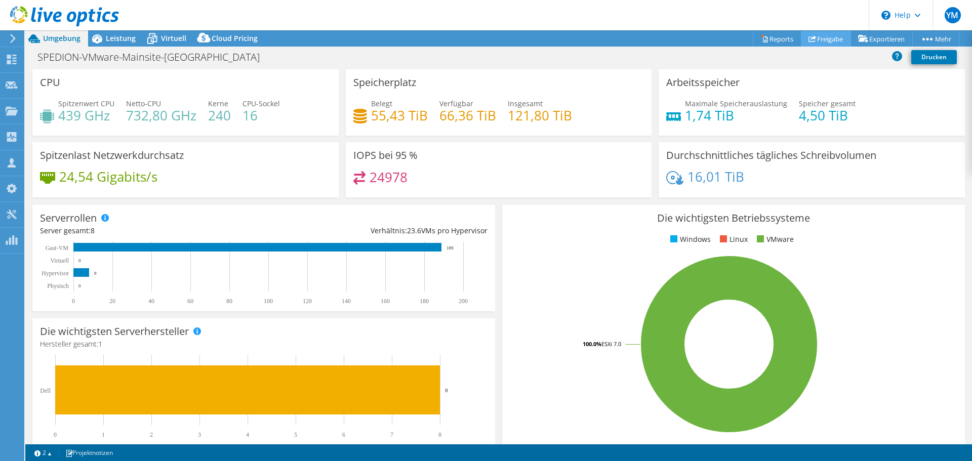
click at [820, 37] on link "Freigabe" at bounding box center [826, 39] width 50 height 16
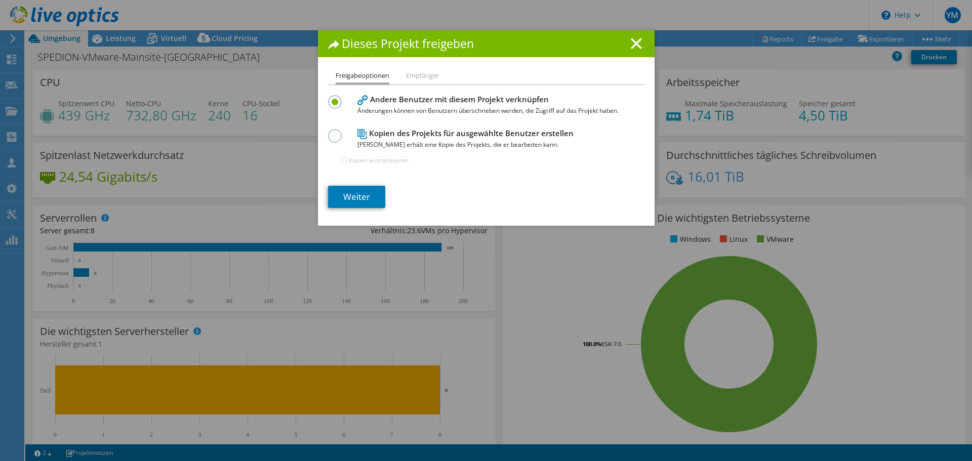
click at [328, 132] on label at bounding box center [337, 130] width 18 height 3
click at [0, 0] on input "radio" at bounding box center [0, 0] width 0 height 0
click at [355, 197] on link "Weiter" at bounding box center [356, 197] width 57 height 22
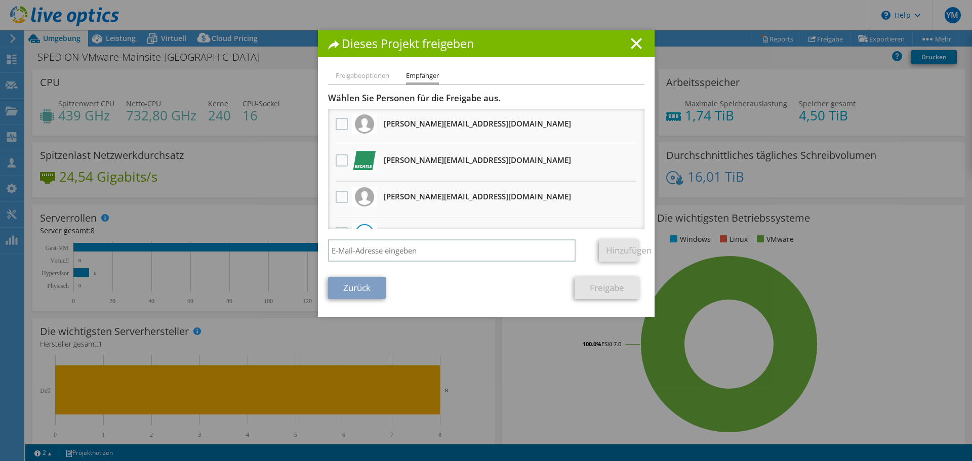
click at [318, 124] on div "Freigabeoptionen Empfänger Andere Benutzer mit diesem Projekt verknüpfen Änderu…" at bounding box center [486, 193] width 337 height 247
click at [328, 124] on li "t.heim@spedion.de Erhält eine anonyme Kopie" at bounding box center [486, 127] width 317 height 36
click at [336, 125] on label at bounding box center [343, 124] width 15 height 12
click at [0, 0] on input "checkbox" at bounding box center [0, 0] width 0 height 0
click at [606, 287] on link "Freigabe" at bounding box center [607, 288] width 65 height 22
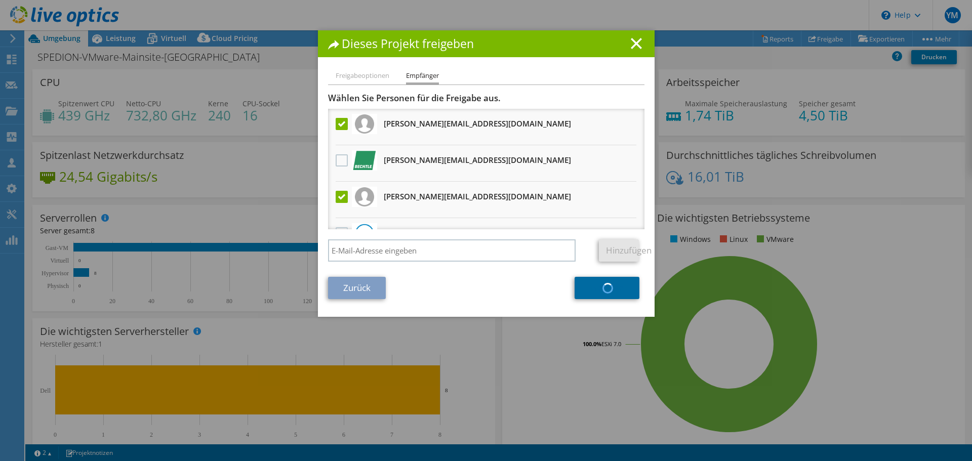
click at [336, 123] on label at bounding box center [343, 124] width 15 height 12
click at [0, 0] on input "checkbox" at bounding box center [0, 0] width 0 height 0
click at [345, 197] on label at bounding box center [343, 197] width 15 height 12
click at [0, 0] on input "checkbox" at bounding box center [0, 0] width 0 height 0
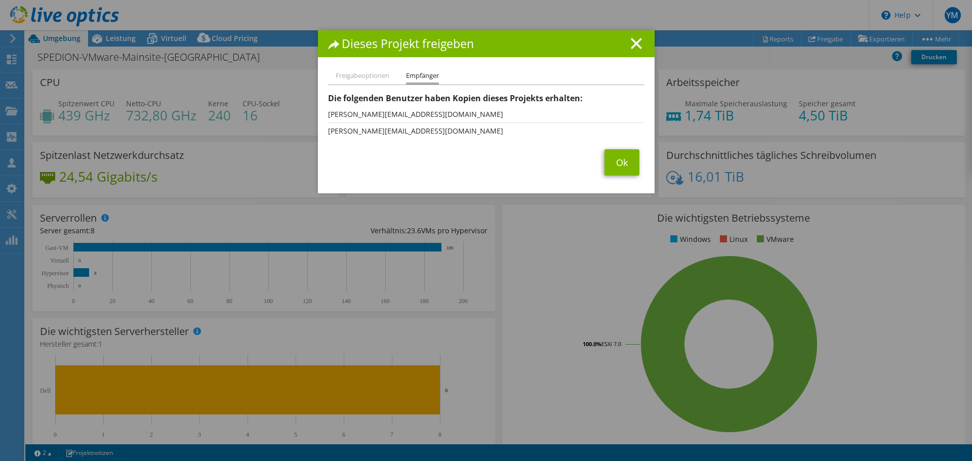
drag, startPoint x: 633, startPoint y: 43, endPoint x: 646, endPoint y: 46, distance: 14.0
click at [634, 43] on line at bounding box center [637, 43] width 10 height 10
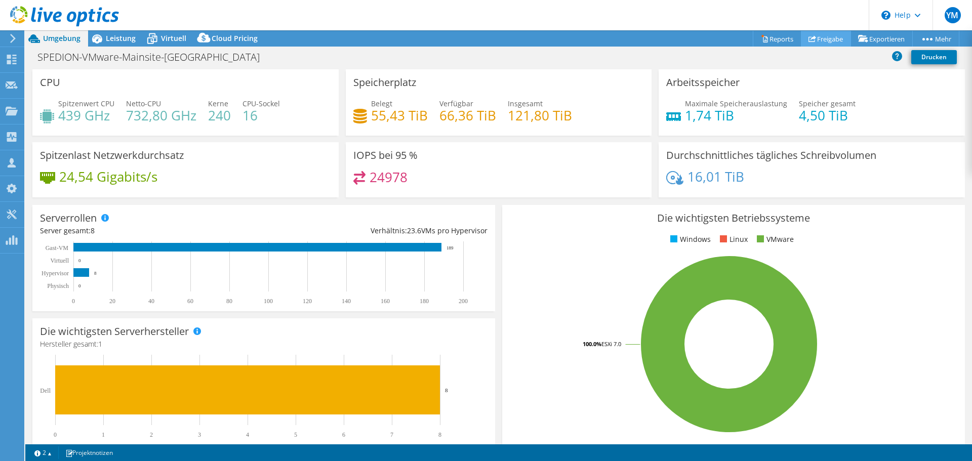
click at [815, 36] on link "Freigabe" at bounding box center [826, 39] width 50 height 16
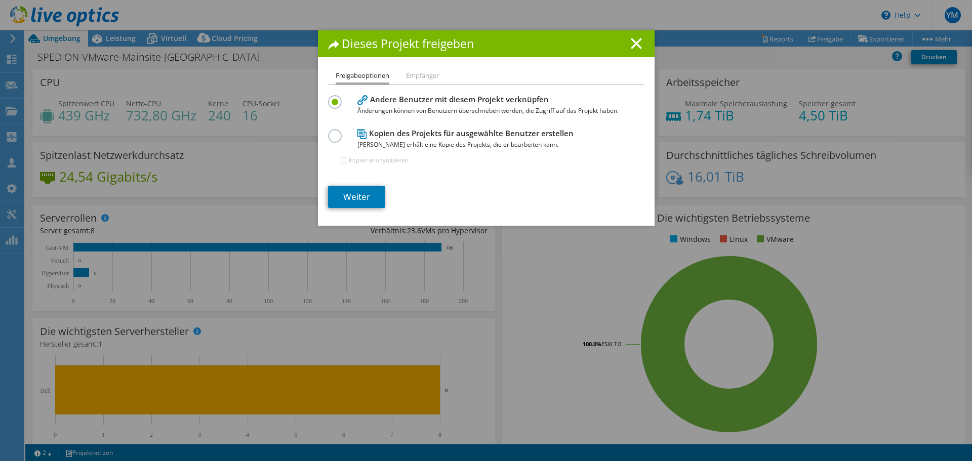
click at [339, 138] on div at bounding box center [337, 134] width 18 height 11
click at [334, 132] on label at bounding box center [337, 130] width 18 height 3
click at [0, 0] on input "radio" at bounding box center [0, 0] width 0 height 0
click at [347, 191] on link "Weiter" at bounding box center [356, 197] width 57 height 22
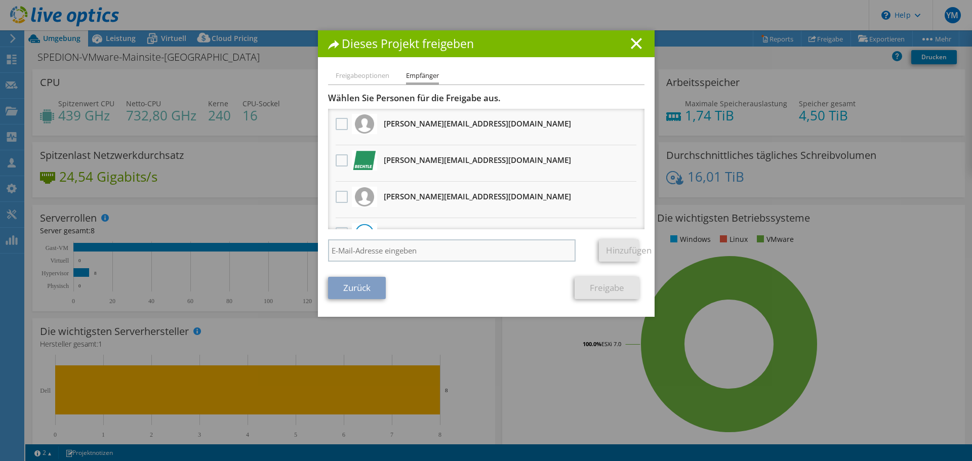
click at [434, 240] on div "Wählen Sie Personen für die Freigabe aus. Alle Projektkopien werden anonym sein…" at bounding box center [486, 180] width 317 height 174
click at [433, 250] on input "search" at bounding box center [452, 251] width 248 height 22
paste input "[PERSON_NAME][EMAIL_ADDRESS][DOMAIN_NAME]"
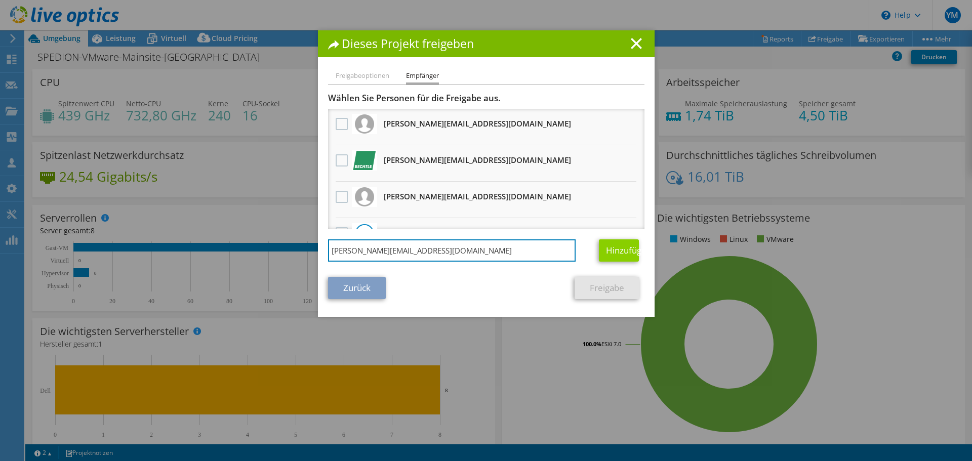
type input "[PERSON_NAME][EMAIL_ADDRESS][DOMAIN_NAME]"
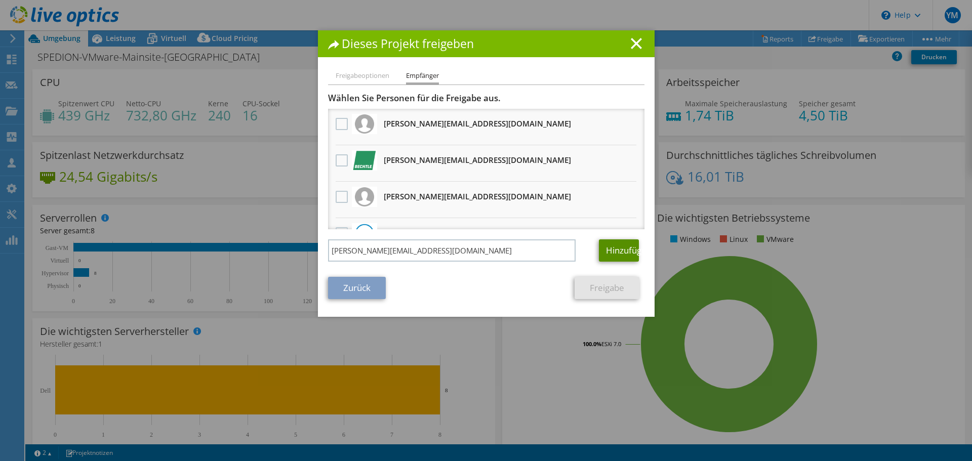
click at [624, 255] on link "Hinzufügen" at bounding box center [619, 251] width 40 height 22
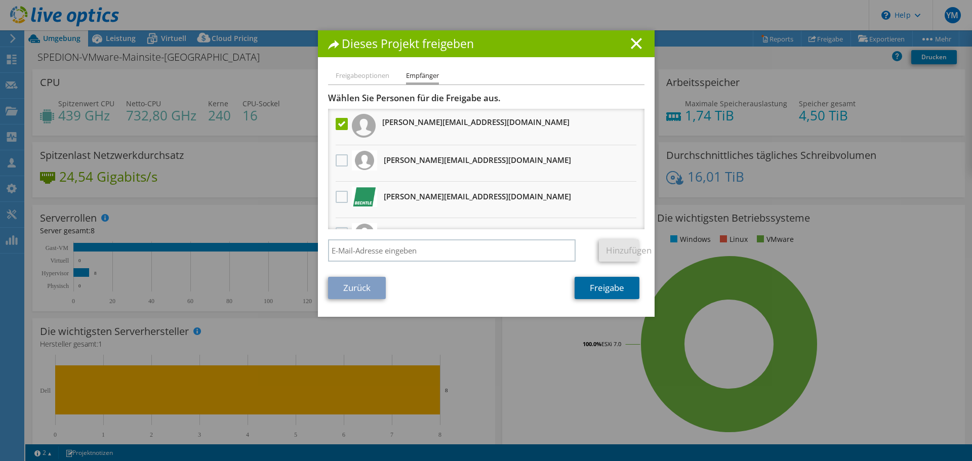
click at [605, 288] on link "Freigabe" at bounding box center [607, 288] width 65 height 22
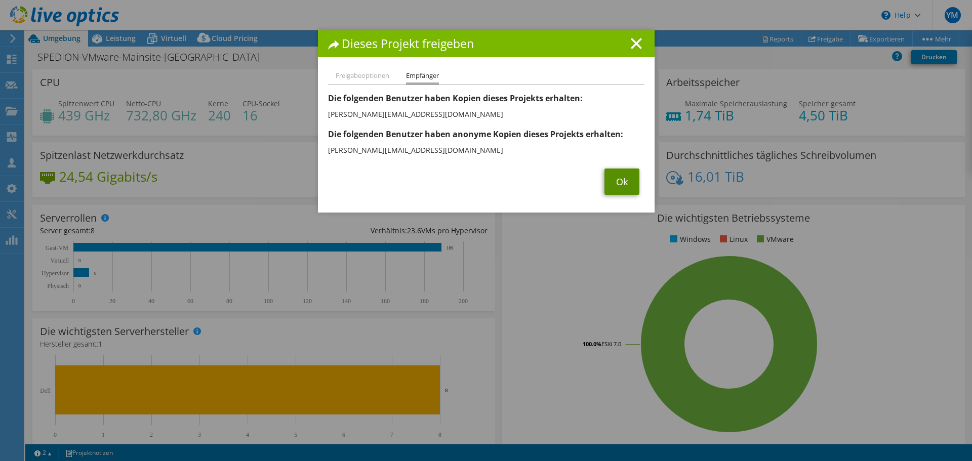
click at [610, 179] on link "Ok" at bounding box center [622, 182] width 35 height 26
